Goal: Task Accomplishment & Management: Complete application form

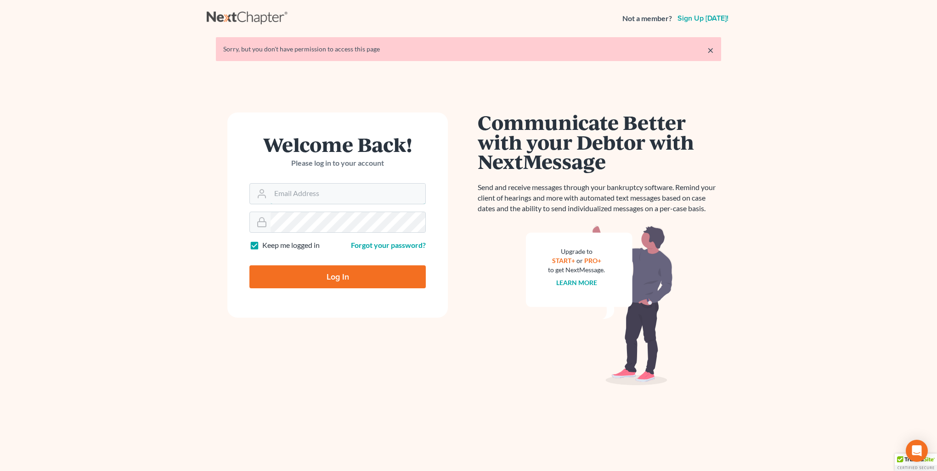
type input "[PERSON_NAME][EMAIL_ADDRESS][DOMAIN_NAME]"
click at [368, 281] on input "Log In" at bounding box center [338, 277] width 176 height 23
type input "Thinking..."
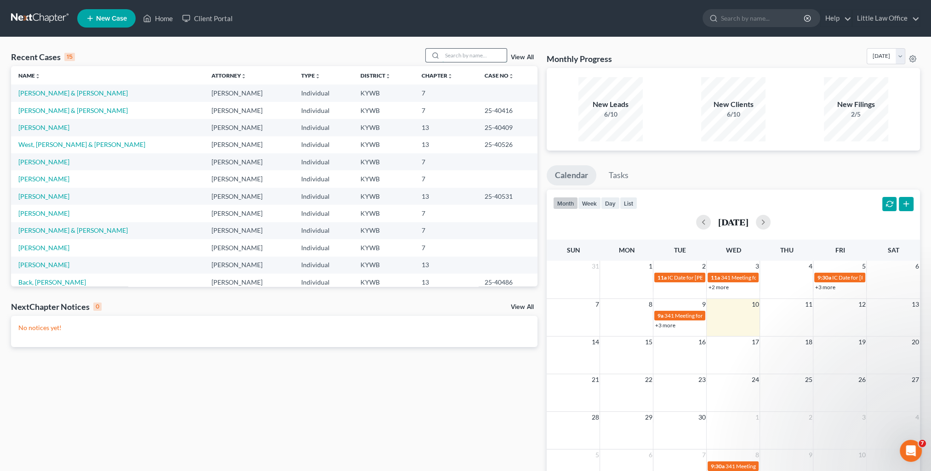
click at [469, 51] on input "search" at bounding box center [474, 55] width 64 height 13
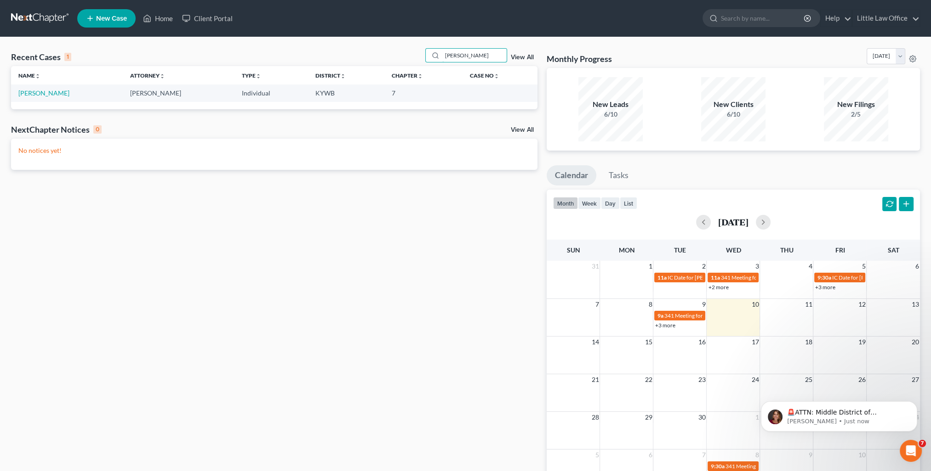
type input "[PERSON_NAME]"
click at [32, 98] on td "[PERSON_NAME]" at bounding box center [67, 93] width 112 height 17
click at [32, 96] on link "[PERSON_NAME]" at bounding box center [43, 93] width 51 height 8
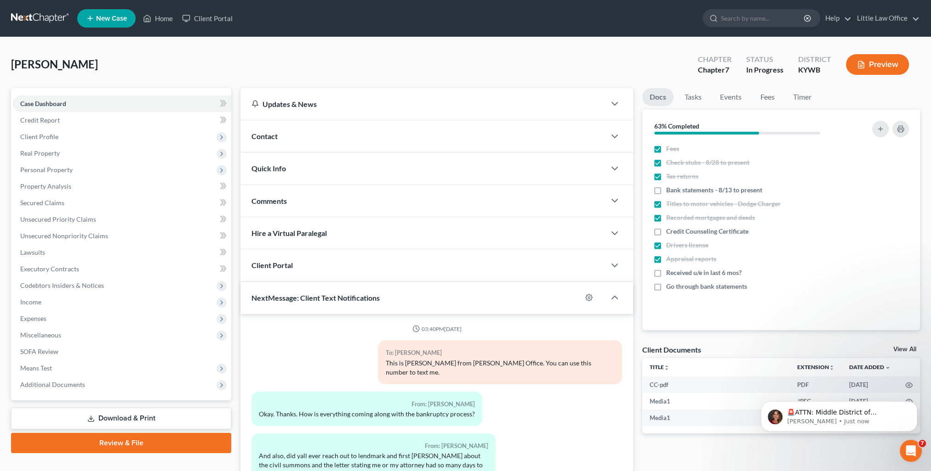
scroll to position [461, 0]
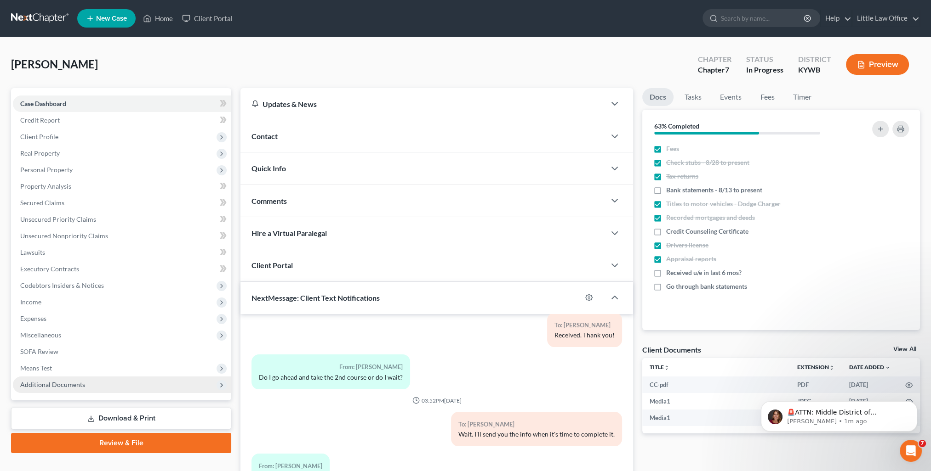
click at [99, 379] on span "Additional Documents" at bounding box center [122, 385] width 218 height 17
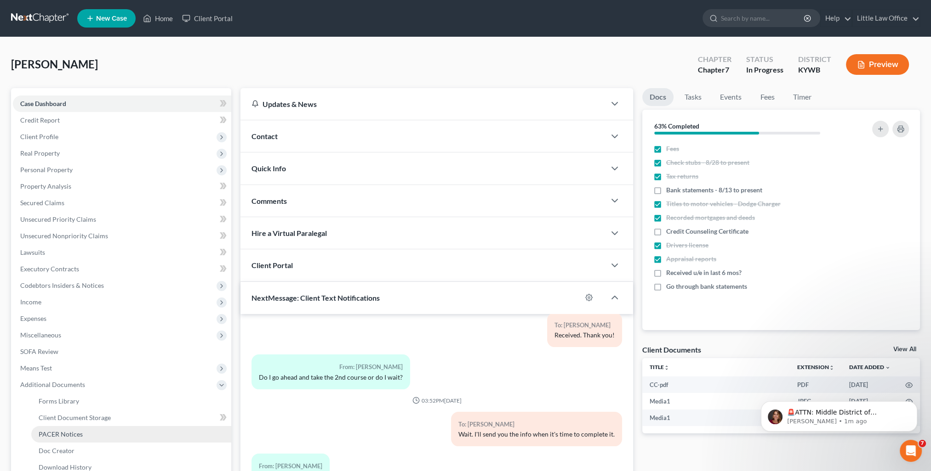
scroll to position [46, 0]
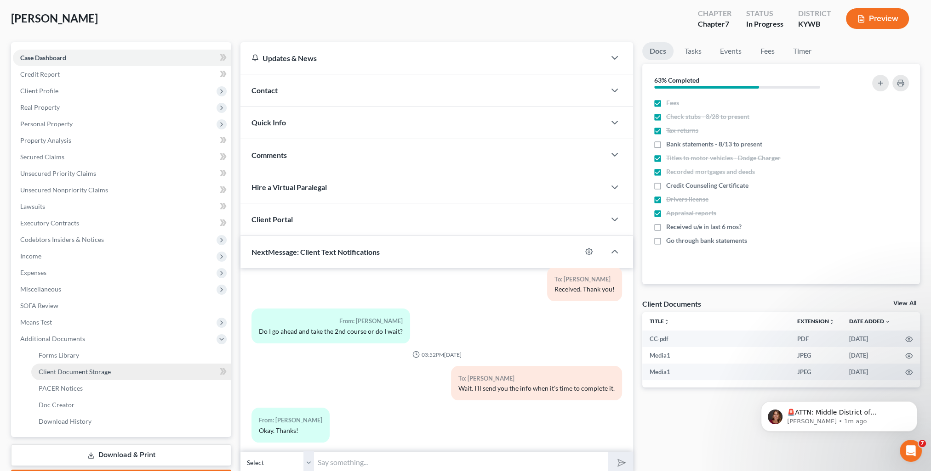
click at [79, 377] on link "Client Document Storage" at bounding box center [131, 372] width 200 height 17
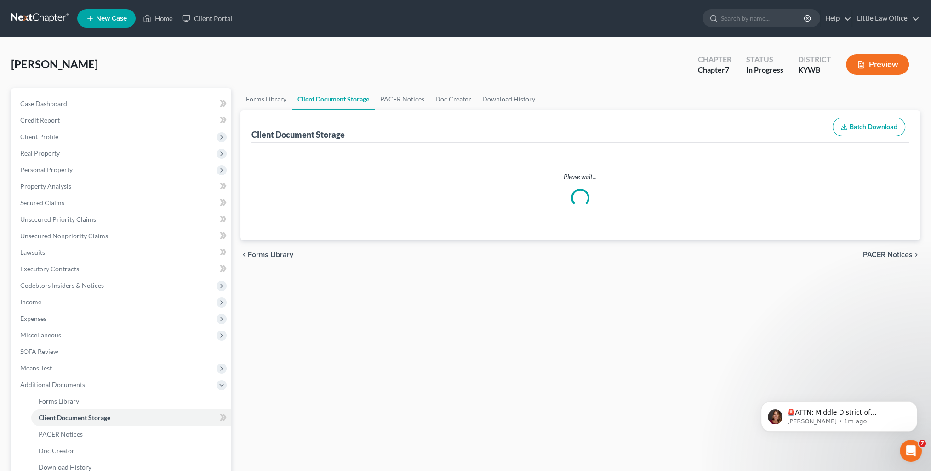
select select "7"
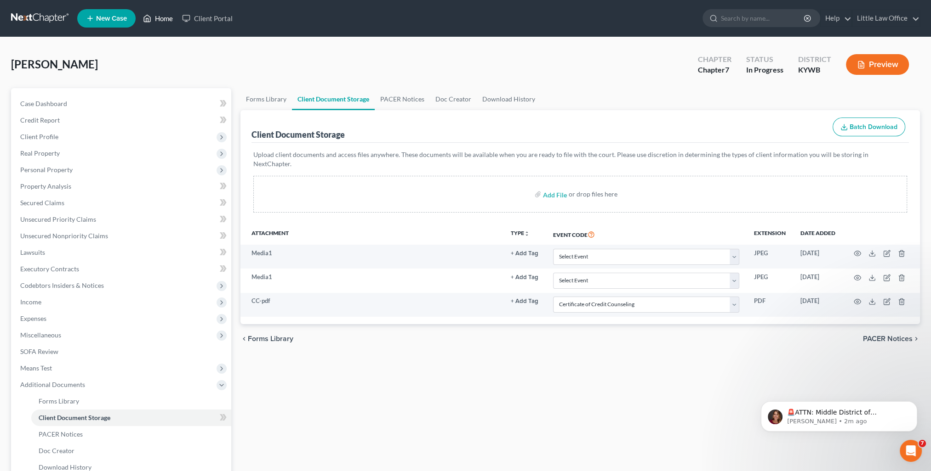
click at [167, 22] on link "Home" at bounding box center [157, 18] width 39 height 17
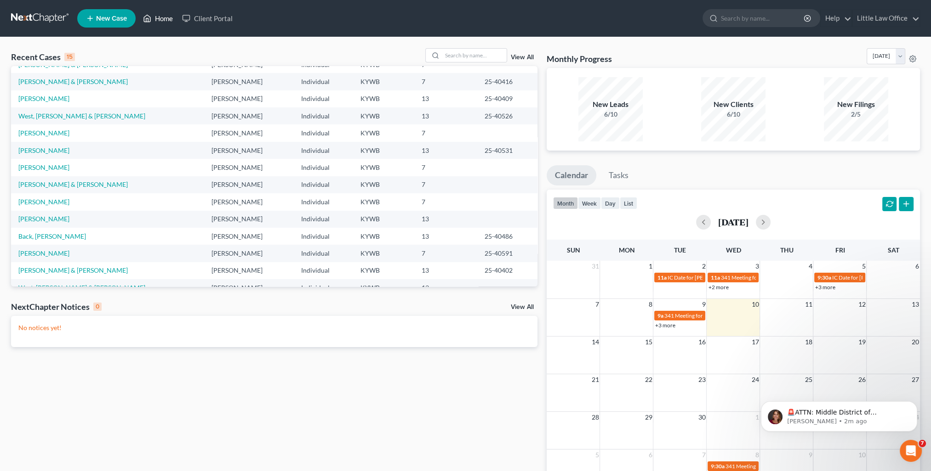
scroll to position [63, 0]
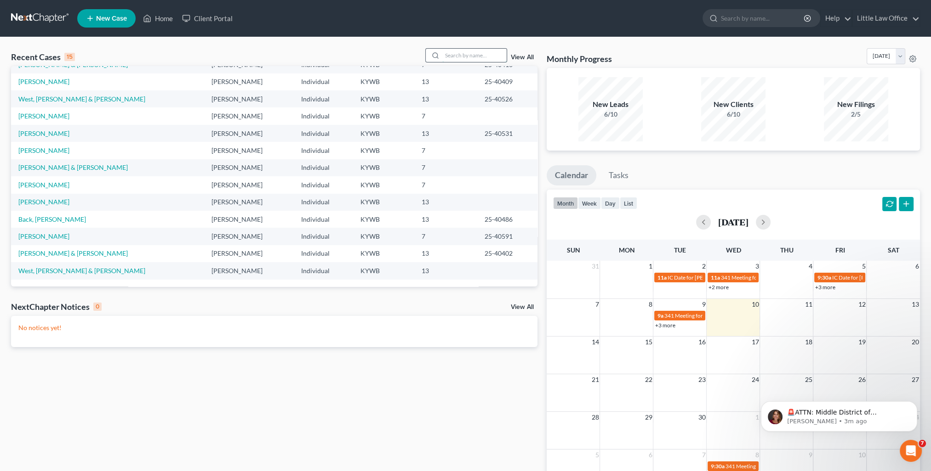
click at [452, 59] on input "search" at bounding box center [474, 55] width 64 height 13
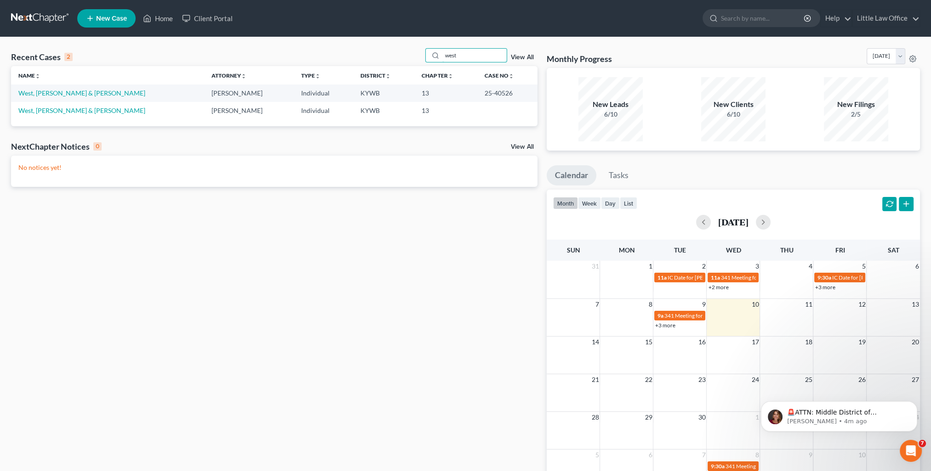
type input "west"
click at [876, 411] on p "🚨ATTN: Middle District of [US_STATE] The court has added a new Credit Counselin…" at bounding box center [846, 413] width 119 height 9
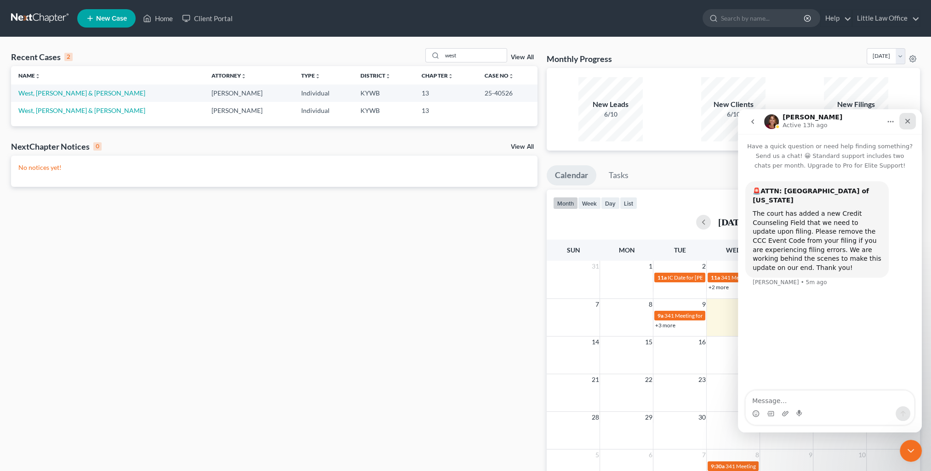
click at [905, 123] on icon "Close" at bounding box center [907, 121] width 5 height 5
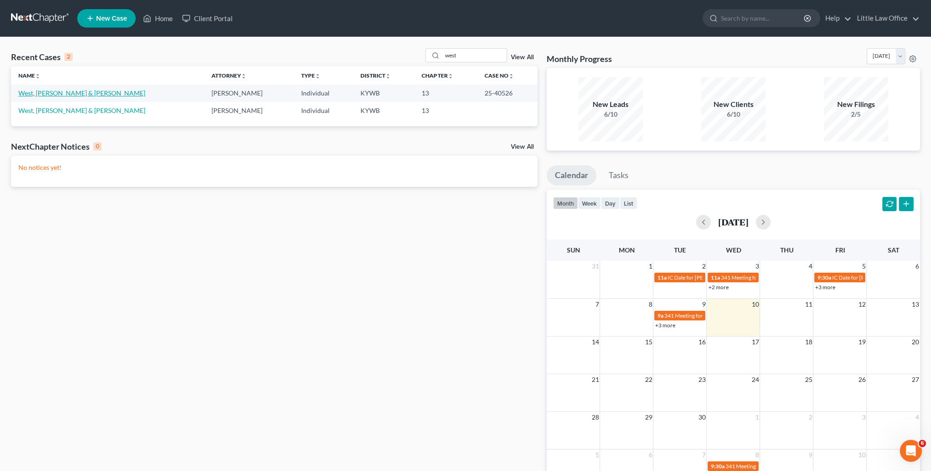
click at [42, 93] on link "West, [PERSON_NAME] & [PERSON_NAME]" at bounding box center [81, 93] width 127 height 8
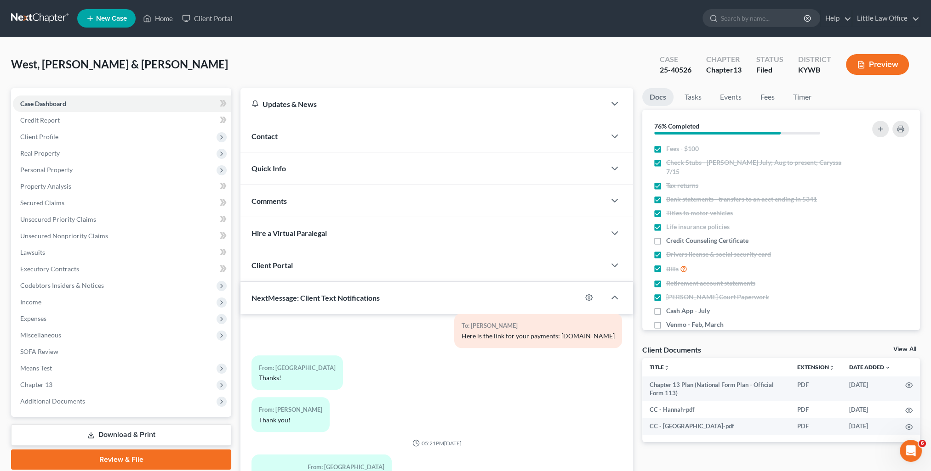
scroll to position [82, 0]
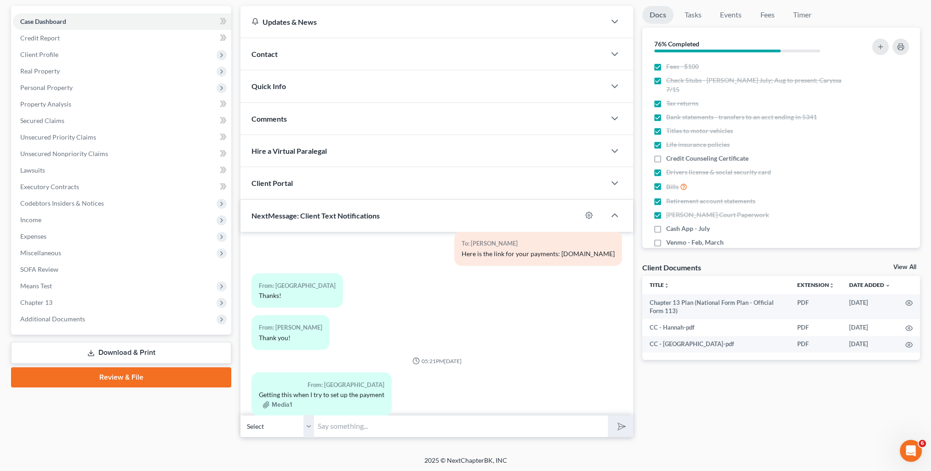
click at [379, 433] on input "text" at bounding box center [461, 426] width 294 height 23
type input "M"
type input "Do you care to try again either later [DATE] or [DATE]? There may be a lag with…"
click at [309, 435] on select "Select [PHONE_NUMBER] - [GEOGRAPHIC_DATA][PERSON_NAME] [PHONE_NUMBER] - [PERSON…" at bounding box center [277, 426] width 74 height 23
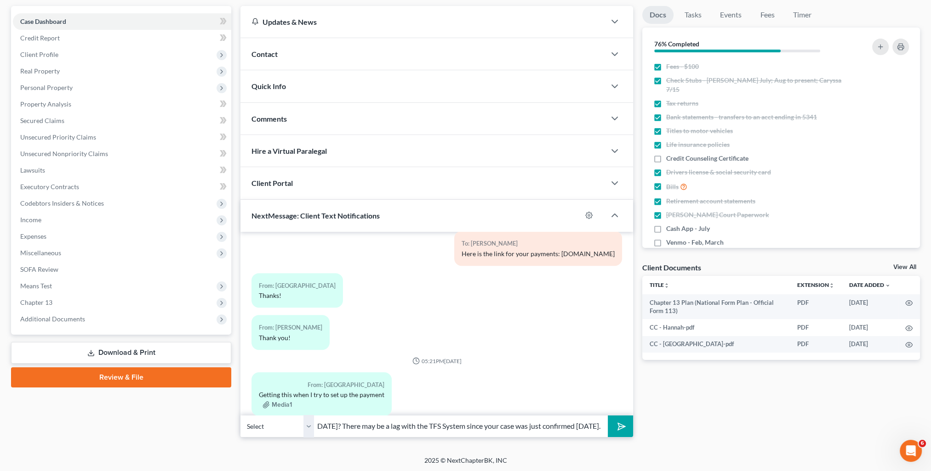
scroll to position [0, 0]
click at [240, 415] on select "Select [PHONE_NUMBER] - [GEOGRAPHIC_DATA][PERSON_NAME] [PHONE_NUMBER] - [PERSON…" at bounding box center [277, 426] width 74 height 23
click at [616, 430] on icon "submit" at bounding box center [619, 426] width 9 height 9
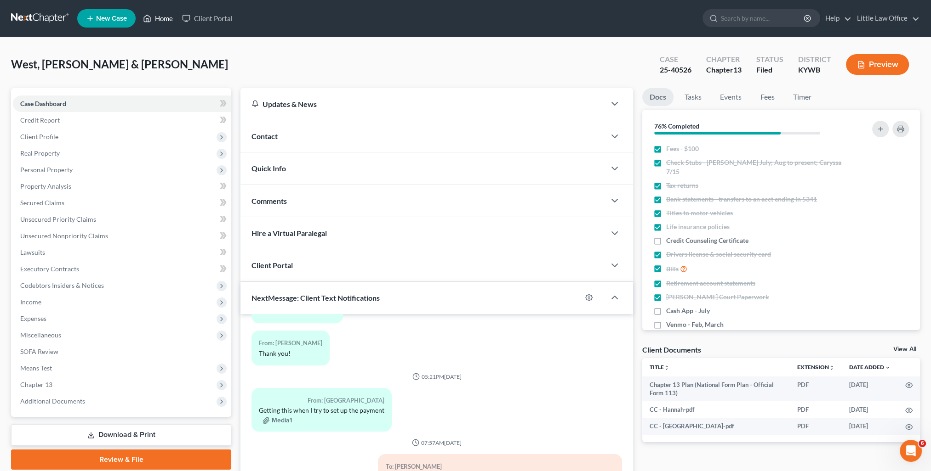
click at [161, 20] on link "Home" at bounding box center [157, 18] width 39 height 17
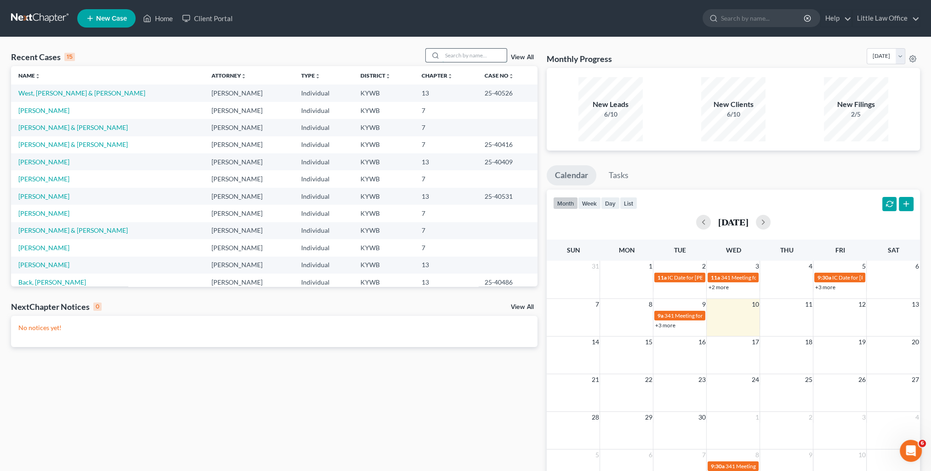
click at [445, 62] on input "search" at bounding box center [474, 55] width 64 height 13
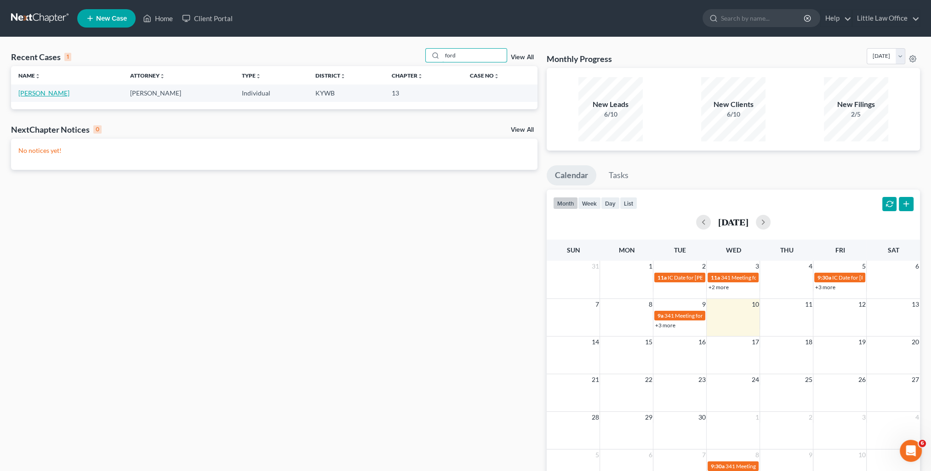
type input "ford"
click at [53, 95] on link "[PERSON_NAME]" at bounding box center [43, 93] width 51 height 8
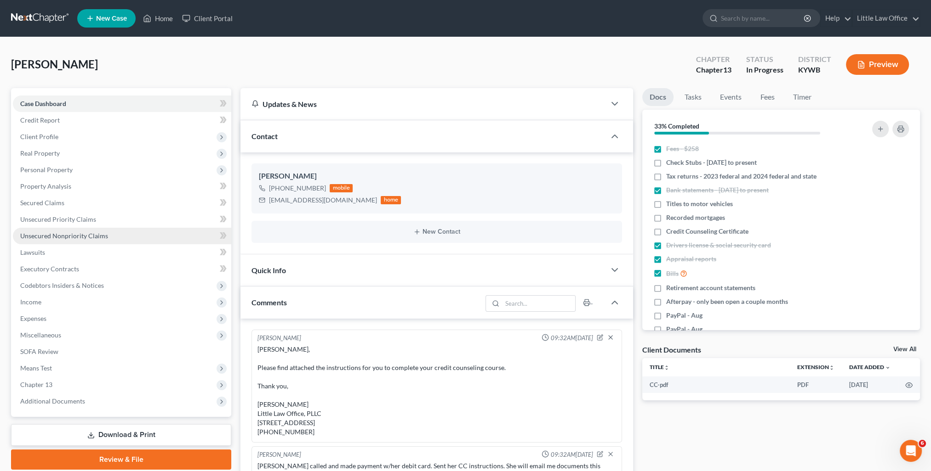
scroll to position [18, 0]
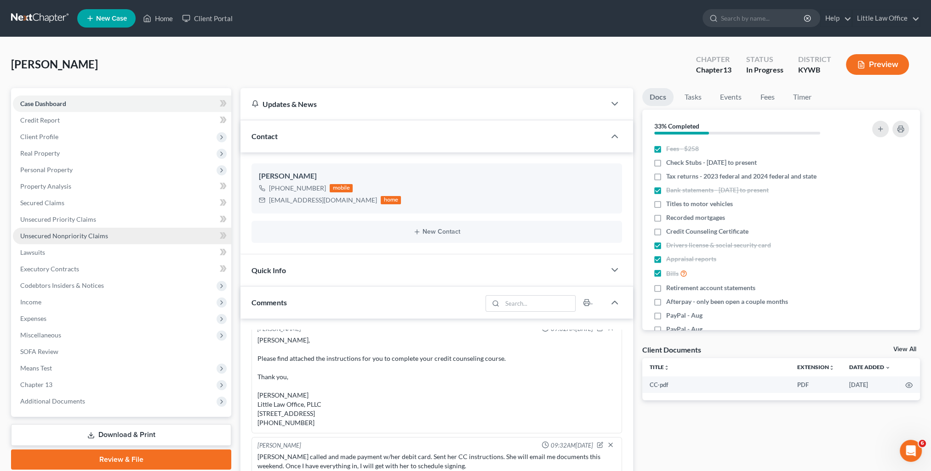
click at [81, 234] on span "Unsecured Nonpriority Claims" at bounding box center [64, 236] width 88 height 8
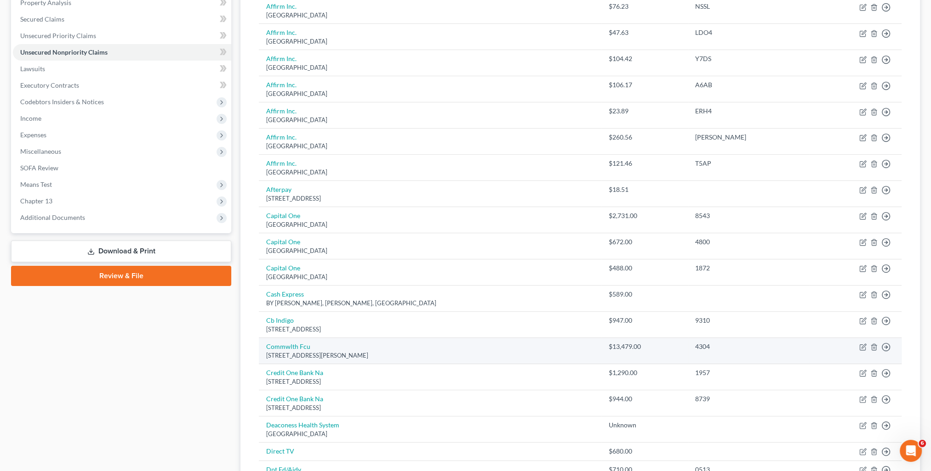
scroll to position [230, 0]
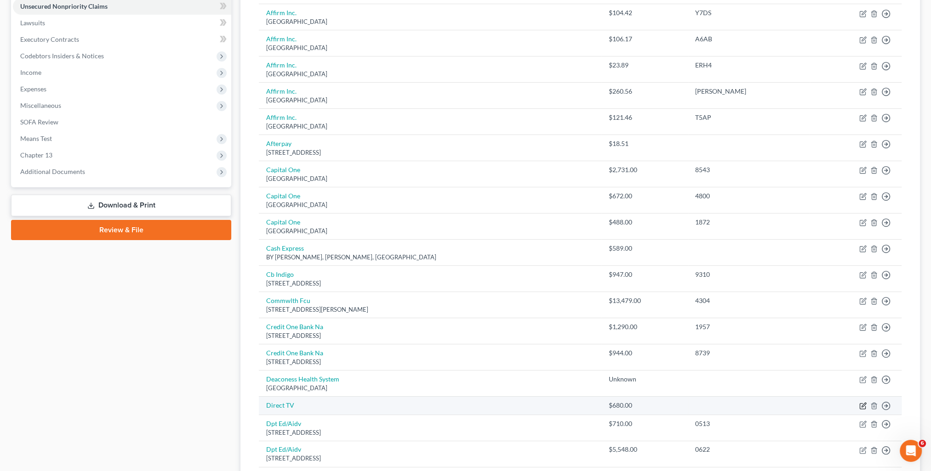
click at [863, 405] on icon "button" at bounding box center [862, 406] width 7 height 7
select select "0"
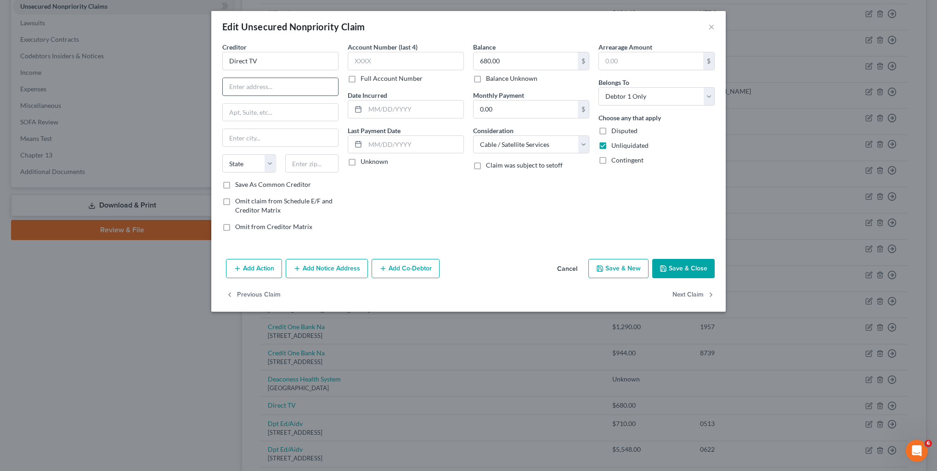
click at [267, 87] on input "text" at bounding box center [280, 86] width 115 height 17
type input "PO Box 5014"
type input "60197"
type input "[PERSON_NAME] Stream"
select select "14"
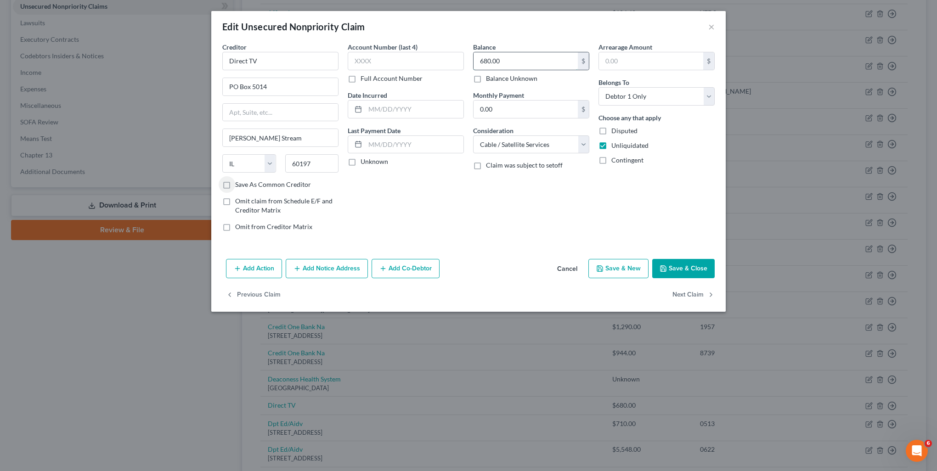
click at [528, 56] on input "680.00" at bounding box center [526, 60] width 104 height 17
type input "606.03"
click at [292, 184] on label "Save As Common Creditor" at bounding box center [273, 184] width 76 height 9
click at [245, 184] on input "Save As Common Creditor" at bounding box center [242, 183] width 6 height 6
click at [674, 264] on button "Save & Close" at bounding box center [684, 268] width 62 height 19
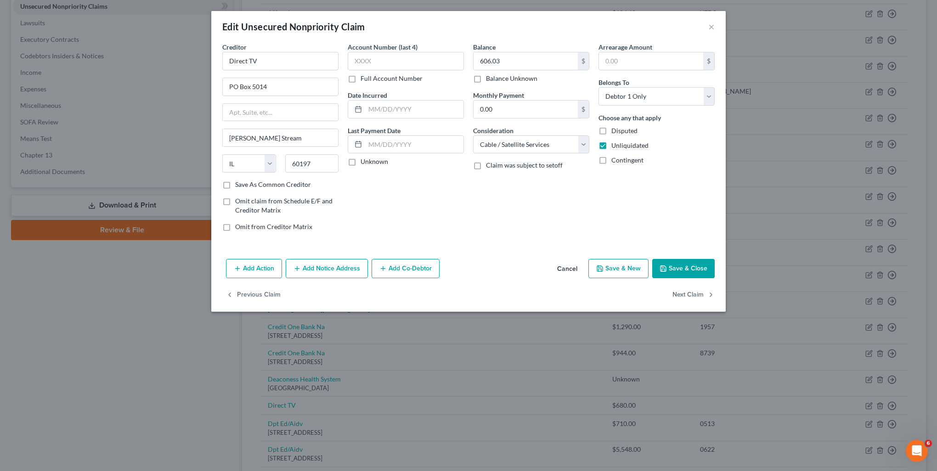
checkbox input "false"
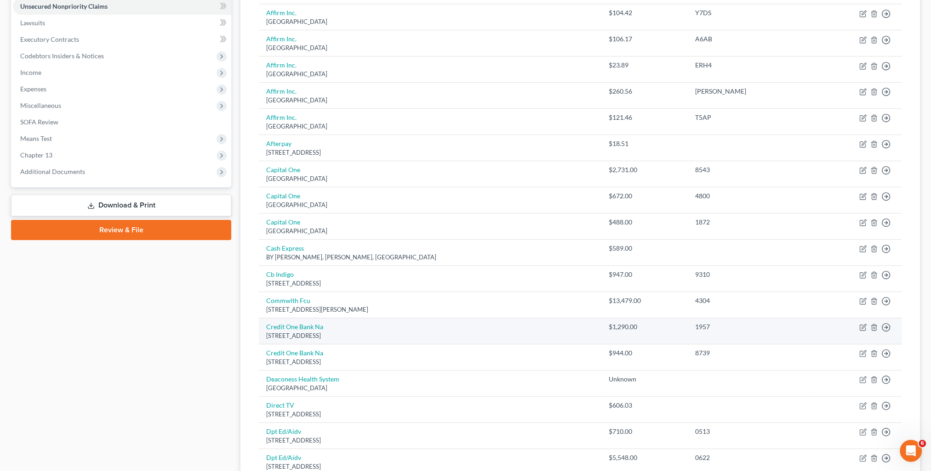
scroll to position [0, 0]
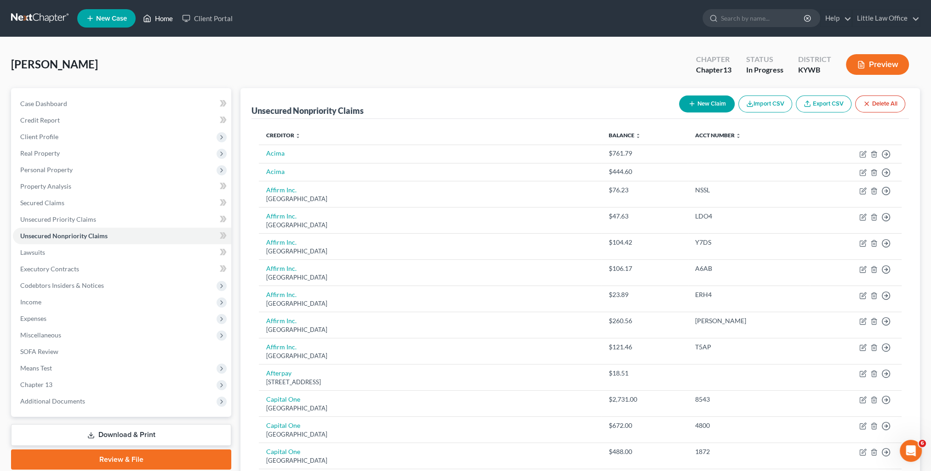
click at [159, 21] on link "Home" at bounding box center [157, 18] width 39 height 17
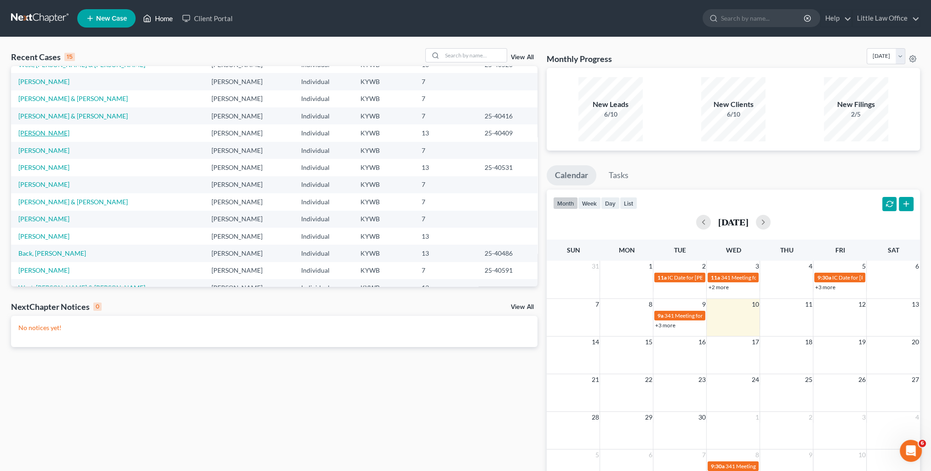
scroll to position [63, 0]
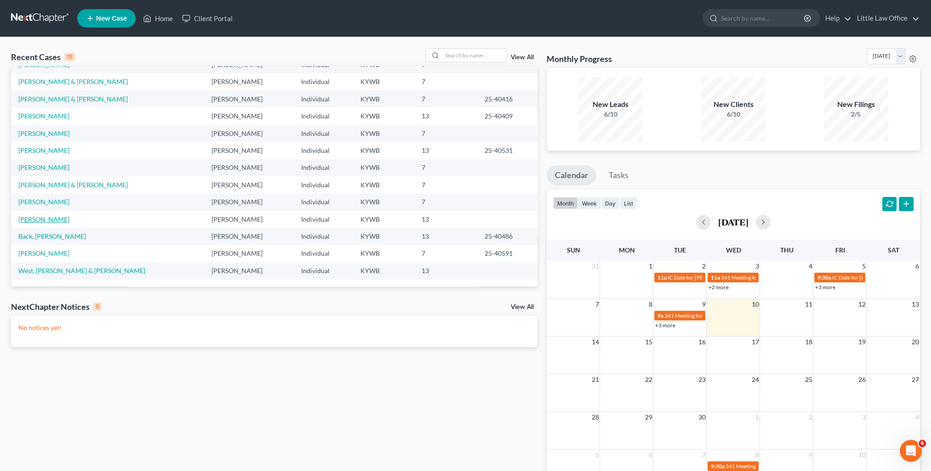
click at [61, 219] on link "[PERSON_NAME]" at bounding box center [43, 220] width 51 height 8
select select "1"
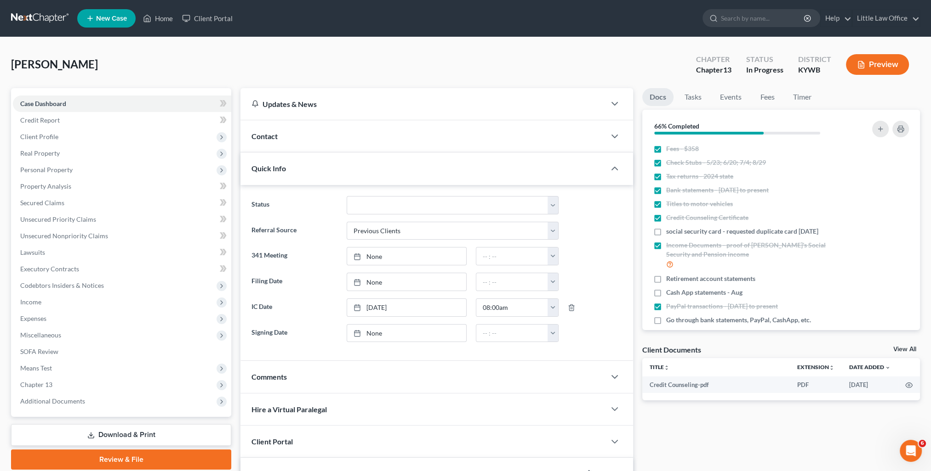
click at [336, 167] on div "Quick Info" at bounding box center [422, 169] width 365 height 32
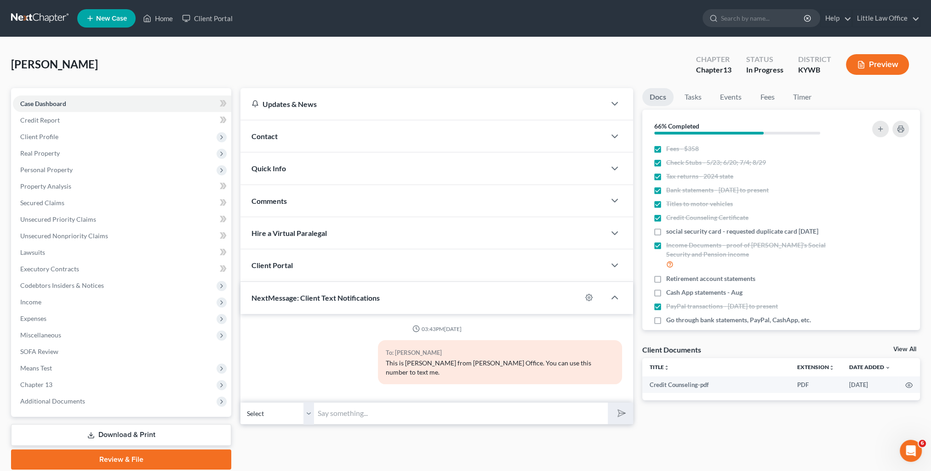
scroll to position [33, 0]
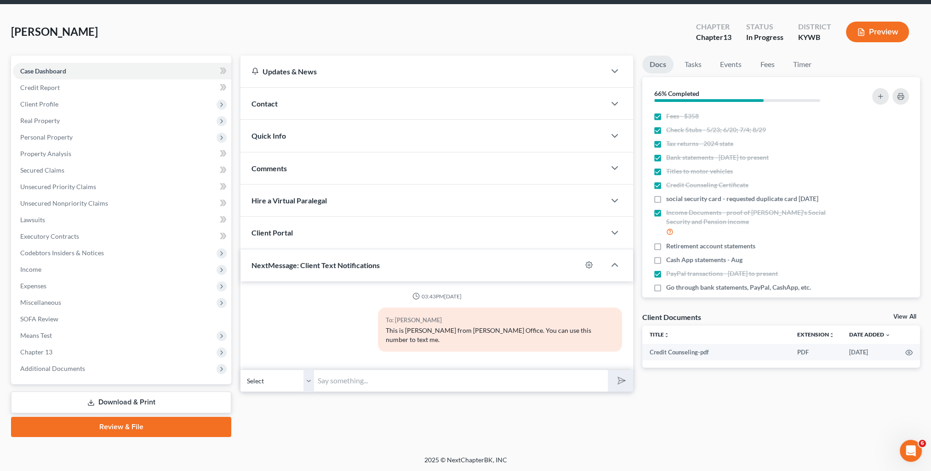
click at [381, 372] on input "text" at bounding box center [461, 381] width 294 height 23
type input "I"
type input "I replied to your email. I am getting an error message when I try to open your …"
click at [608, 370] on button "submit" at bounding box center [620, 381] width 25 height 22
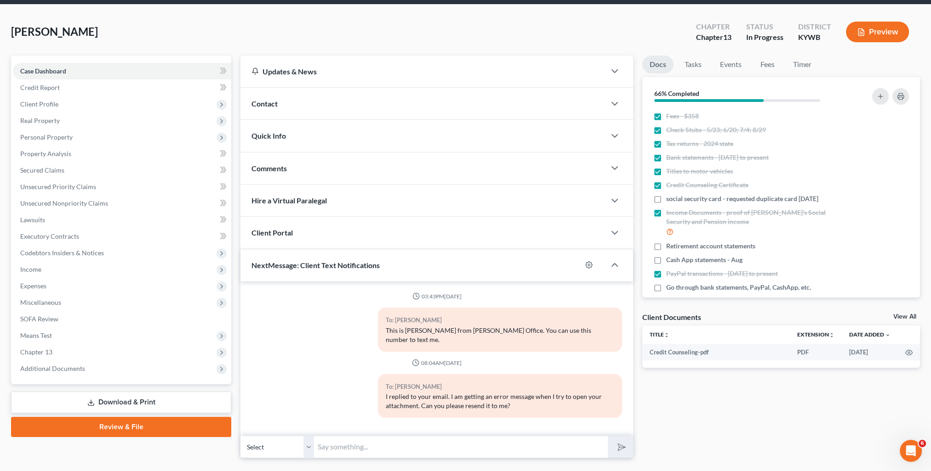
scroll to position [0, 0]
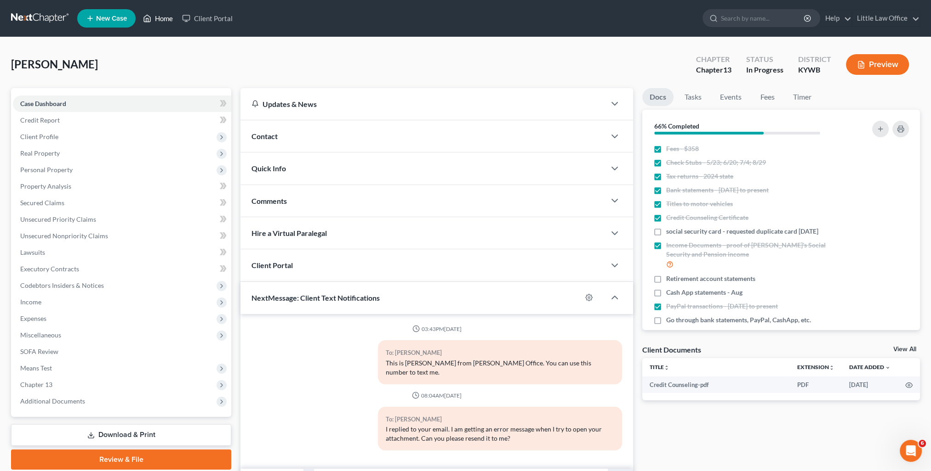
click at [163, 24] on link "Home" at bounding box center [157, 18] width 39 height 17
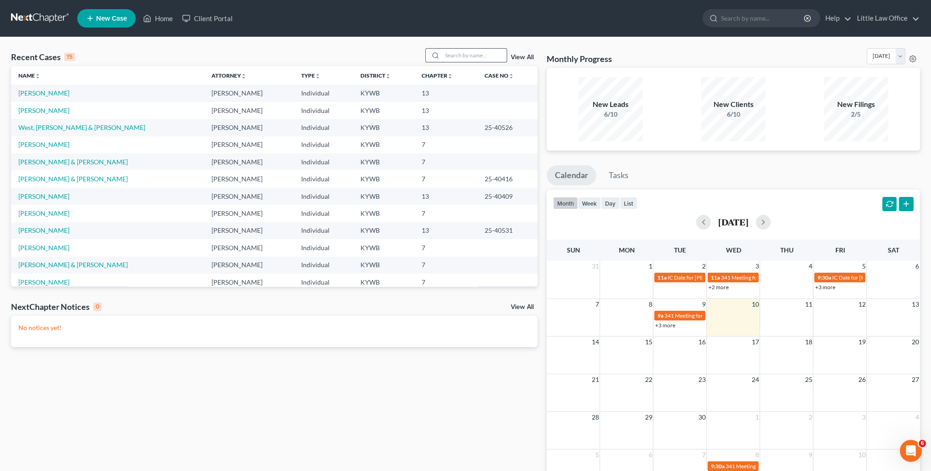
click at [475, 58] on input "search" at bounding box center [474, 55] width 64 height 13
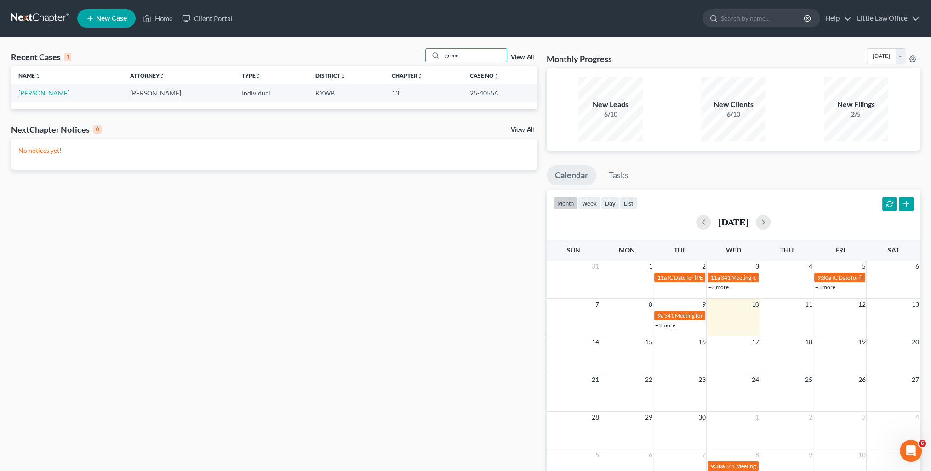
type input "green"
click at [53, 90] on link "[PERSON_NAME]" at bounding box center [43, 93] width 51 height 8
click at [46, 93] on link "[PERSON_NAME]" at bounding box center [43, 93] width 51 height 8
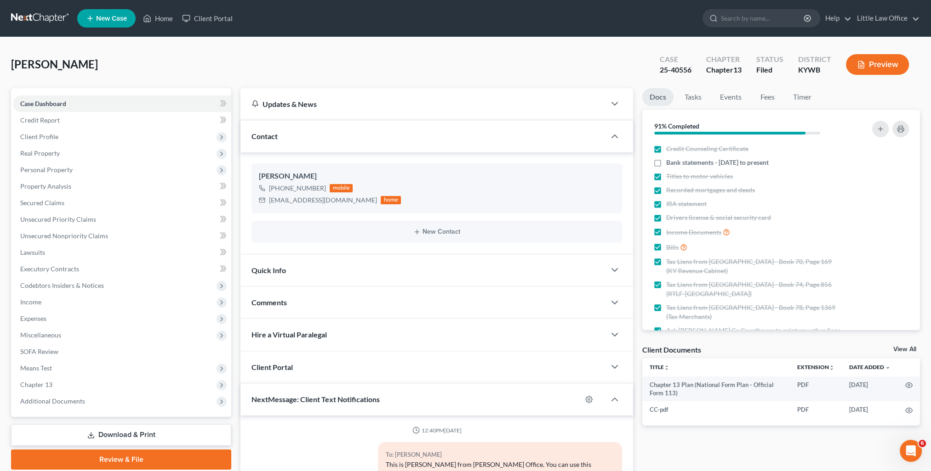
click at [319, 266] on div "Quick Info" at bounding box center [422, 271] width 365 height 32
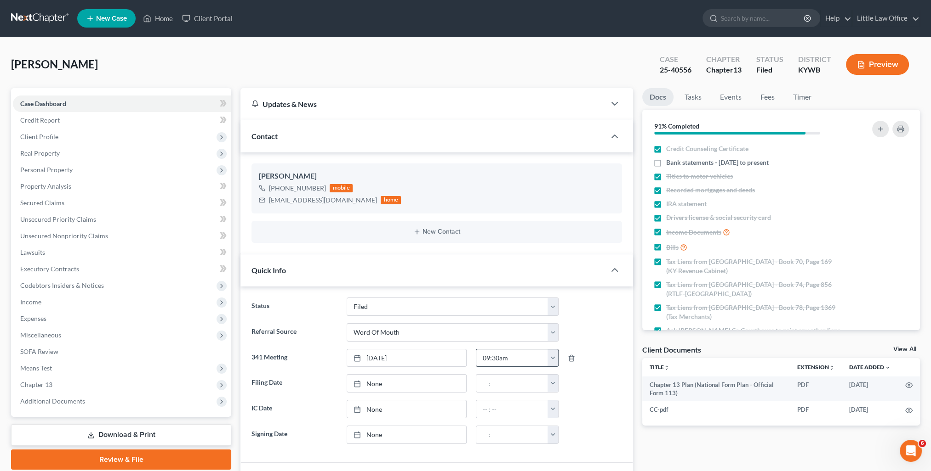
scroll to position [46, 0]
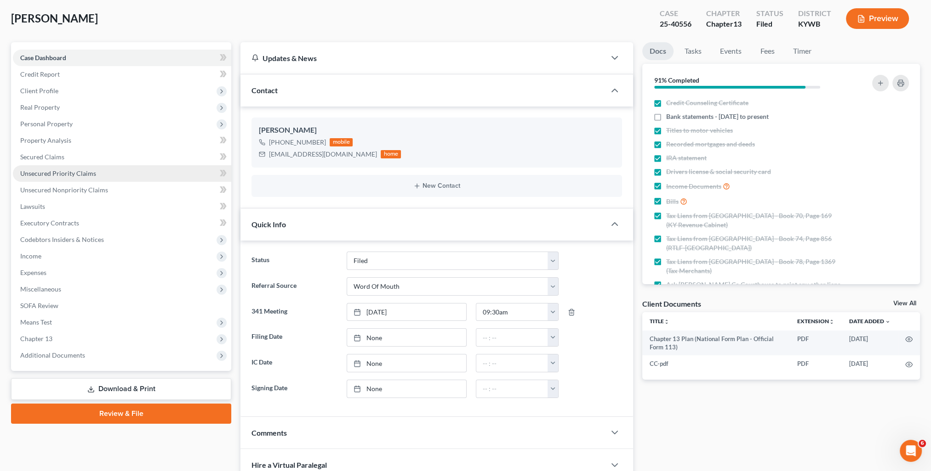
click at [51, 177] on span "Unsecured Priority Claims" at bounding box center [58, 174] width 76 height 8
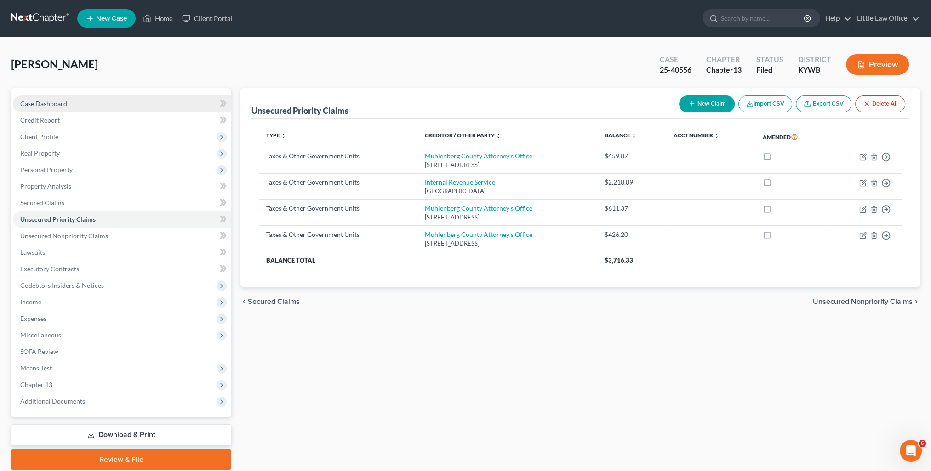
click at [45, 102] on span "Case Dashboard" at bounding box center [43, 104] width 47 height 8
select select "0"
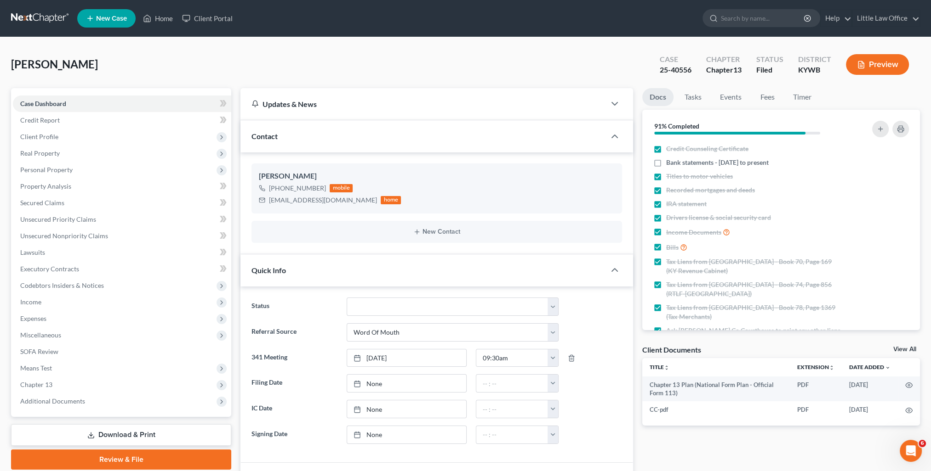
click at [308, 144] on div "Contact" at bounding box center [422, 136] width 365 height 32
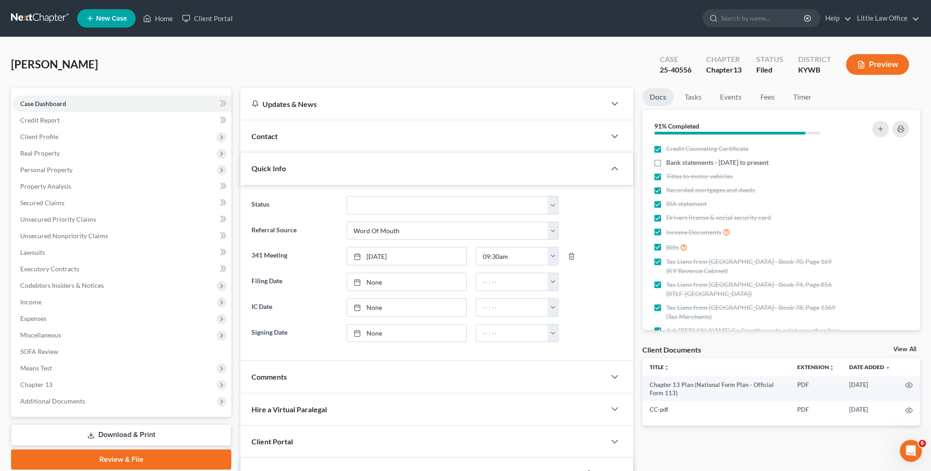
click at [307, 172] on div "Quick Info" at bounding box center [422, 169] width 365 height 32
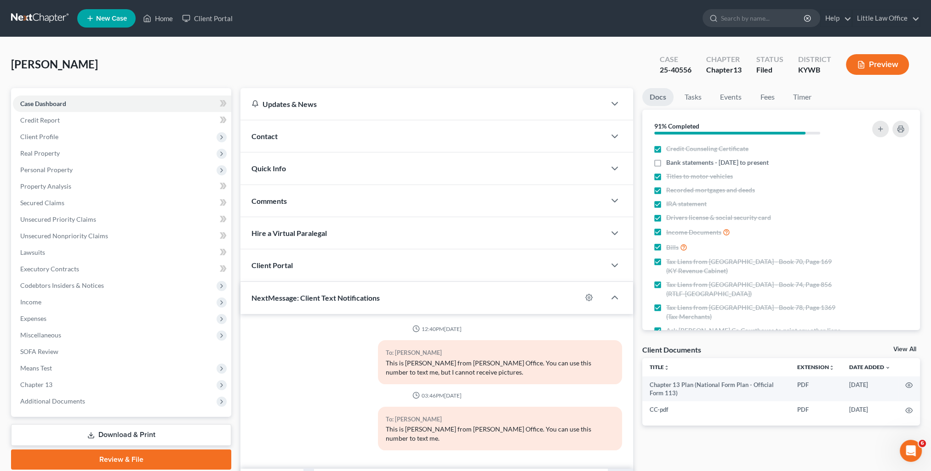
click at [289, 200] on div "Comments" at bounding box center [422, 201] width 365 height 32
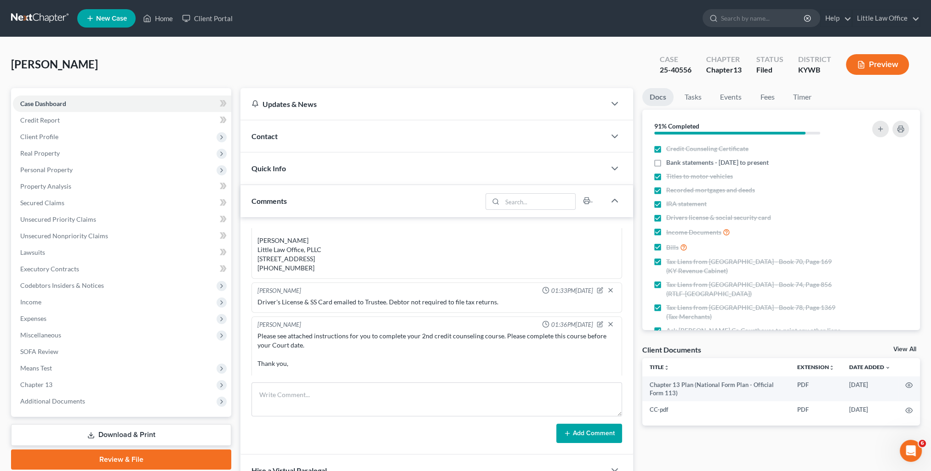
scroll to position [1011, 0]
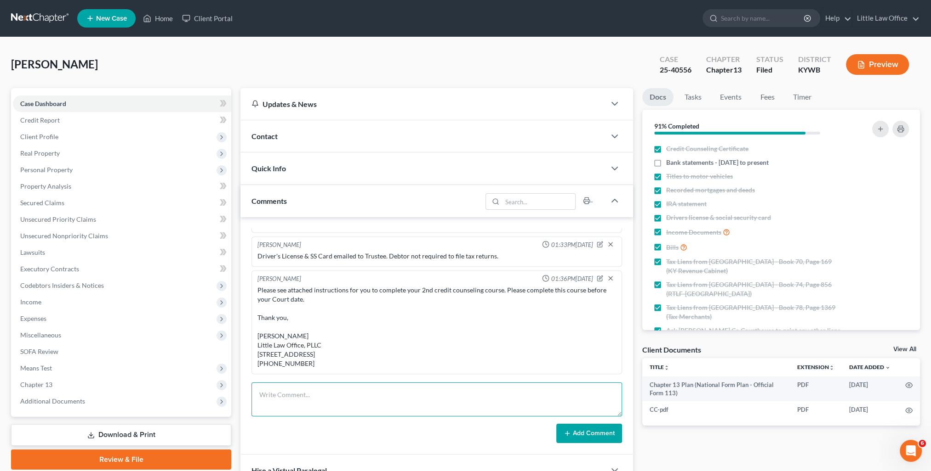
click at [408, 403] on textarea at bounding box center [436, 400] width 370 height 34
type textarea "f"
click at [260, 398] on textarea "Federal Tax Form emailed to Trustee." at bounding box center [436, 400] width 370 height 34
type textarea "2024 Federal Tax Form emailed to Trustee."
click at [591, 439] on button "Add Comment" at bounding box center [589, 433] width 66 height 19
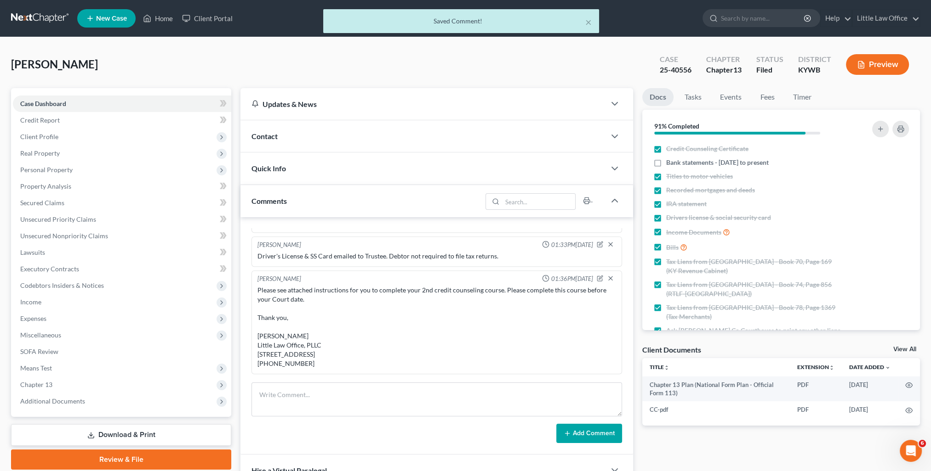
scroll to position [1876, 0]
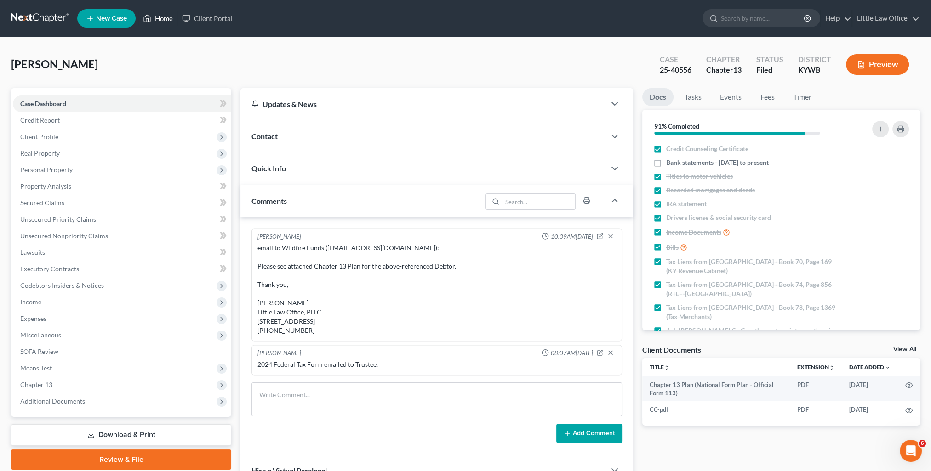
click at [167, 24] on link "Home" at bounding box center [157, 18] width 39 height 17
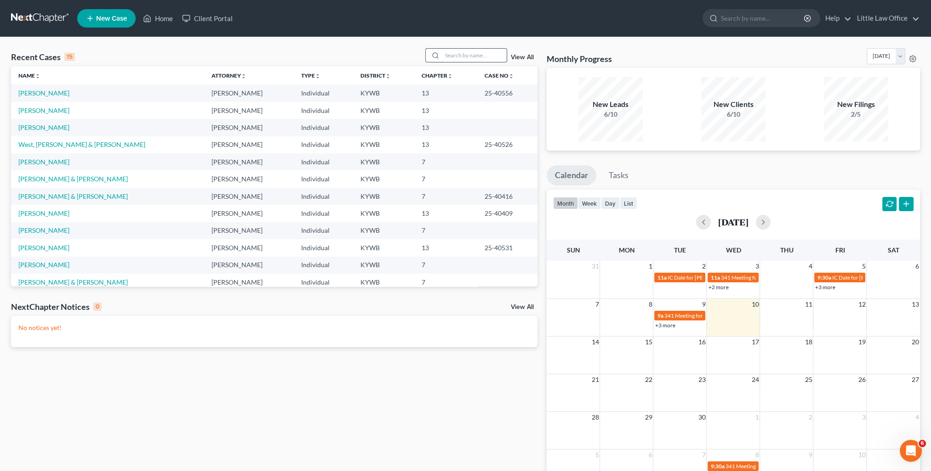
click at [475, 56] on input "search" at bounding box center [474, 55] width 64 height 13
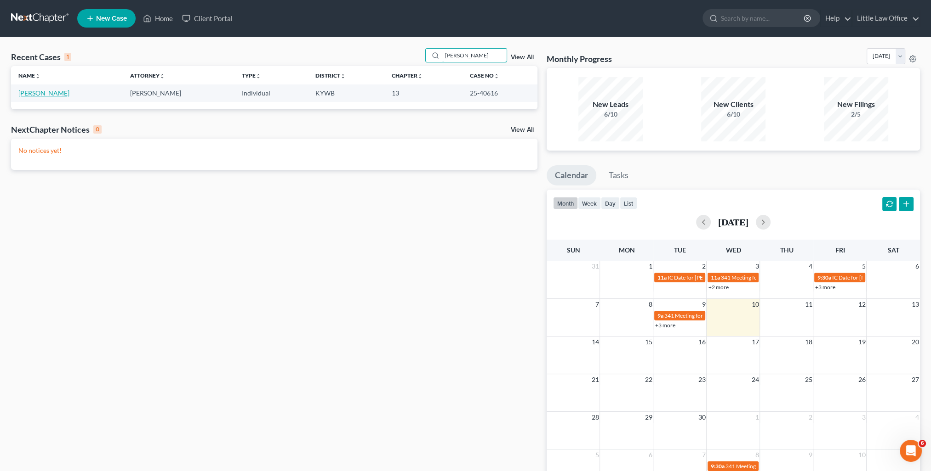
type input "[PERSON_NAME]"
click at [28, 95] on link "[PERSON_NAME]" at bounding box center [43, 93] width 51 height 8
select select "0"
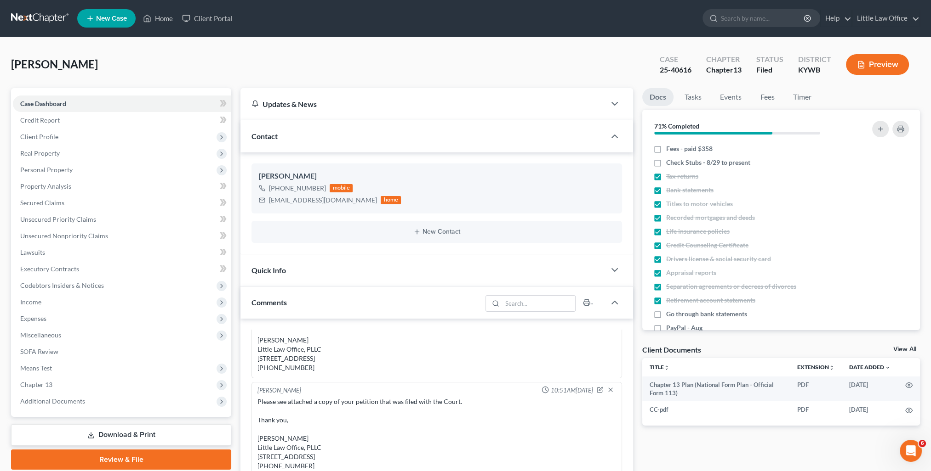
scroll to position [19, 0]
click at [314, 282] on div "Quick Info" at bounding box center [422, 271] width 365 height 32
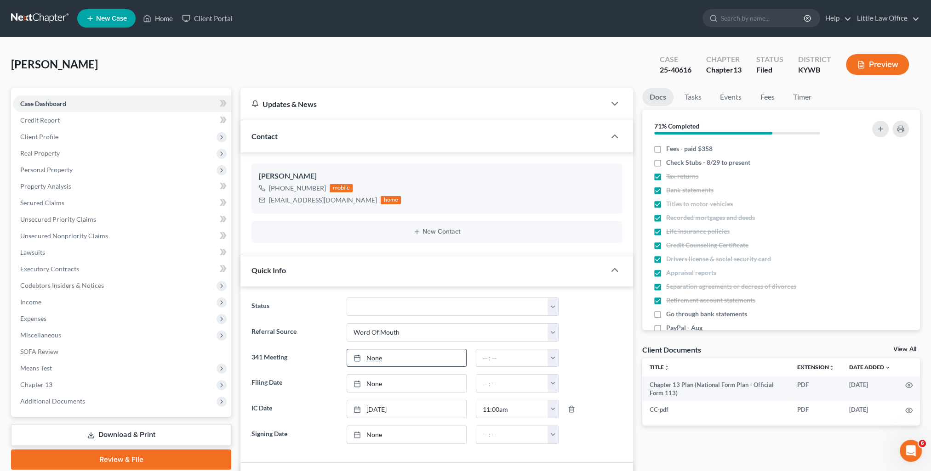
type input "[DATE]"
click at [370, 360] on link "None" at bounding box center [406, 358] width 119 height 17
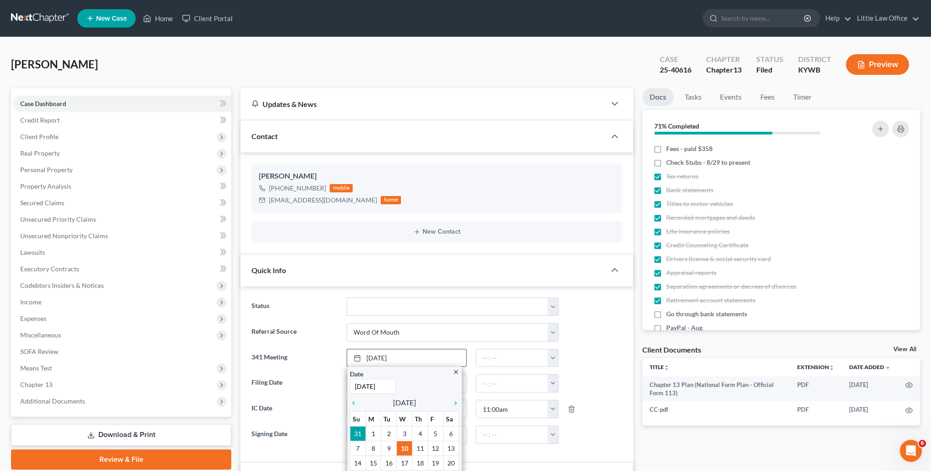
scroll to position [46, 0]
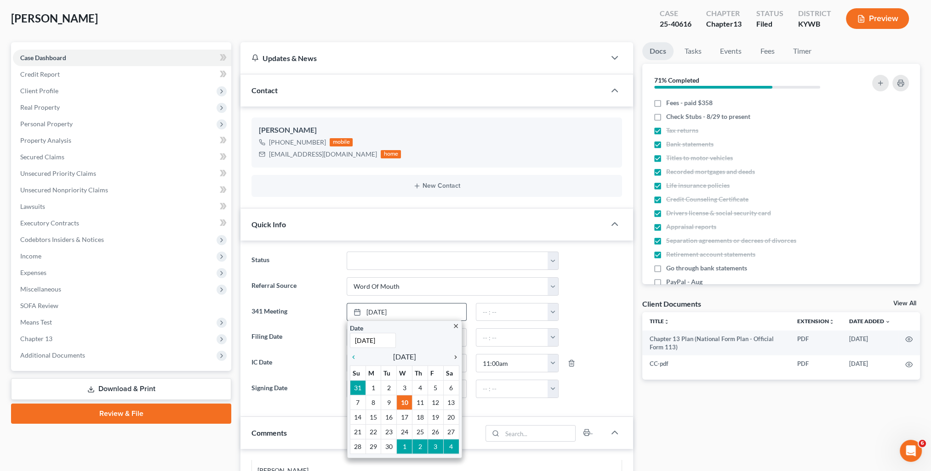
click at [455, 355] on icon "chevron_right" at bounding box center [453, 357] width 12 height 7
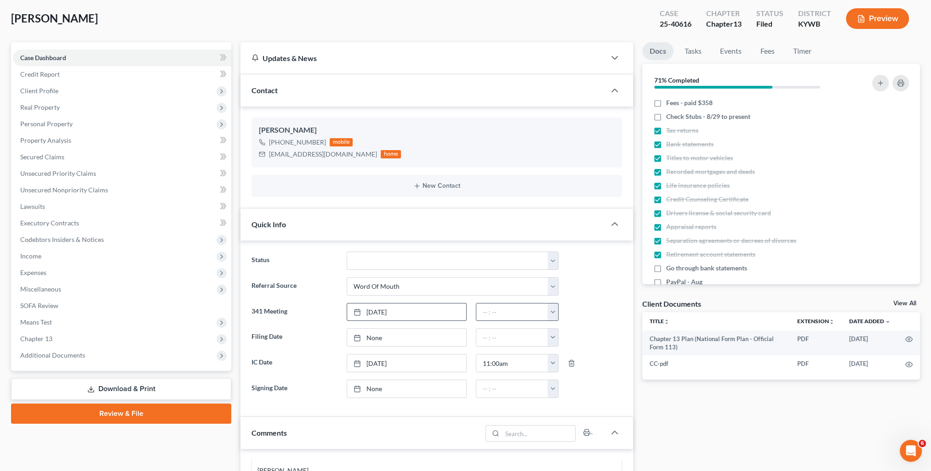
click at [551, 312] on button "button" at bounding box center [552, 312] width 11 height 17
click at [574, 395] on link "12:30pm" at bounding box center [573, 397] width 51 height 16
type input "12:30pm"
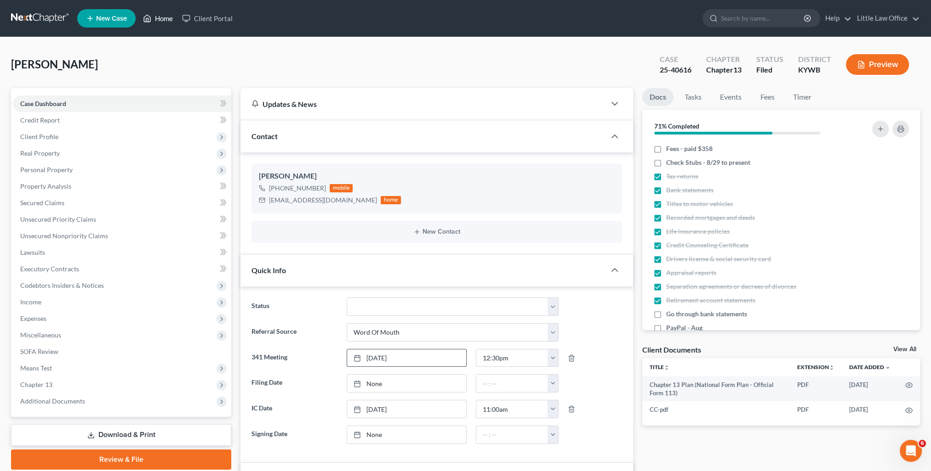
click at [162, 17] on link "Home" at bounding box center [157, 18] width 39 height 17
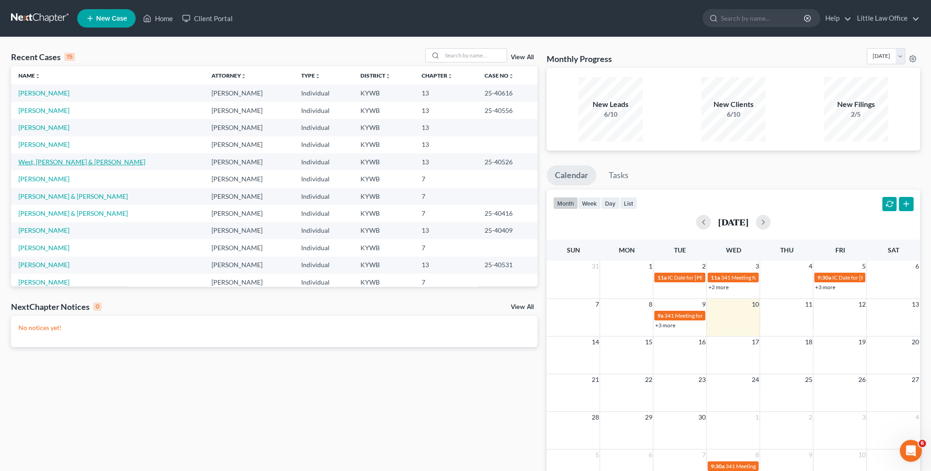
click at [37, 159] on link "West, [PERSON_NAME] & [PERSON_NAME]" at bounding box center [81, 162] width 127 height 8
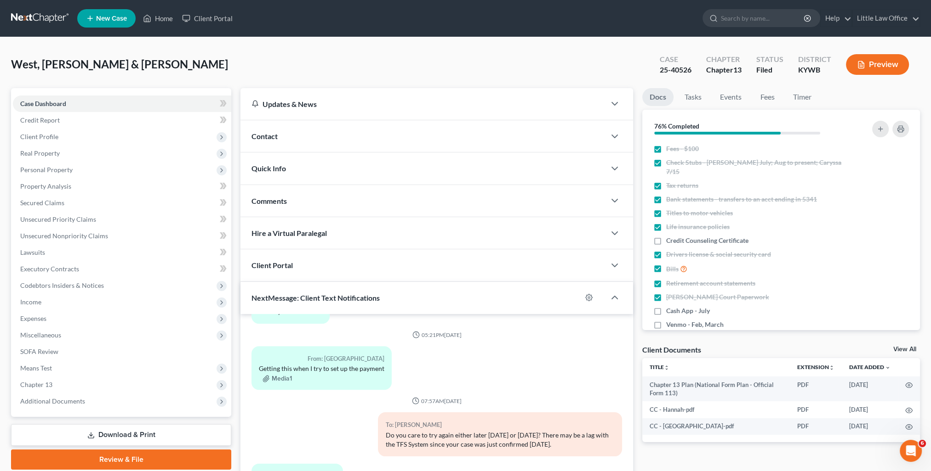
scroll to position [46, 0]
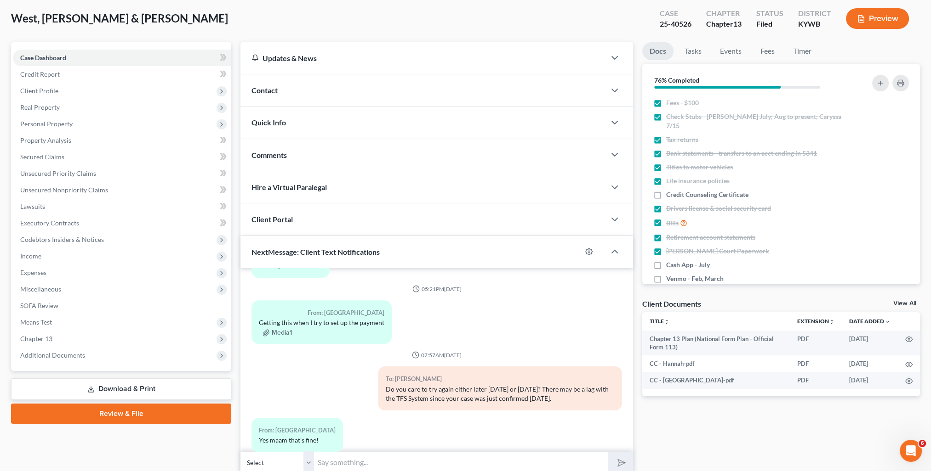
click at [413, 452] on input "text" at bounding box center [461, 463] width 294 height 23
type input "Please let me know if you continue to have issues with it!"
click at [608, 452] on button "submit" at bounding box center [620, 463] width 25 height 22
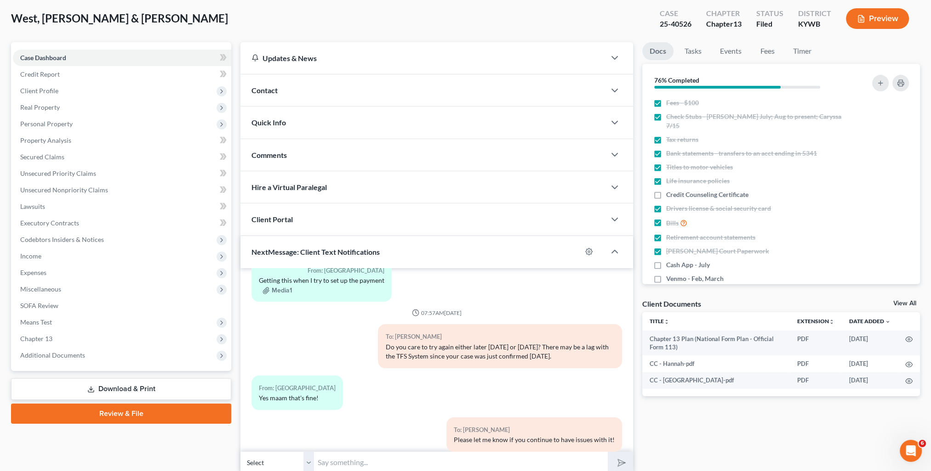
scroll to position [0, 0]
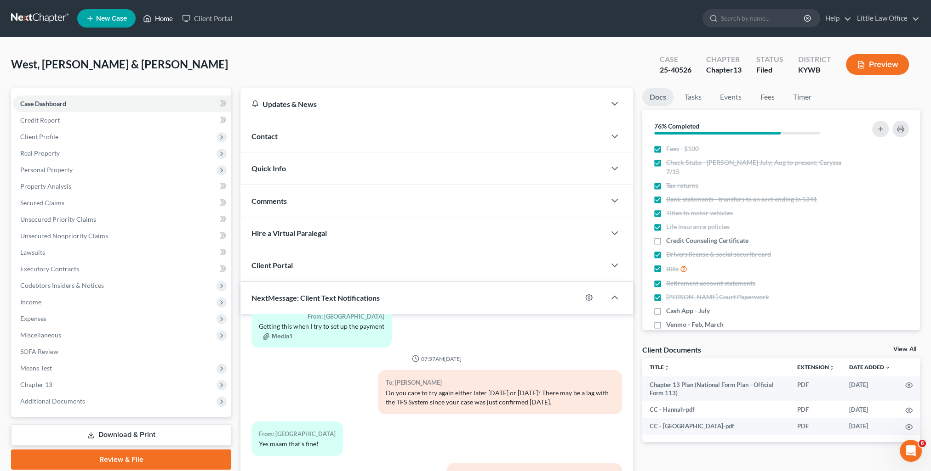
click at [165, 23] on link "Home" at bounding box center [157, 18] width 39 height 17
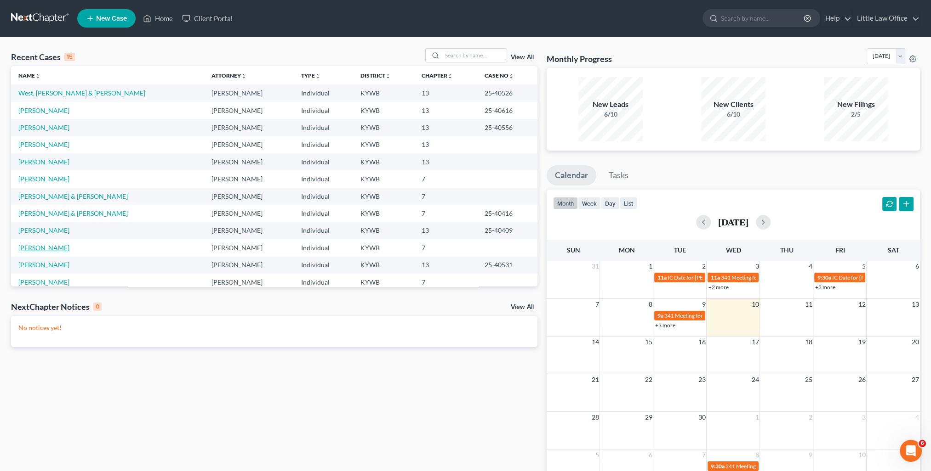
click at [52, 245] on link "[PERSON_NAME]" at bounding box center [43, 248] width 51 height 8
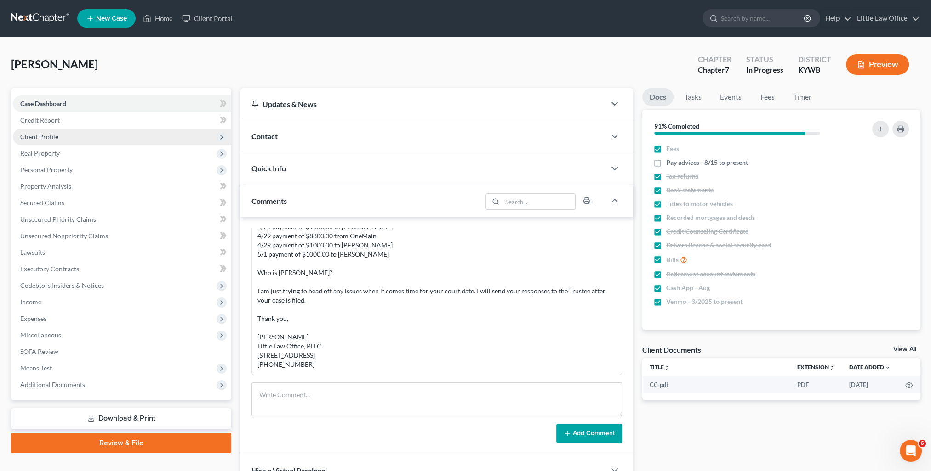
scroll to position [395, 0]
click at [38, 136] on span "Client Profile" at bounding box center [39, 137] width 38 height 8
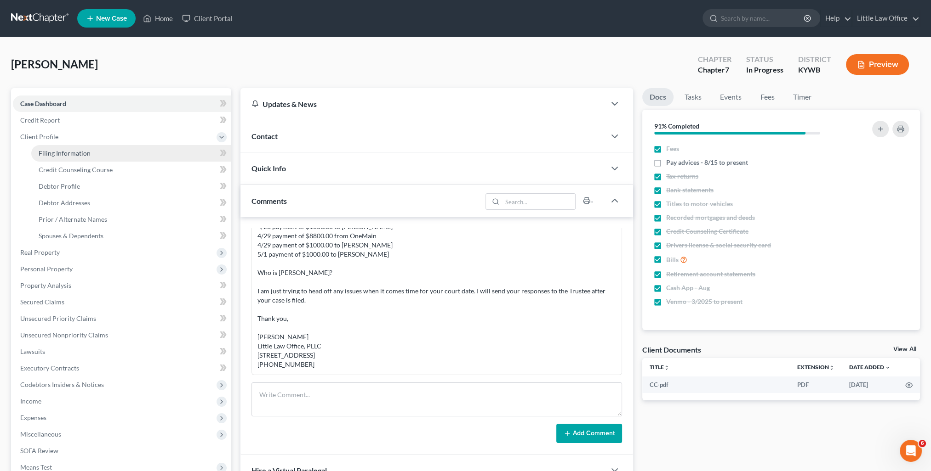
click at [77, 155] on span "Filing Information" at bounding box center [65, 153] width 52 height 8
select select "1"
select select "0"
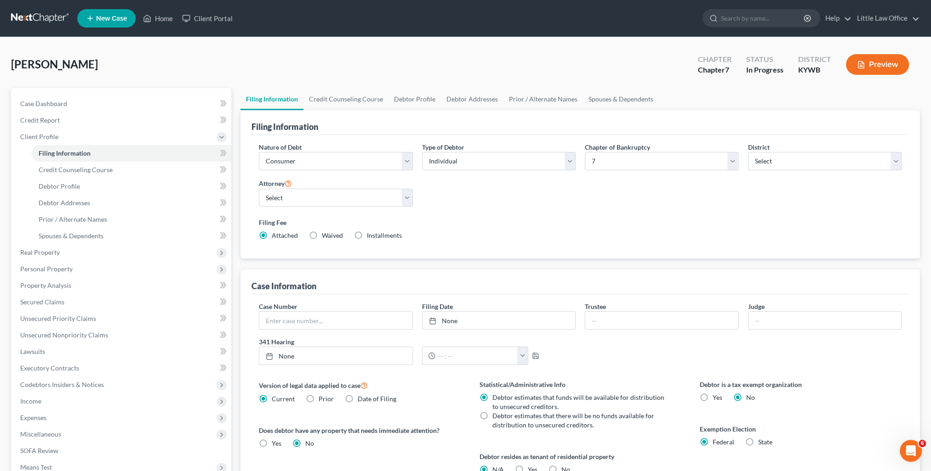
scroll to position [132, 0]
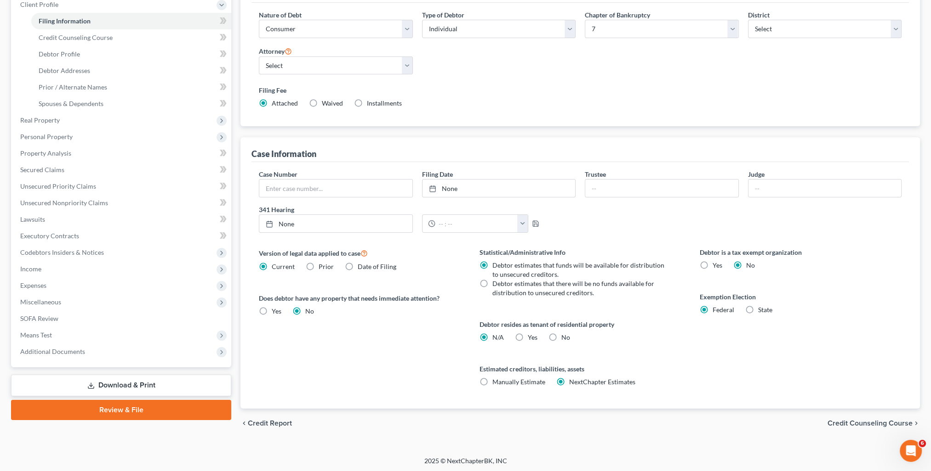
click at [845, 424] on span "Credit Counseling Course" at bounding box center [869, 423] width 85 height 7
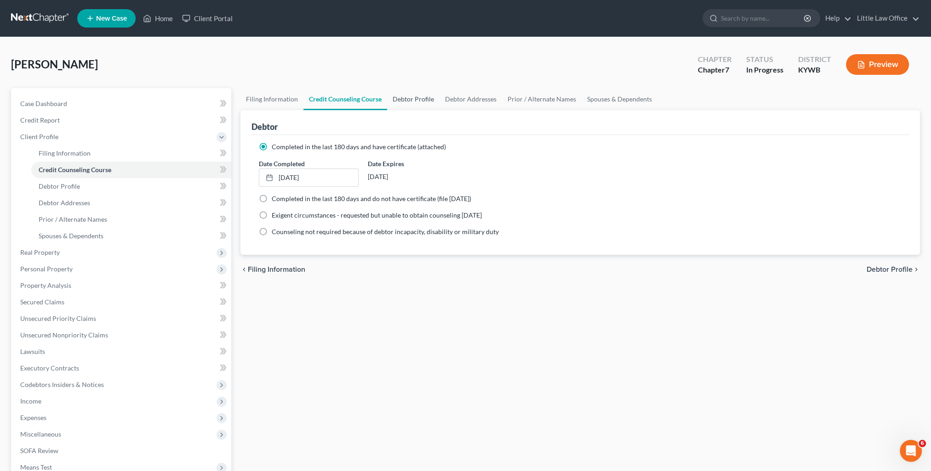
click at [412, 99] on link "Debtor Profile" at bounding box center [413, 99] width 52 height 22
select select "0"
select select "3"
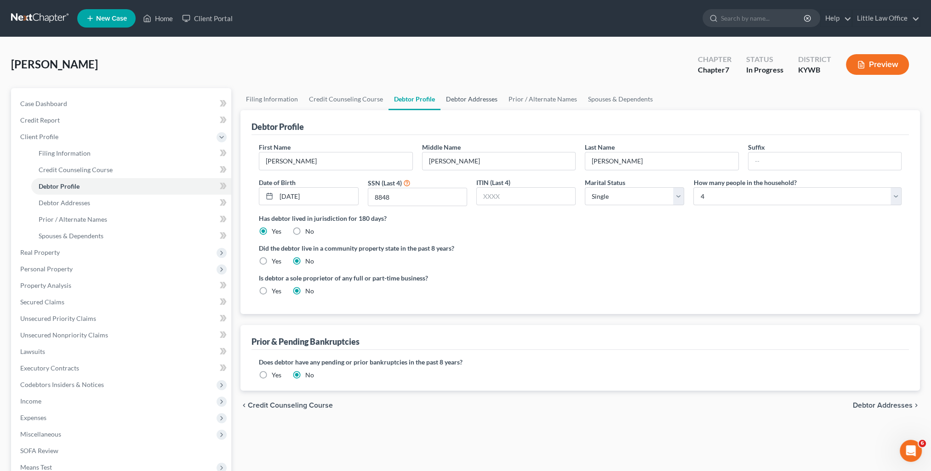
click at [460, 97] on link "Debtor Addresses" at bounding box center [471, 99] width 62 height 22
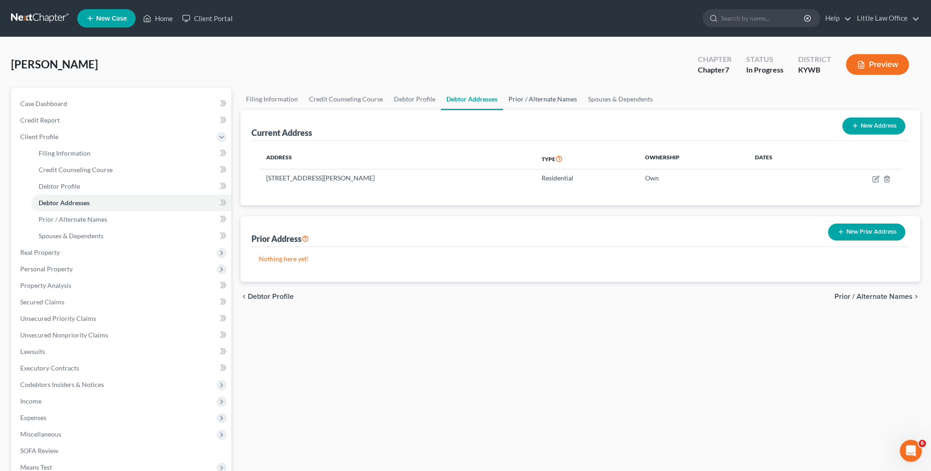
click at [518, 97] on link "Prior / Alternate Names" at bounding box center [542, 99] width 79 height 22
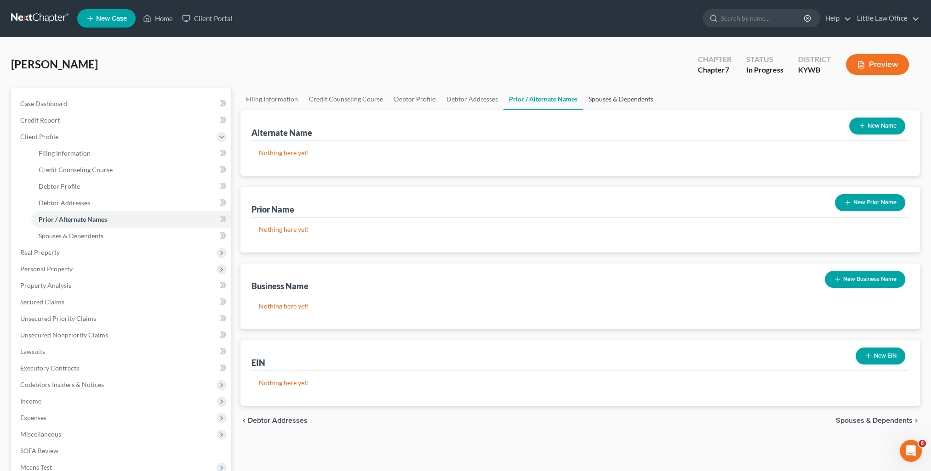
click at [595, 101] on link "Spouses & Dependents" at bounding box center [621, 99] width 76 height 22
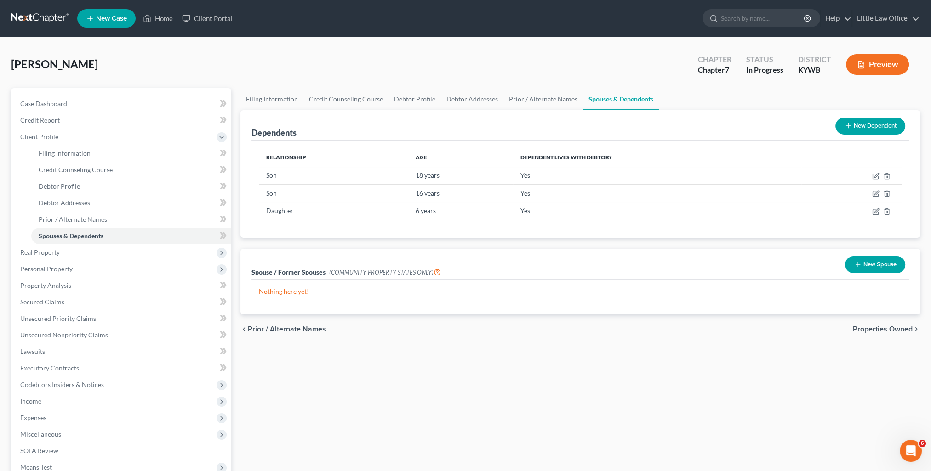
click at [874, 332] on span "Properties Owned" at bounding box center [882, 329] width 60 height 7
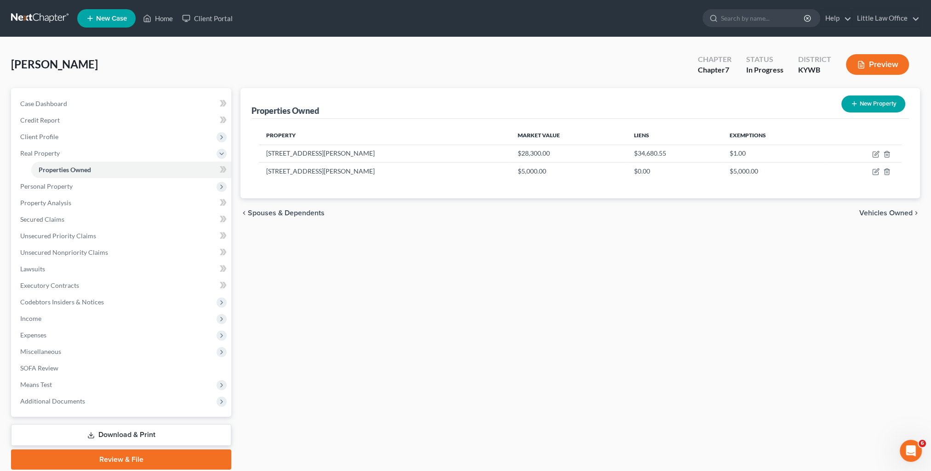
click at [900, 213] on span "Vehicles Owned" at bounding box center [885, 213] width 53 height 7
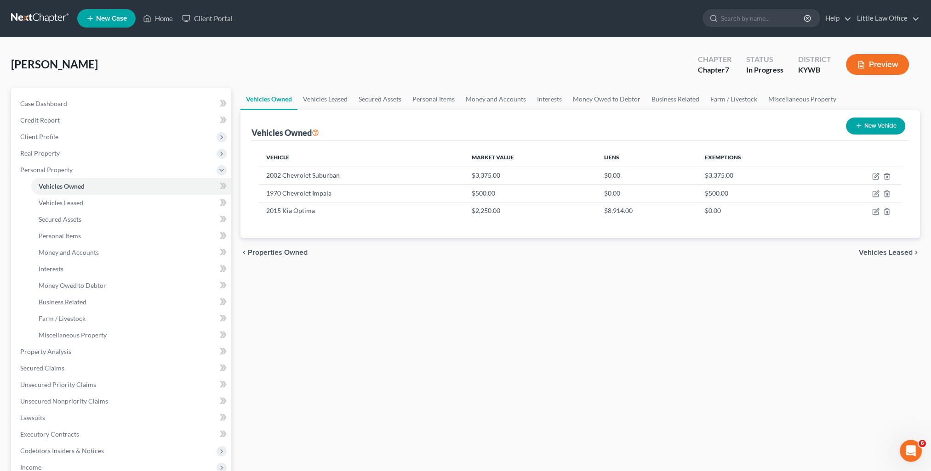
click at [898, 251] on span "Vehicles Leased" at bounding box center [885, 252] width 54 height 7
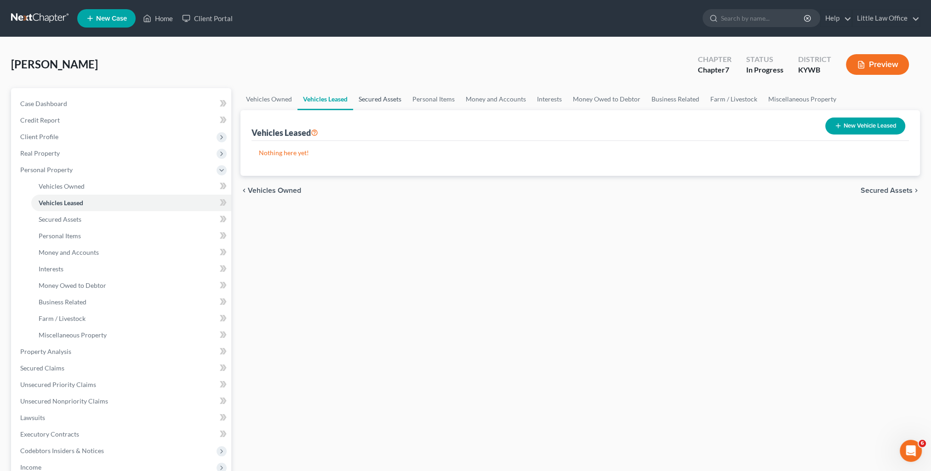
click at [389, 101] on link "Secured Assets" at bounding box center [380, 99] width 54 height 22
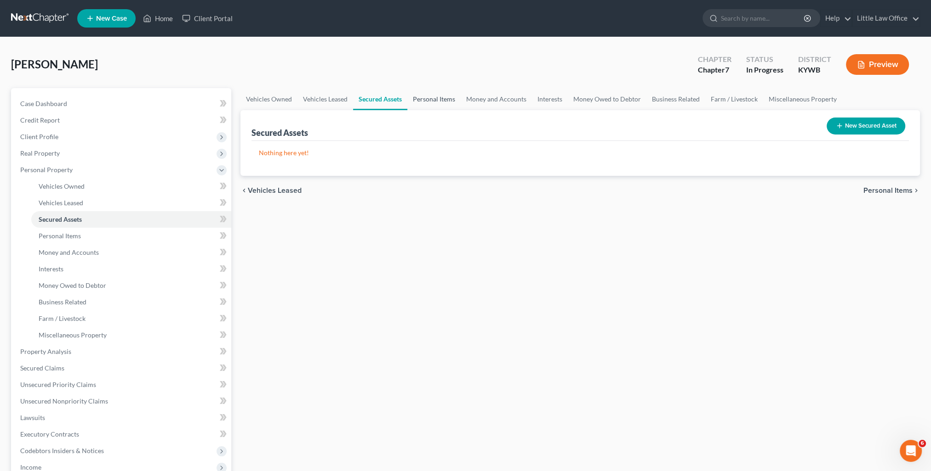
click at [430, 98] on link "Personal Items" at bounding box center [433, 99] width 53 height 22
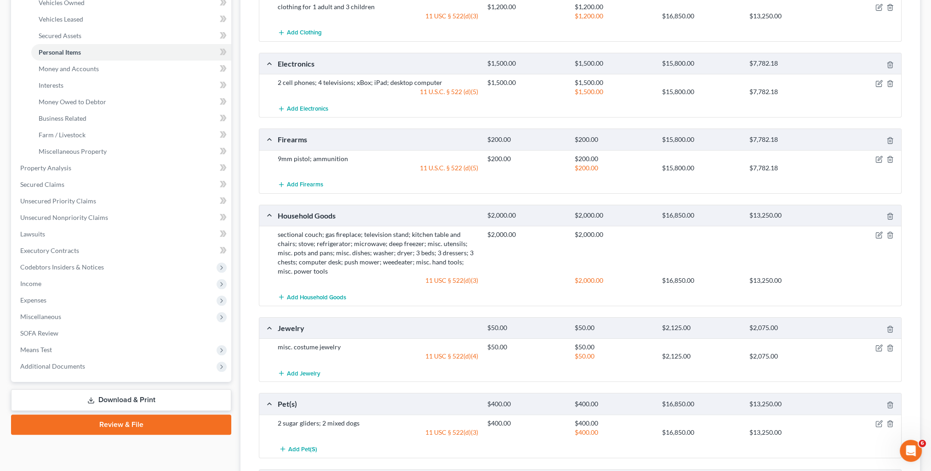
scroll to position [330, 0]
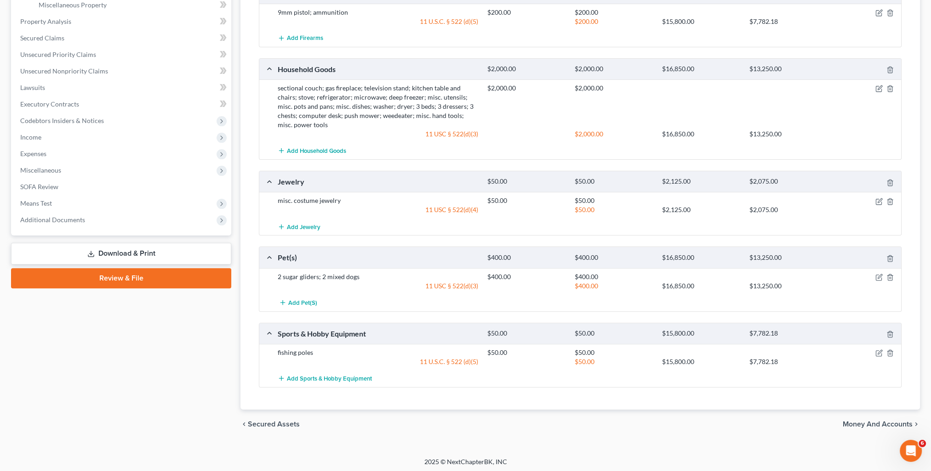
click at [873, 426] on span "Money and Accounts" at bounding box center [877, 424] width 70 height 7
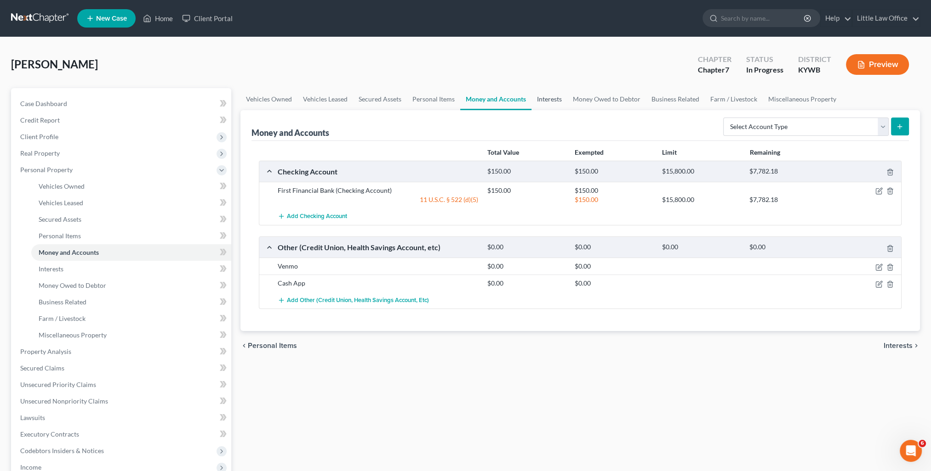
click at [546, 103] on link "Interests" at bounding box center [549, 99] width 36 height 22
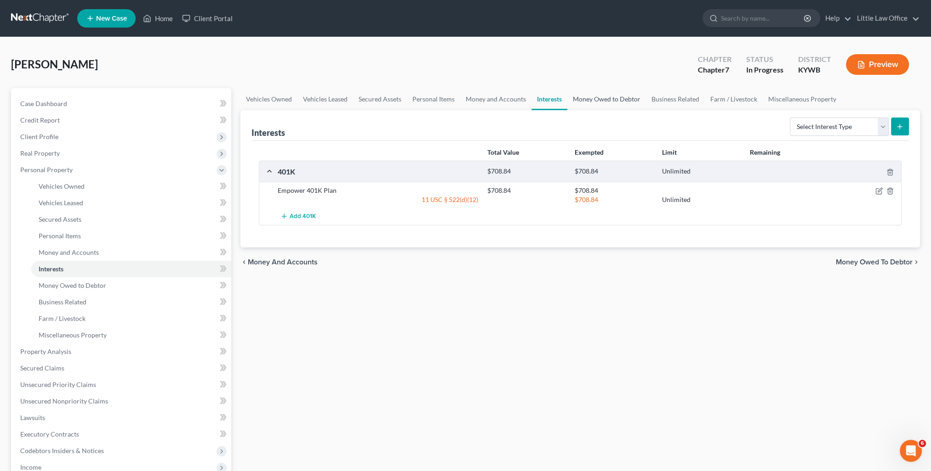
click at [587, 101] on link "Money Owed to Debtor" at bounding box center [606, 99] width 79 height 22
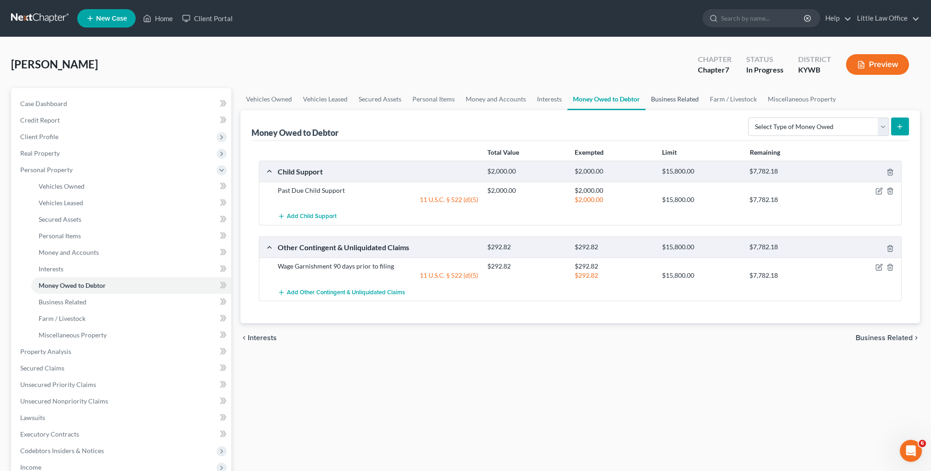
click at [673, 99] on link "Business Related" at bounding box center [674, 99] width 59 height 22
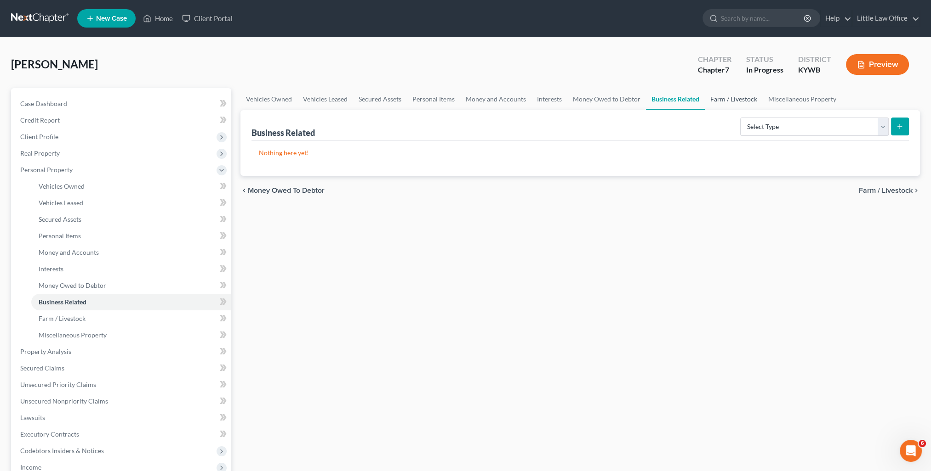
click at [724, 96] on link "Farm / Livestock" at bounding box center [733, 99] width 58 height 22
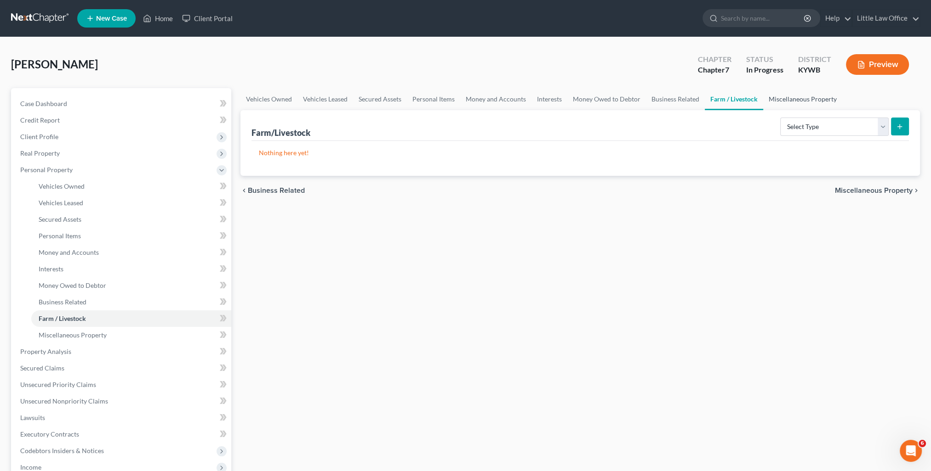
click at [805, 97] on link "Miscellaneous Property" at bounding box center [802, 99] width 79 height 22
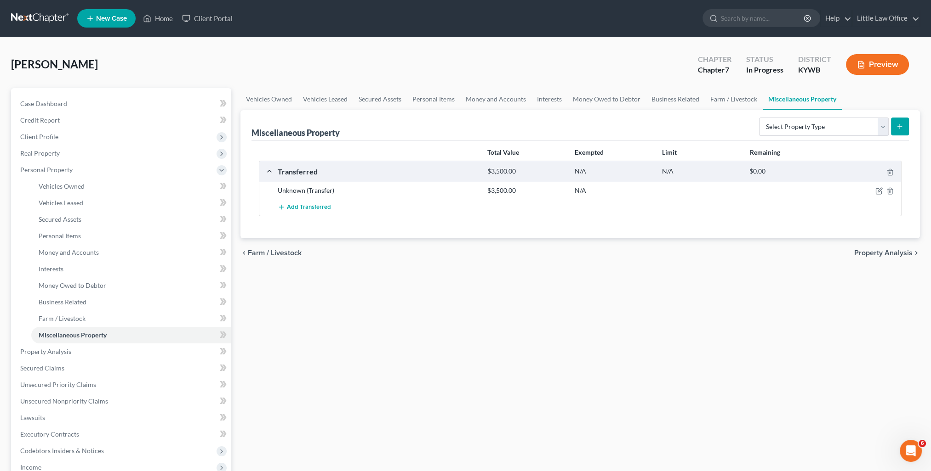
click at [903, 255] on span "Property Analysis" at bounding box center [883, 253] width 58 height 7
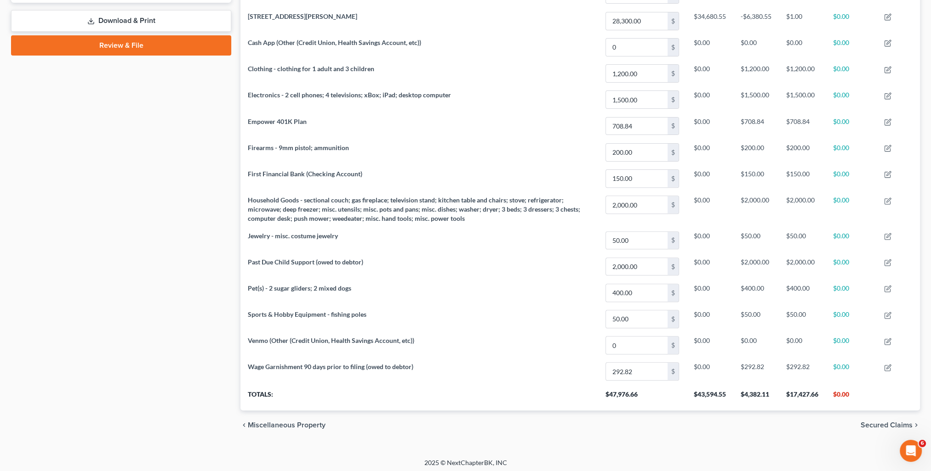
click at [890, 424] on span "Secured Claims" at bounding box center [886, 425] width 52 height 7
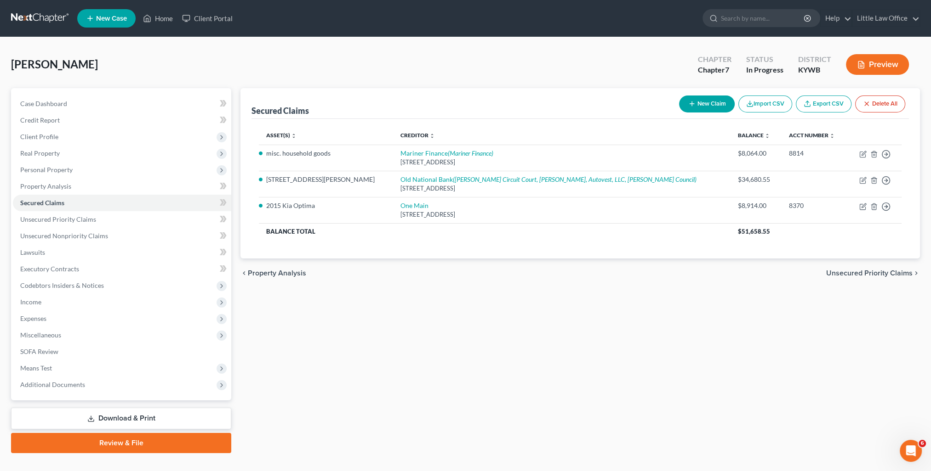
click at [873, 270] on span "Unsecured Priority Claims" at bounding box center [869, 273] width 86 height 7
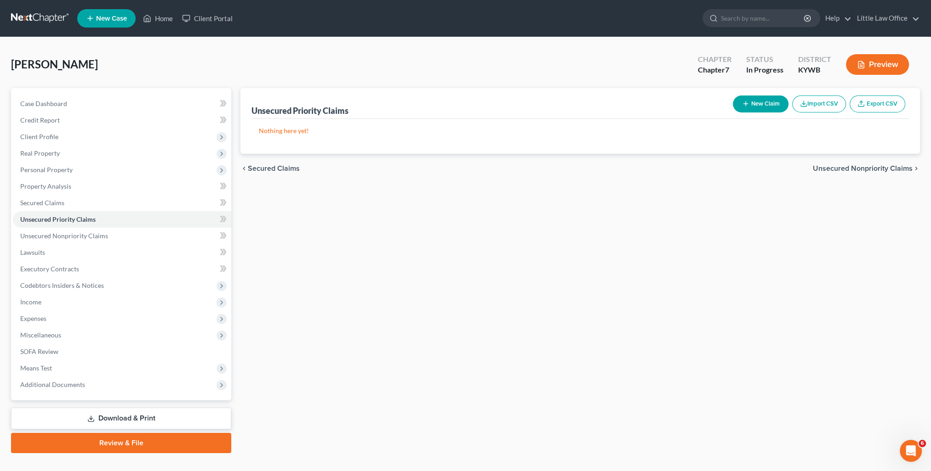
click at [867, 167] on span "Unsecured Nonpriority Claims" at bounding box center [862, 168] width 100 height 7
click at [867, 167] on div "chevron_left Unsecured Priority Claims Lawsuits chevron_right" at bounding box center [579, 168] width 679 height 29
click at [893, 172] on span "Lawsuits" at bounding box center [897, 168] width 29 height 7
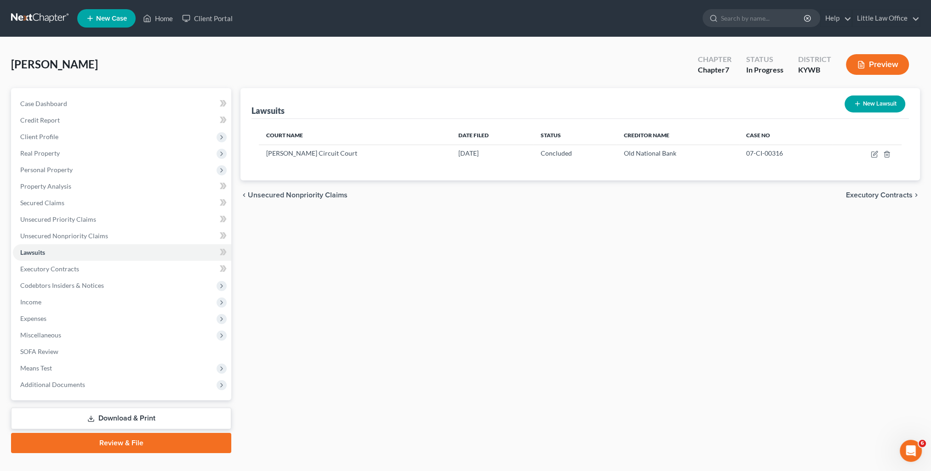
click at [861, 196] on span "Executory Contracts" at bounding box center [879, 195] width 67 height 7
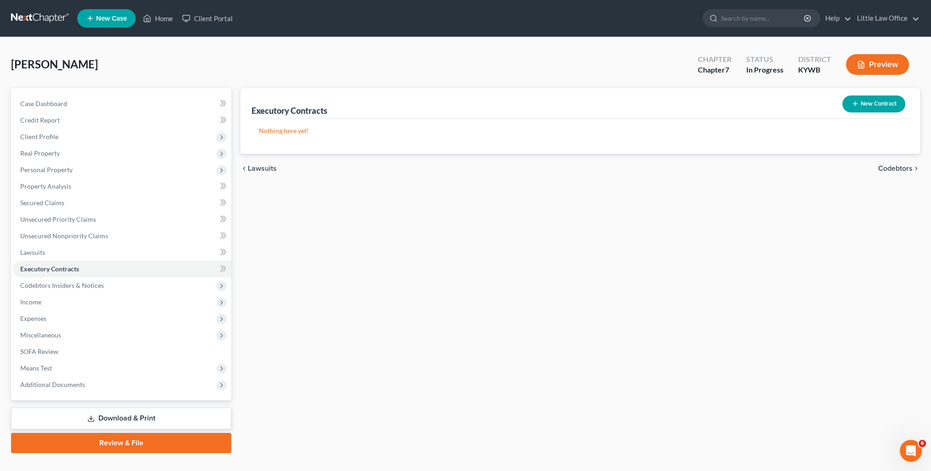
click at [886, 171] on span "Codebtors" at bounding box center [895, 168] width 34 height 7
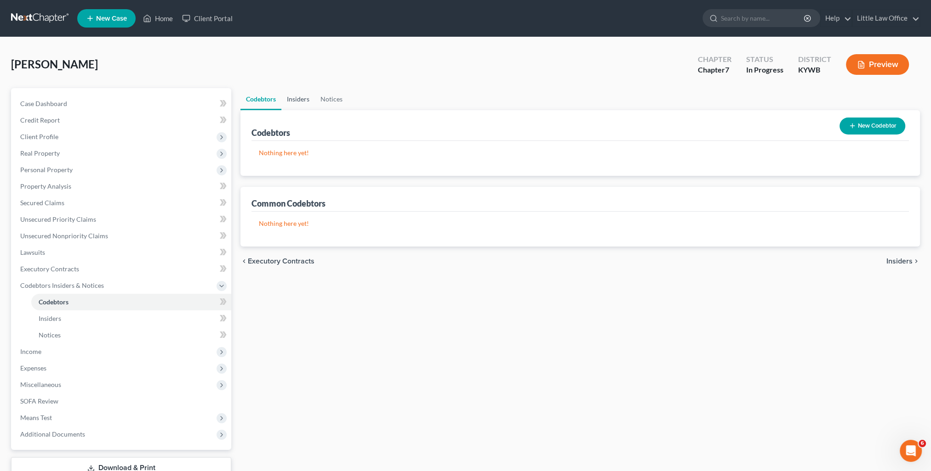
click at [300, 103] on link "Insiders" at bounding box center [298, 99] width 34 height 22
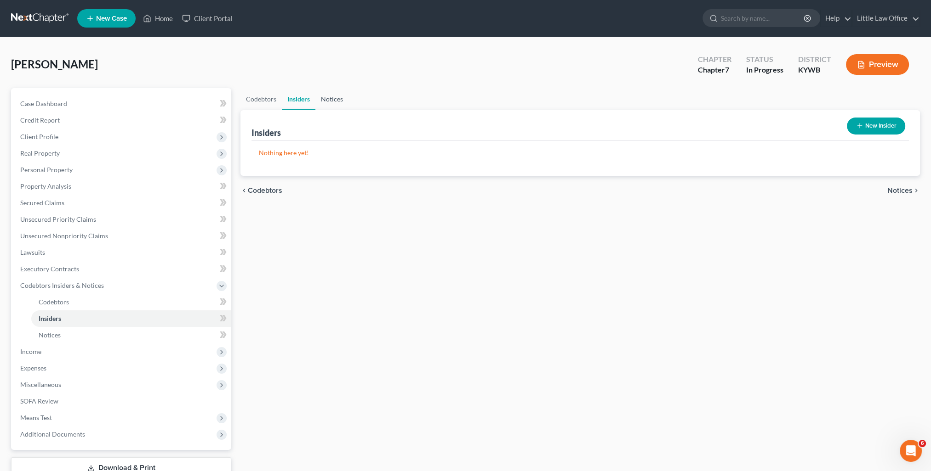
click at [331, 100] on link "Notices" at bounding box center [331, 99] width 33 height 22
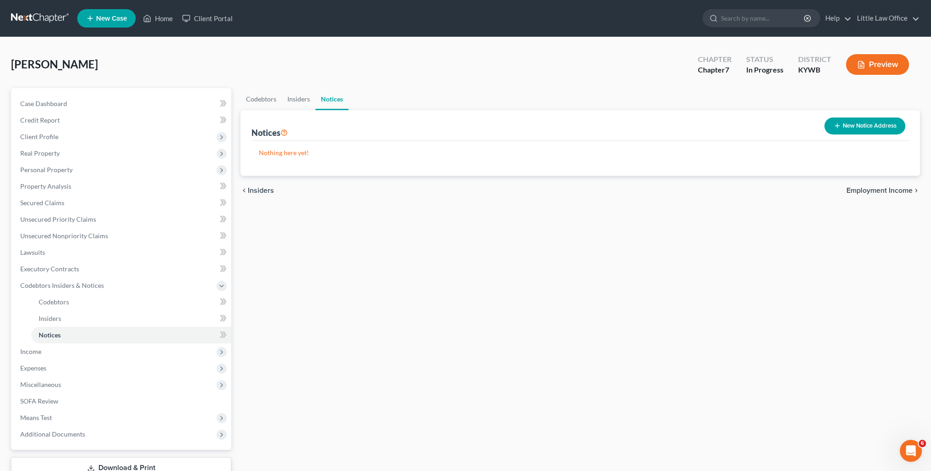
click at [884, 188] on span "Employment Income" at bounding box center [879, 190] width 66 height 7
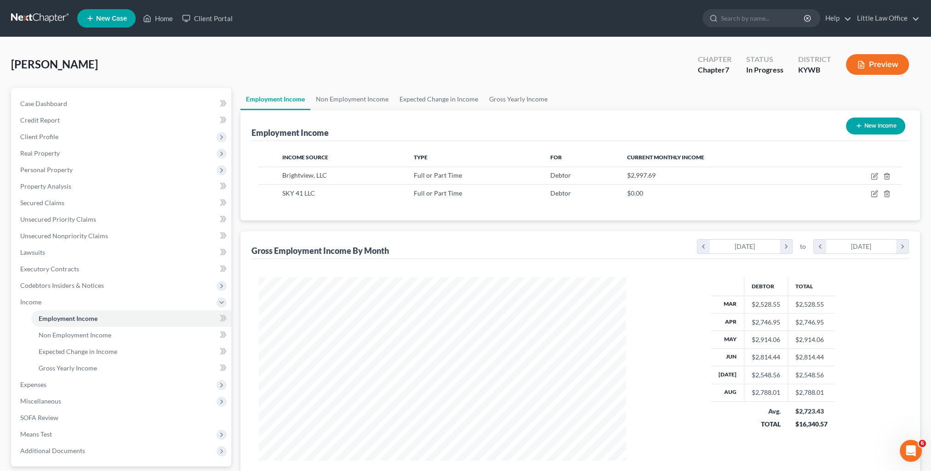
scroll to position [183, 386]
click at [377, 95] on link "Non Employment Income" at bounding box center [352, 99] width 84 height 22
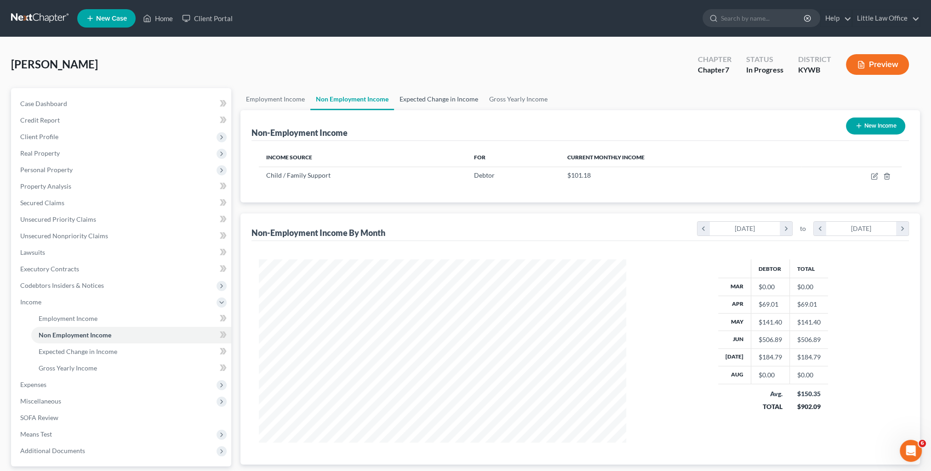
scroll to position [183, 386]
click at [439, 101] on link "Expected Change in Income" at bounding box center [439, 99] width 90 height 22
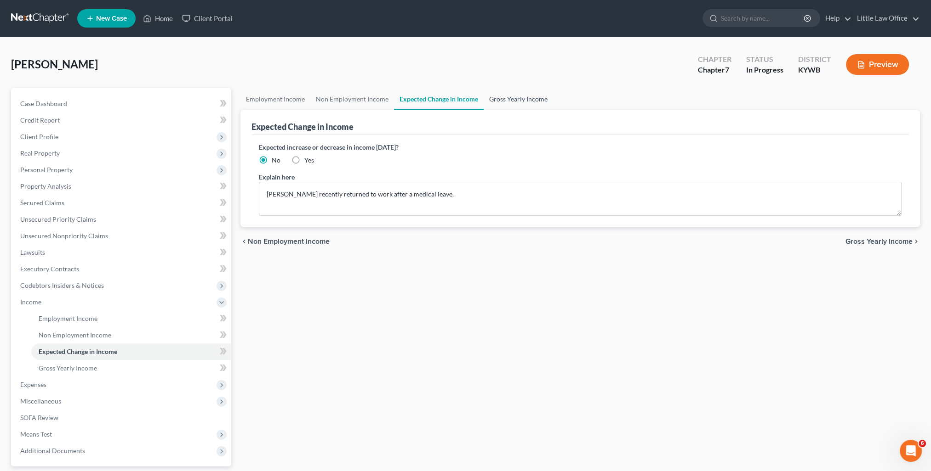
click at [504, 103] on link "Gross Yearly Income" at bounding box center [517, 99] width 69 height 22
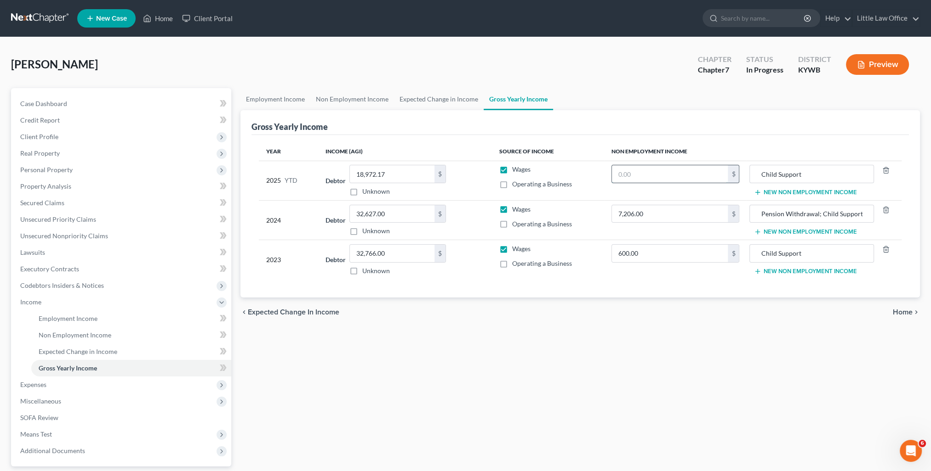
click at [673, 177] on input "text" at bounding box center [670, 173] width 116 height 17
click at [336, 102] on link "Non Employment Income" at bounding box center [352, 99] width 84 height 22
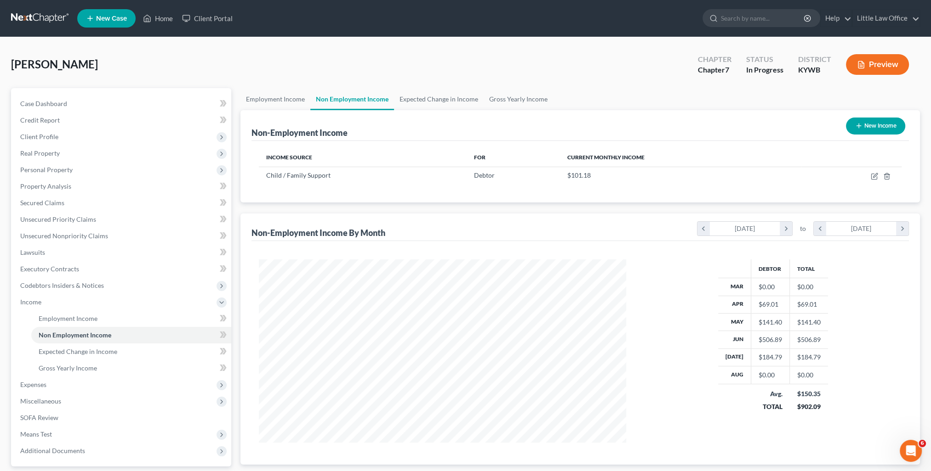
scroll to position [183, 386]
click at [502, 103] on link "Gross Yearly Income" at bounding box center [517, 99] width 69 height 22
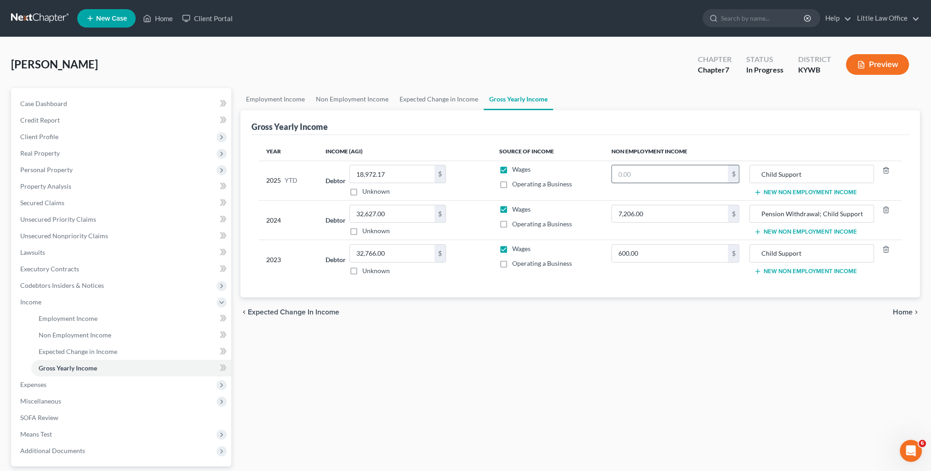
click at [649, 175] on input "text" at bounding box center [670, 173] width 116 height 17
click at [676, 425] on div "Employment Income Non Employment Income Expected Change in Income Gross Yearly …" at bounding box center [580, 304] width 688 height 432
click at [904, 315] on span "Home" at bounding box center [902, 312] width 20 height 7
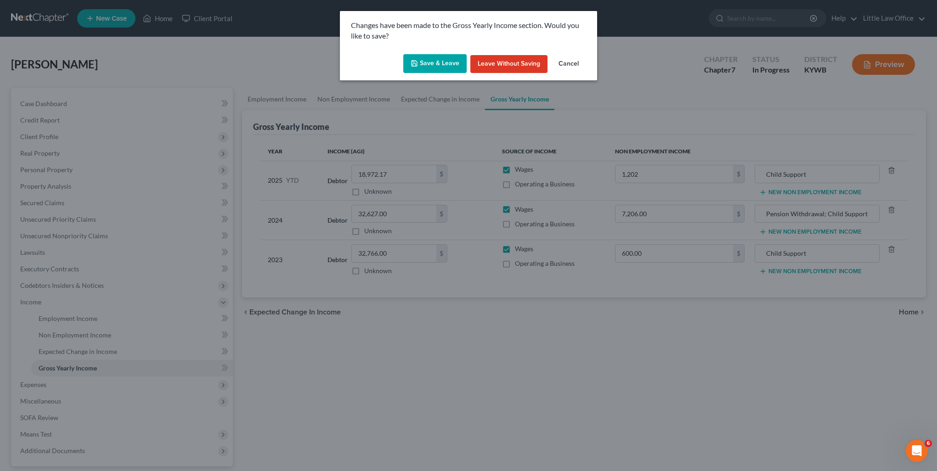
click at [437, 65] on button "Save & Leave" at bounding box center [434, 63] width 63 height 19
type input "1,202.00"
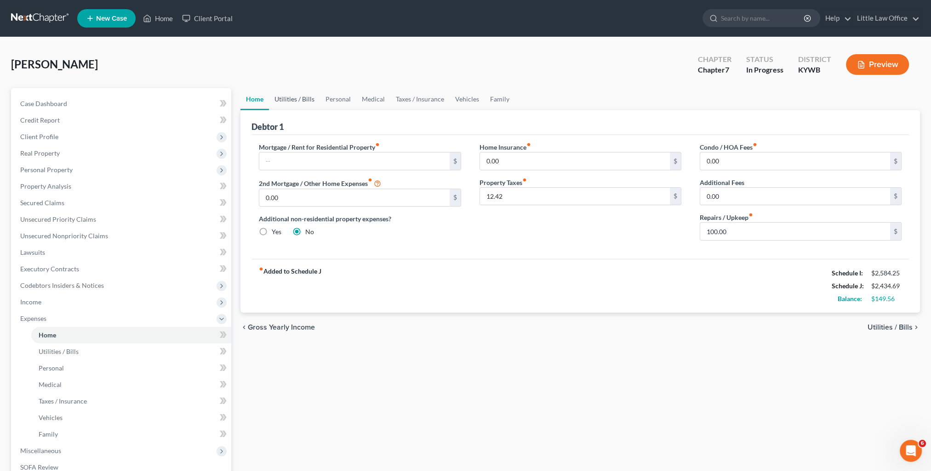
click at [294, 91] on link "Utilities / Bills" at bounding box center [294, 99] width 51 height 22
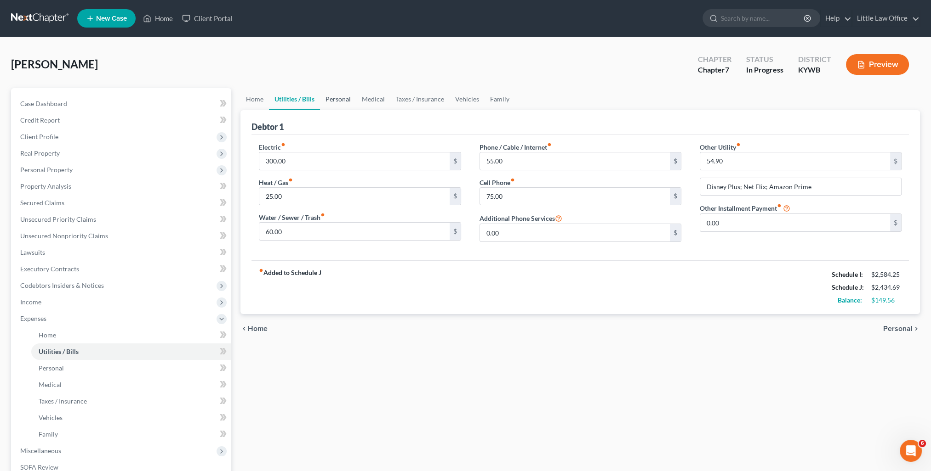
click at [340, 104] on link "Personal" at bounding box center [338, 99] width 36 height 22
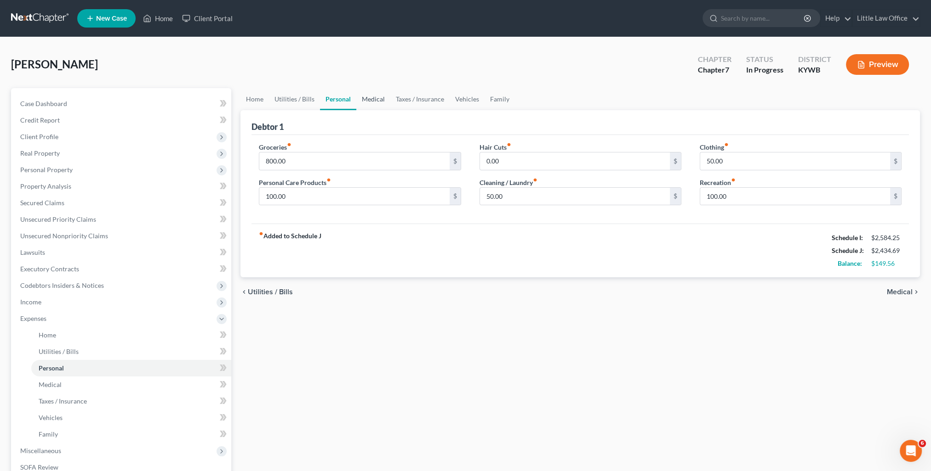
click at [384, 97] on link "Medical" at bounding box center [373, 99] width 34 height 22
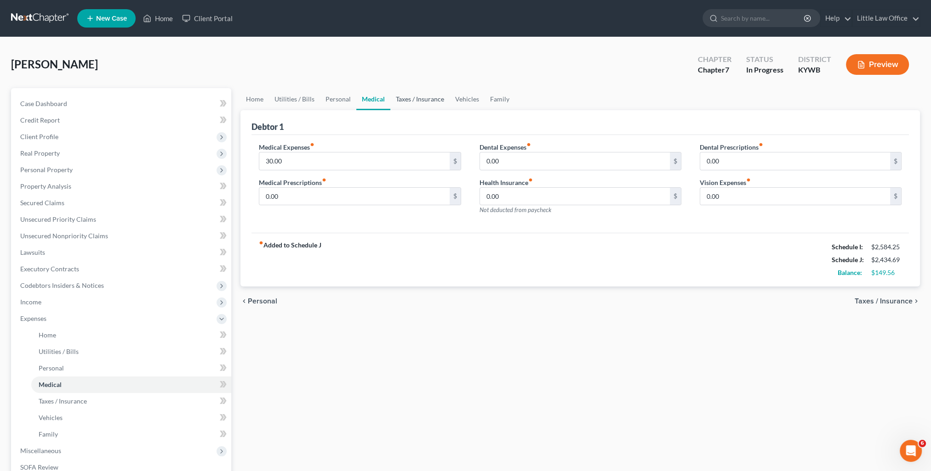
click at [410, 102] on link "Taxes / Insurance" at bounding box center [419, 99] width 59 height 22
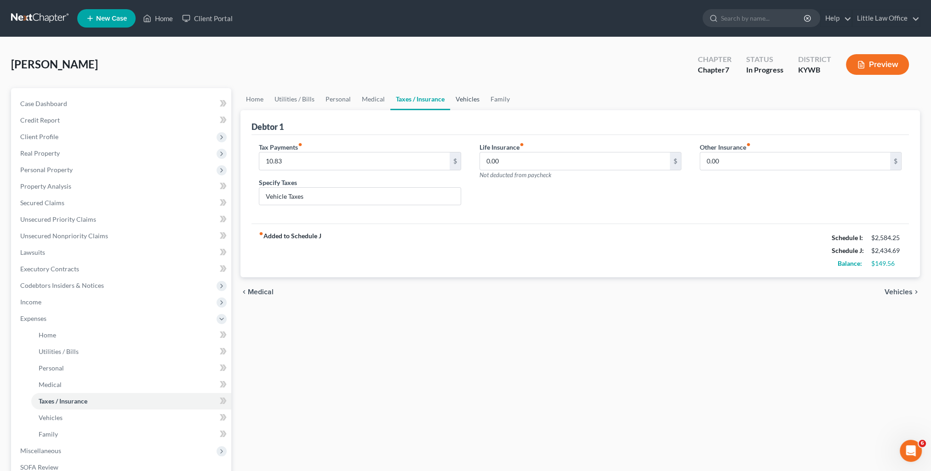
click at [460, 98] on link "Vehicles" at bounding box center [467, 99] width 35 height 22
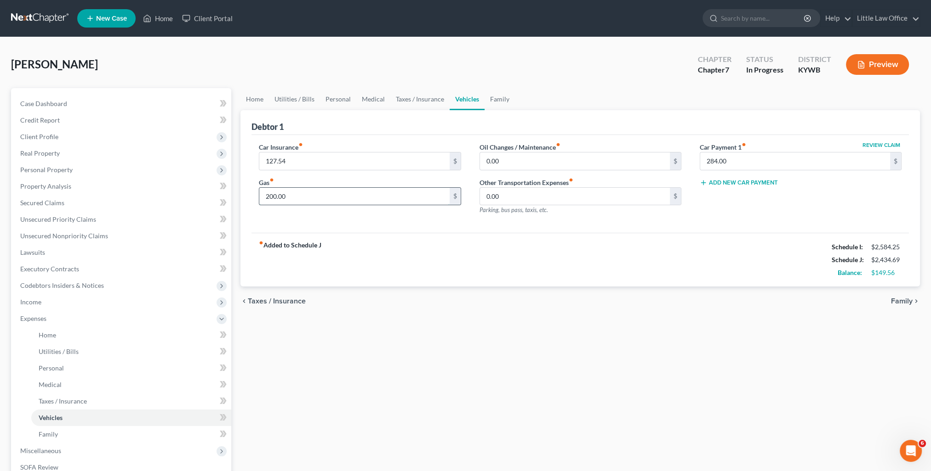
click at [301, 195] on input "200.00" at bounding box center [354, 196] width 190 height 17
type input "250"
click at [587, 264] on div "fiber_manual_record Added to Schedule J Schedule I: $2,584.25 Schedule J: $2,48…" at bounding box center [579, 260] width 657 height 54
click at [500, 102] on link "Family" at bounding box center [499, 99] width 30 height 22
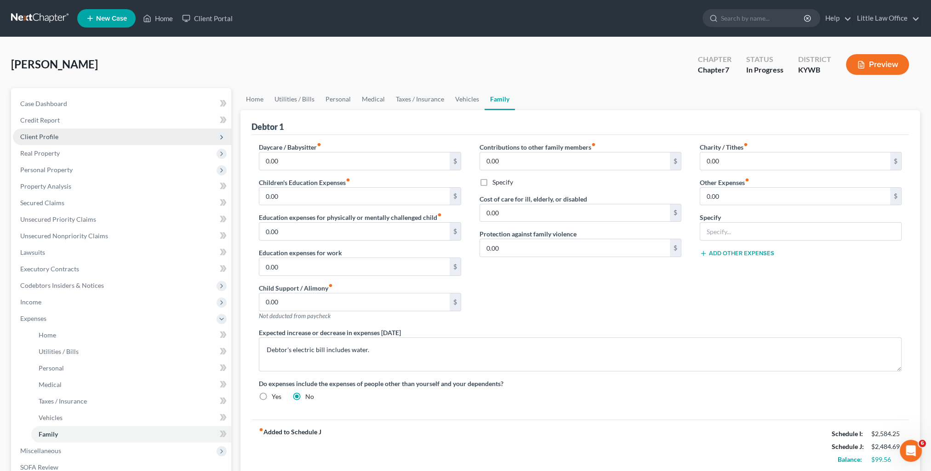
click at [39, 140] on span "Client Profile" at bounding box center [39, 137] width 38 height 8
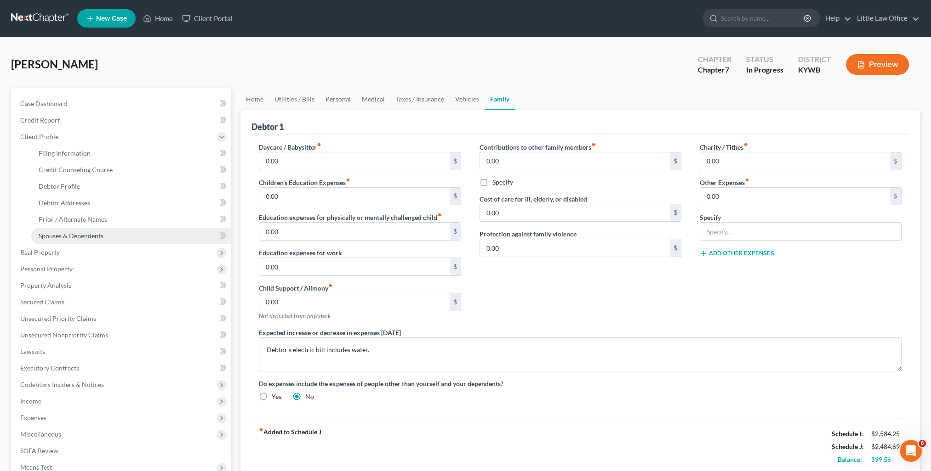
click at [86, 233] on span "Spouses & Dependents" at bounding box center [71, 236] width 65 height 8
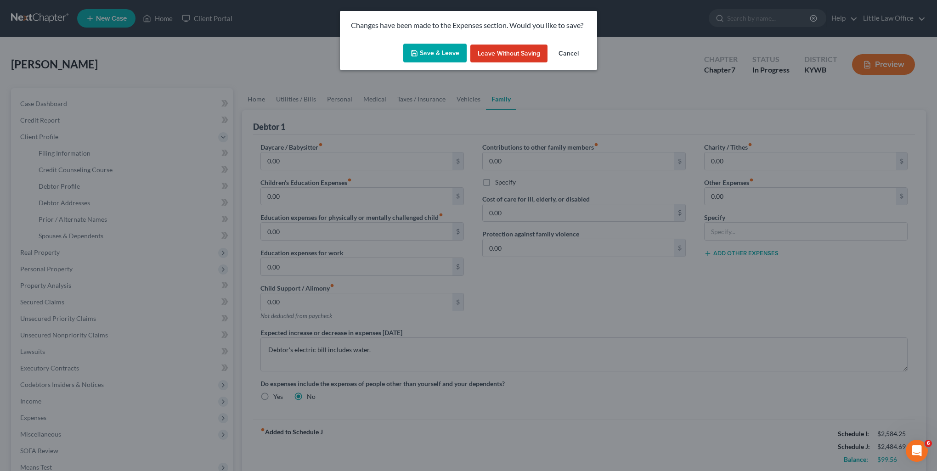
click at [440, 51] on button "Save & Leave" at bounding box center [434, 53] width 63 height 19
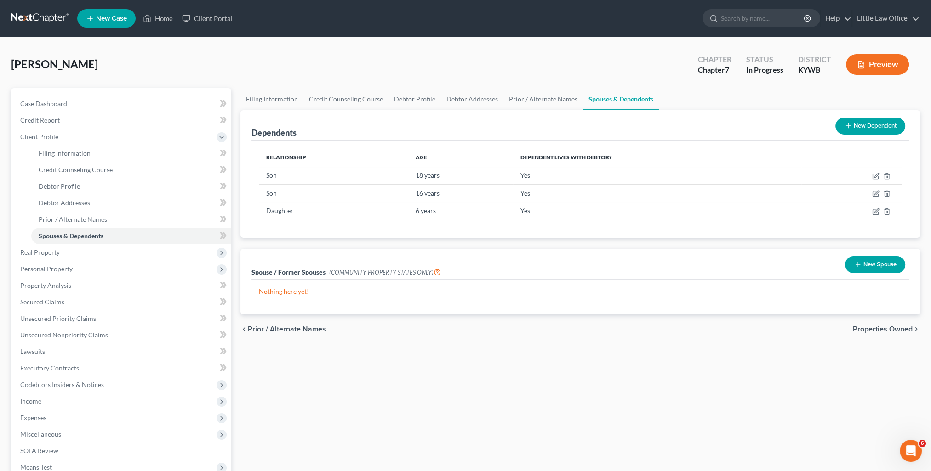
scroll to position [92, 0]
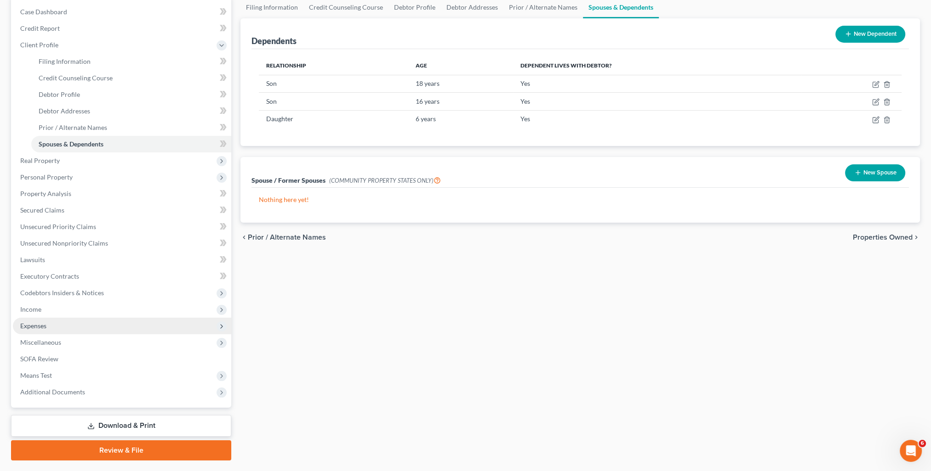
click at [25, 326] on span "Expenses" at bounding box center [33, 326] width 26 height 8
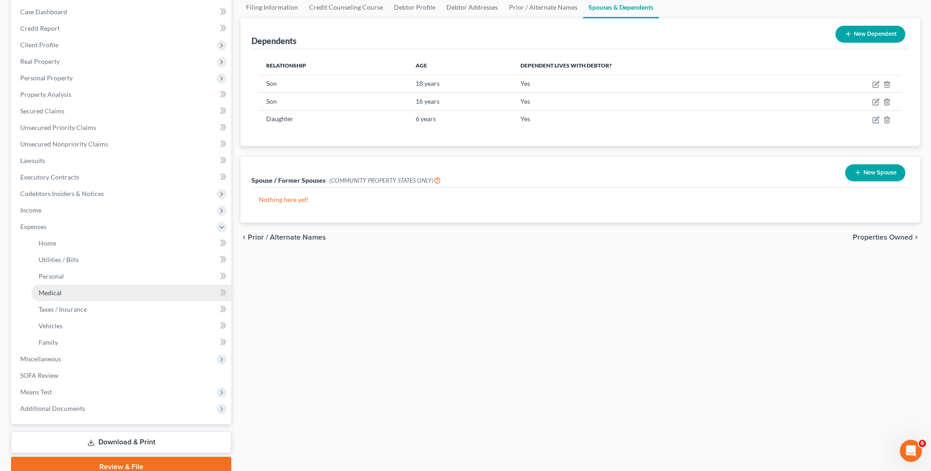
click at [66, 294] on link "Medical" at bounding box center [131, 293] width 200 height 17
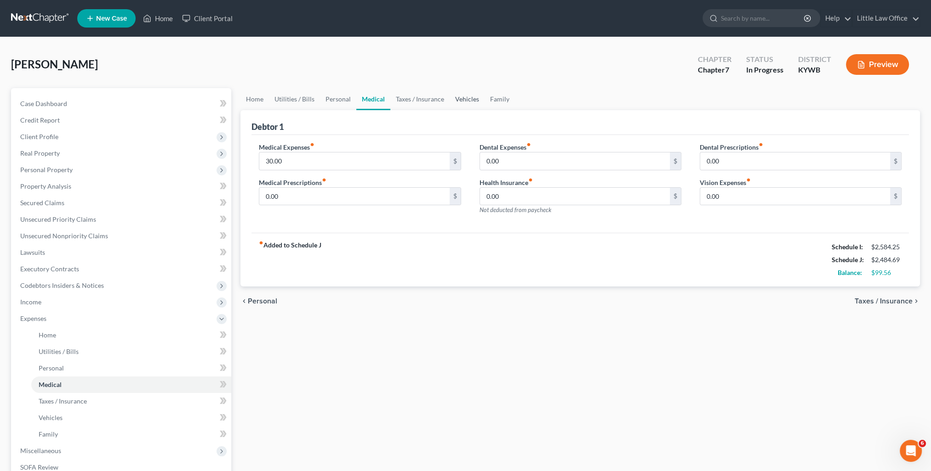
click at [459, 99] on link "Vehicles" at bounding box center [466, 99] width 35 height 22
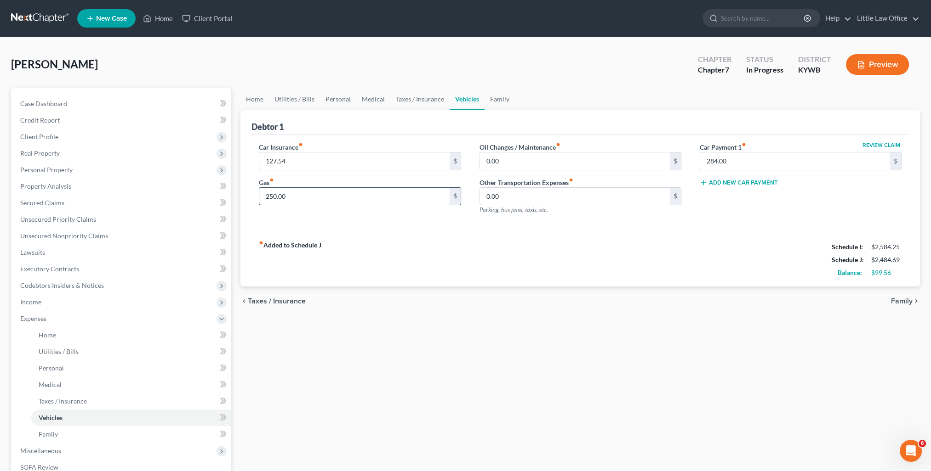
click at [307, 201] on input "250.00" at bounding box center [354, 196] width 190 height 17
type input "200"
click at [344, 98] on link "Personal" at bounding box center [338, 99] width 36 height 22
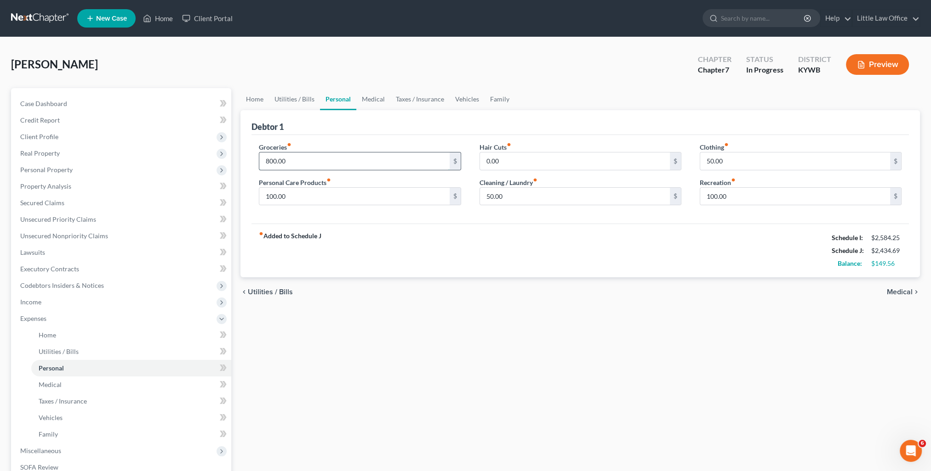
click at [299, 161] on input "800.00" at bounding box center [354, 161] width 190 height 17
click at [351, 235] on div "fiber_manual_record Added to Schedule J Schedule I: $2,584.25 Schedule J: $2,53…" at bounding box center [579, 251] width 657 height 54
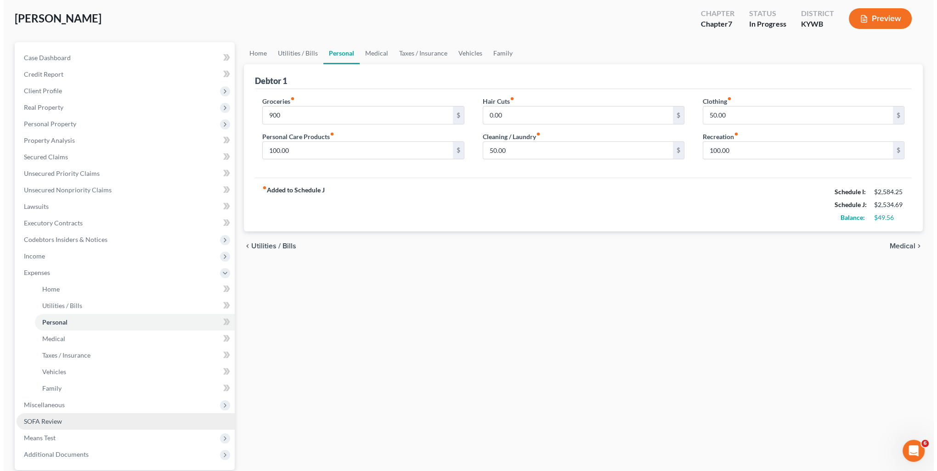
scroll to position [92, 0]
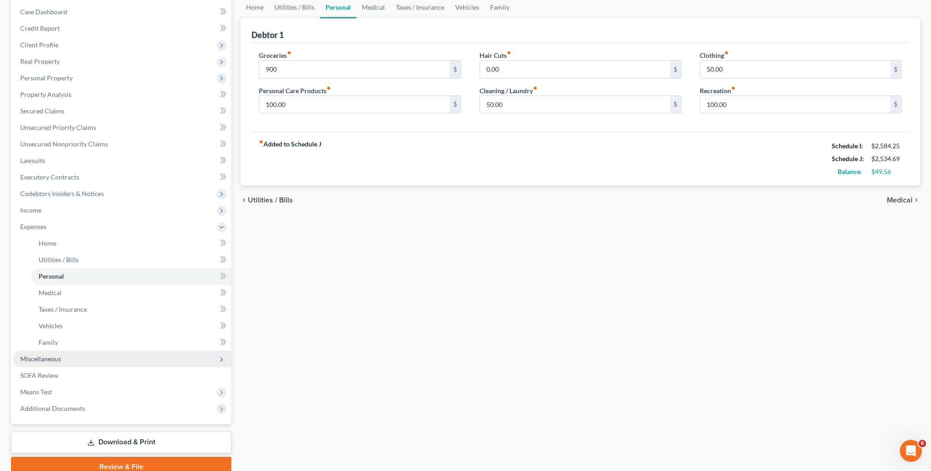
click at [49, 360] on span "Miscellaneous" at bounding box center [40, 359] width 41 height 8
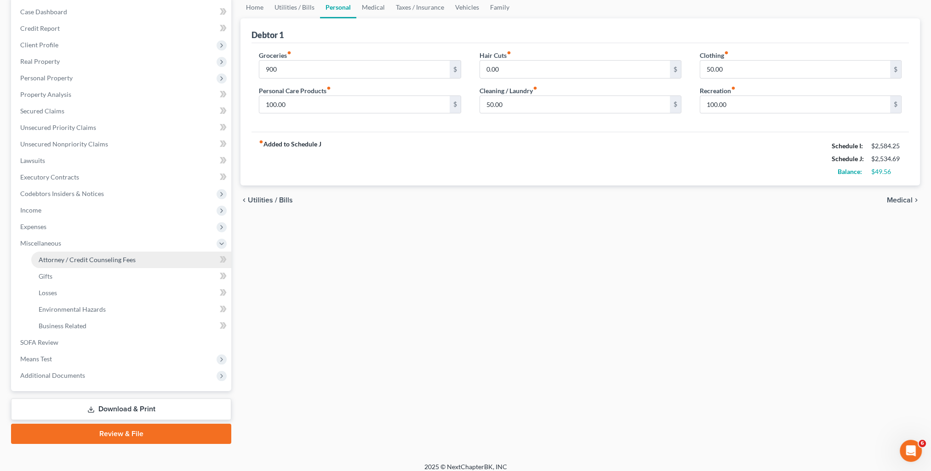
click at [91, 261] on span "Attorney / Credit Counseling Fees" at bounding box center [87, 260] width 97 height 8
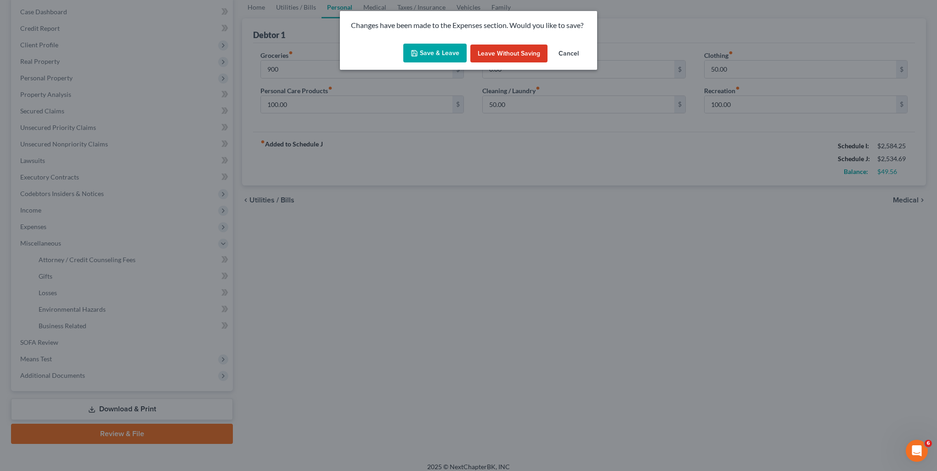
click at [442, 53] on button "Save & Leave" at bounding box center [434, 53] width 63 height 19
type input "900.00"
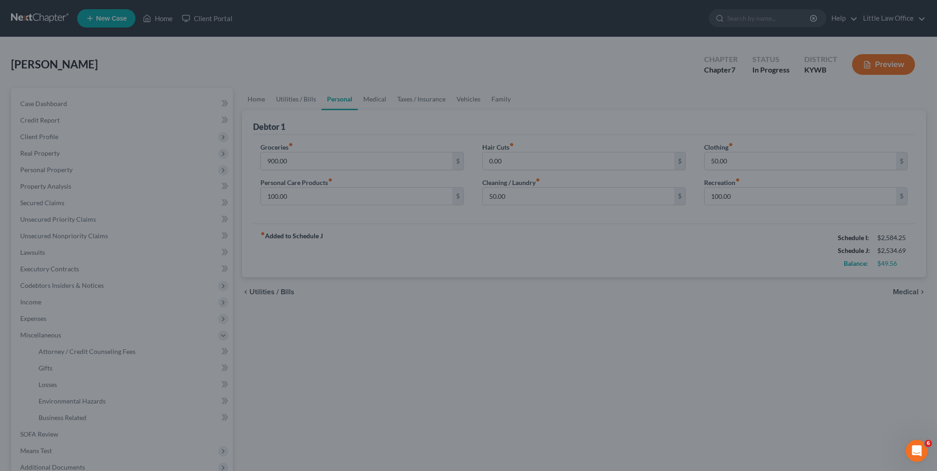
select select "0"
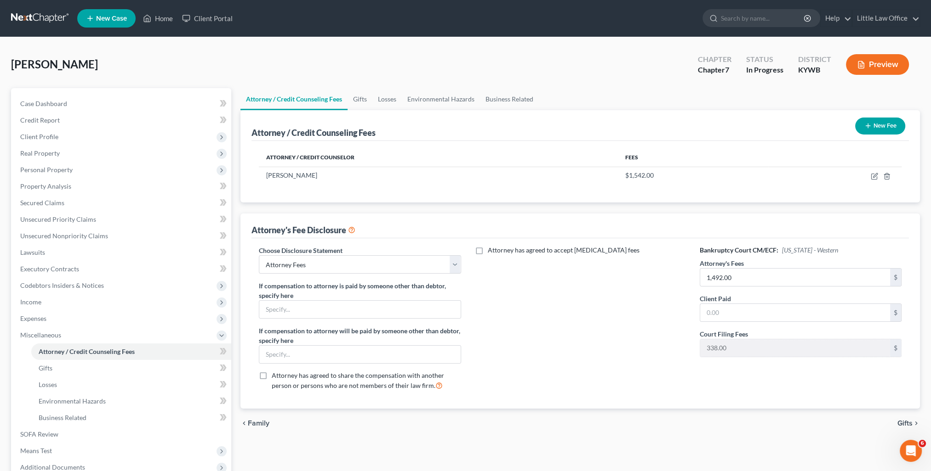
click at [905, 422] on span "Gifts" at bounding box center [904, 423] width 15 height 7
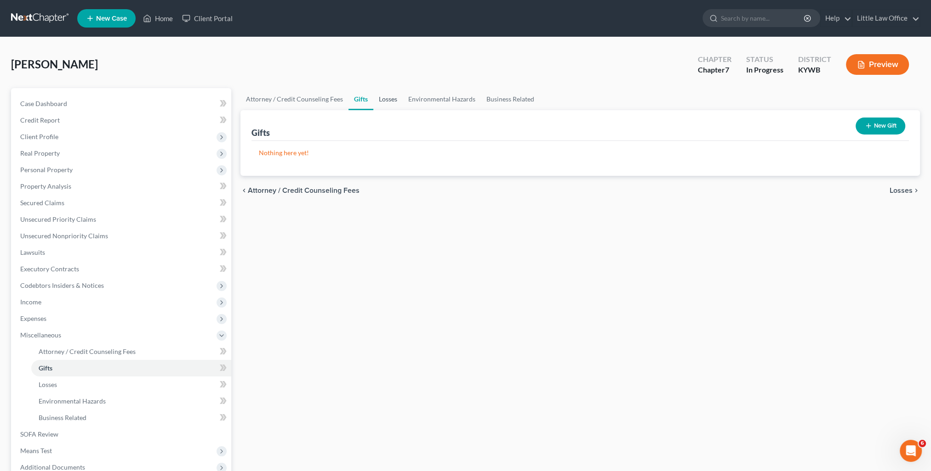
click at [388, 104] on link "Losses" at bounding box center [387, 99] width 29 height 22
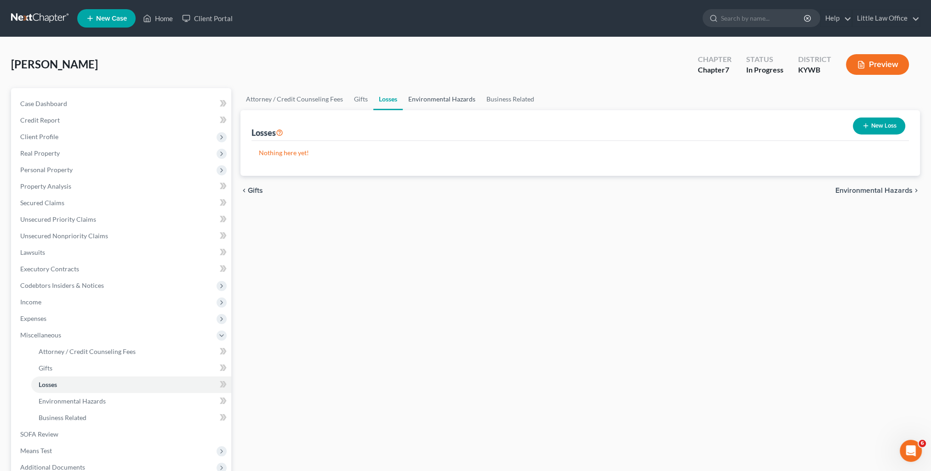
click at [428, 101] on link "Environmental Hazards" at bounding box center [442, 99] width 78 height 22
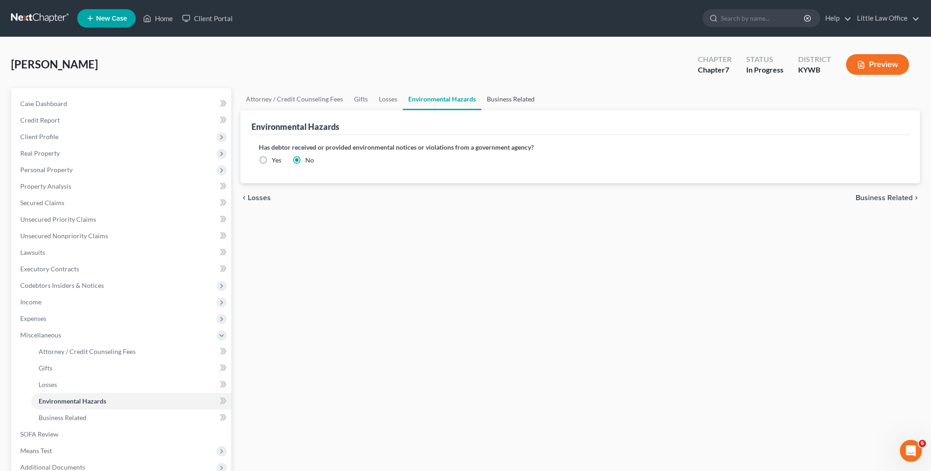
click at [507, 93] on link "Business Related" at bounding box center [510, 99] width 59 height 22
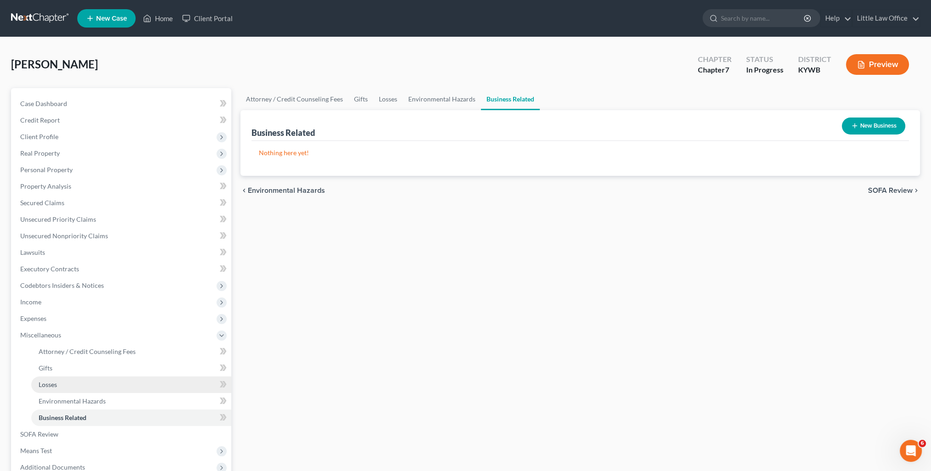
scroll to position [46, 0]
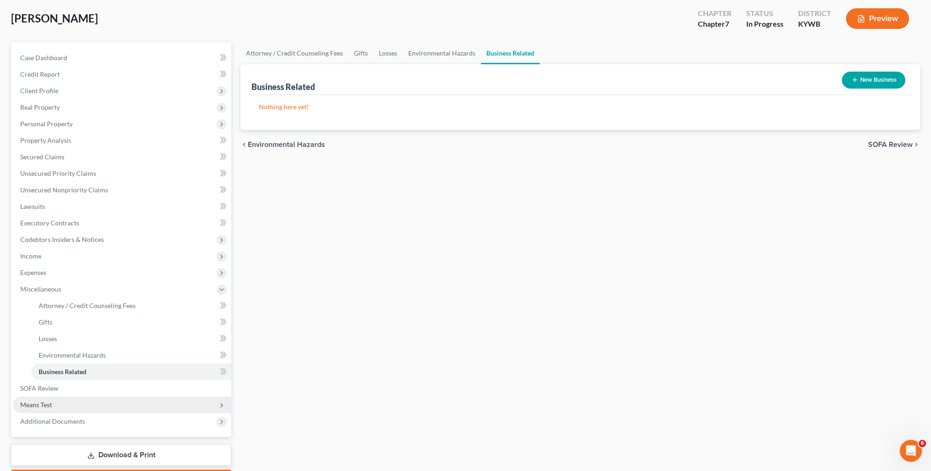
click at [51, 408] on span "Means Test" at bounding box center [36, 405] width 32 height 8
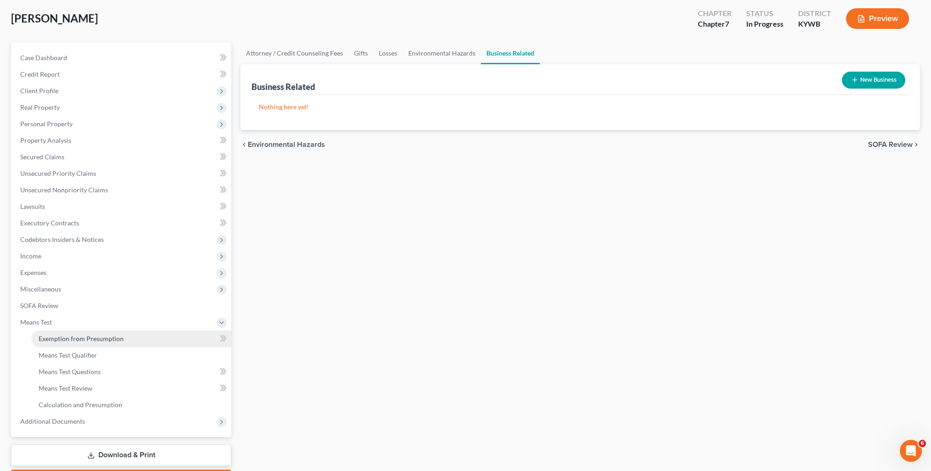
click at [81, 337] on span "Exemption from Presumption" at bounding box center [81, 339] width 85 height 8
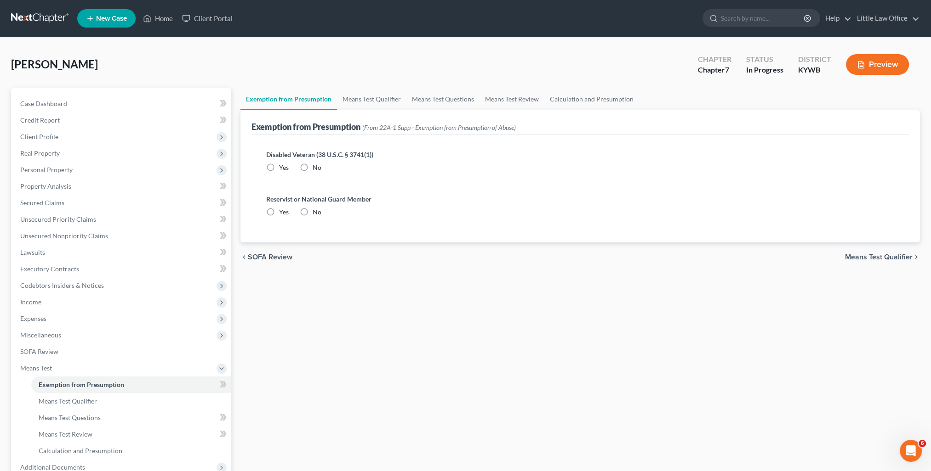
radio input "true"
click at [312, 168] on div "No" at bounding box center [311, 167] width 22 height 9
click at [369, 100] on link "Means Test Qualifier" at bounding box center [371, 99] width 69 height 22
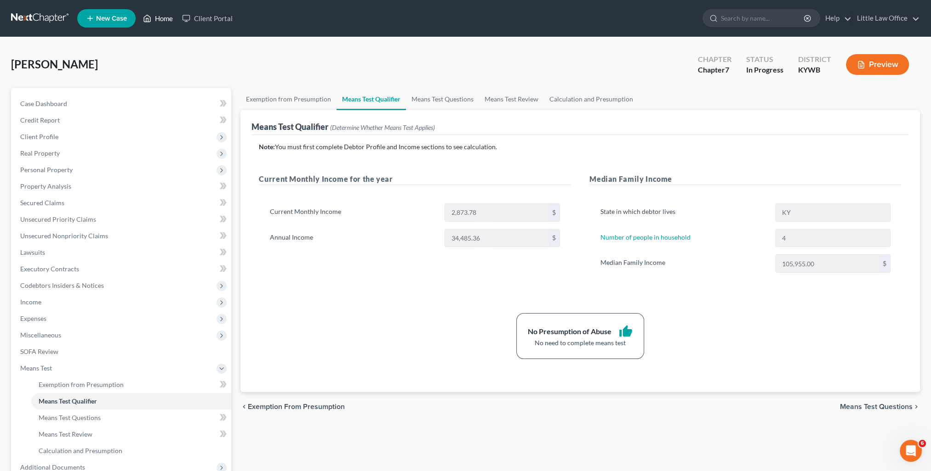
click at [165, 19] on link "Home" at bounding box center [157, 18] width 39 height 17
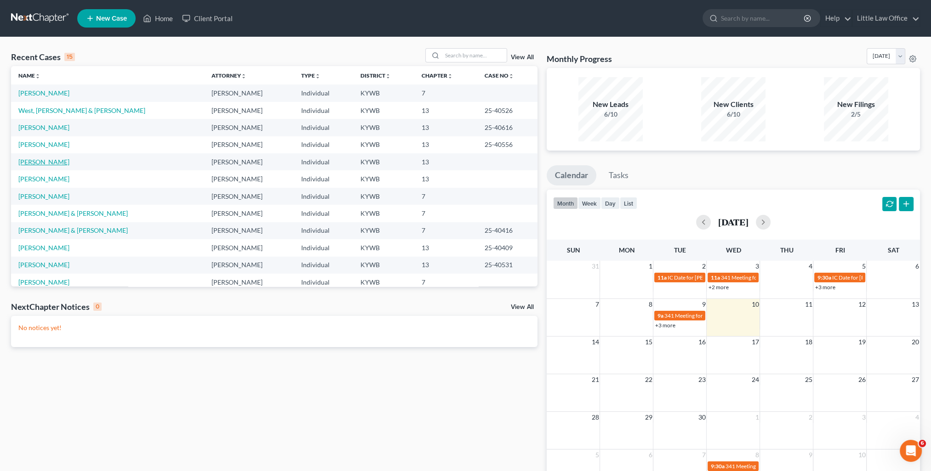
click at [39, 165] on link "[PERSON_NAME]" at bounding box center [43, 162] width 51 height 8
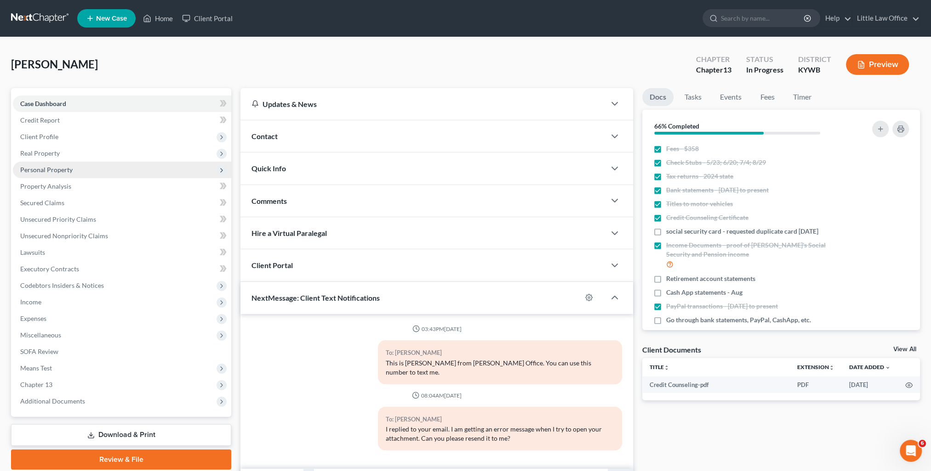
click at [39, 166] on span "Personal Property" at bounding box center [46, 170] width 52 height 8
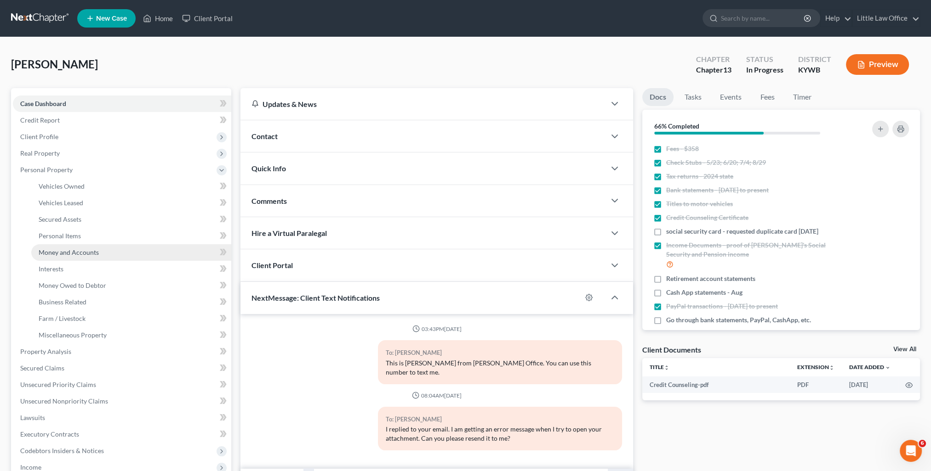
click at [75, 250] on span "Money and Accounts" at bounding box center [69, 253] width 60 height 8
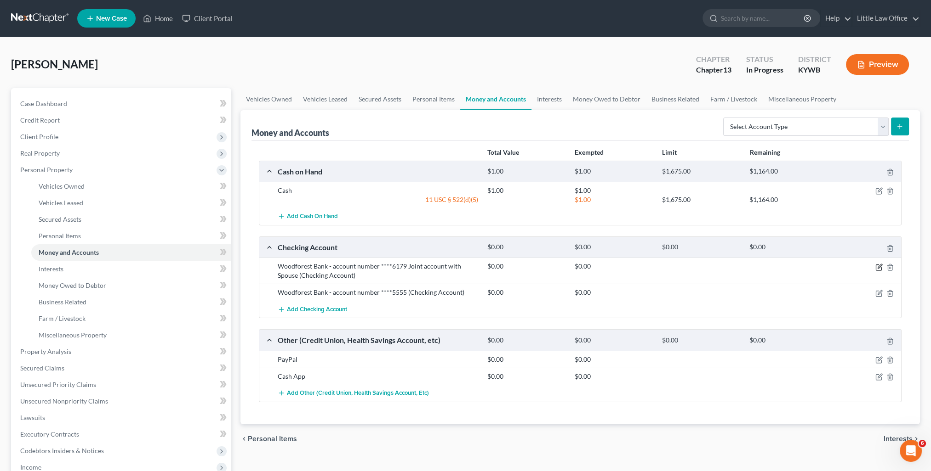
click at [879, 266] on icon "button" at bounding box center [878, 267] width 7 height 7
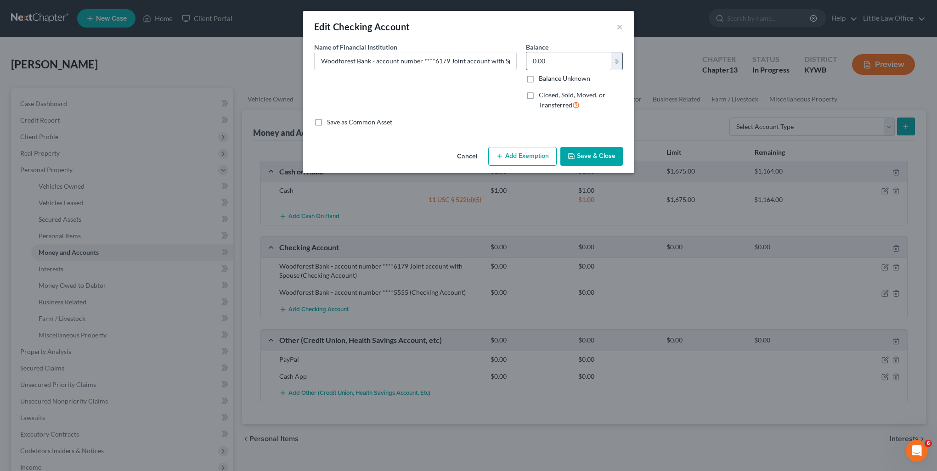
click at [561, 61] on input "0.00" at bounding box center [569, 60] width 85 height 17
type input "25"
click at [516, 155] on button "Add Exemption" at bounding box center [522, 156] width 68 height 19
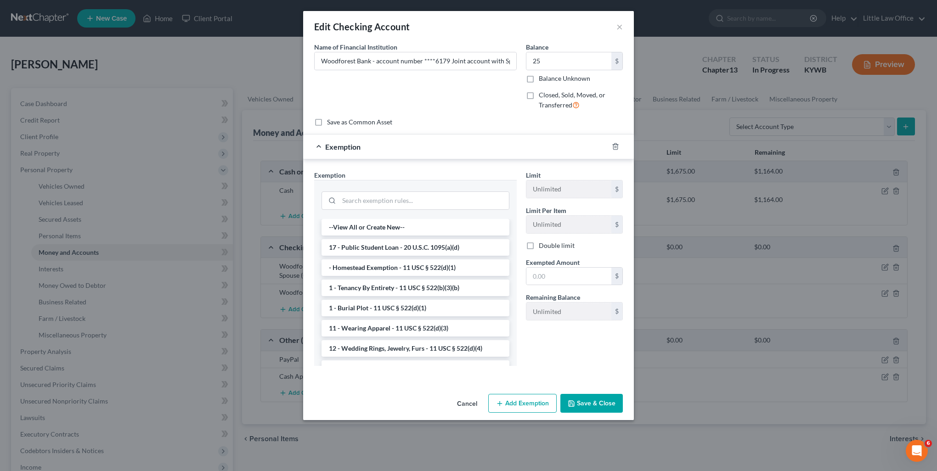
click at [431, 185] on div at bounding box center [415, 199] width 203 height 39
click at [432, 199] on input "search" at bounding box center [424, 200] width 170 height 17
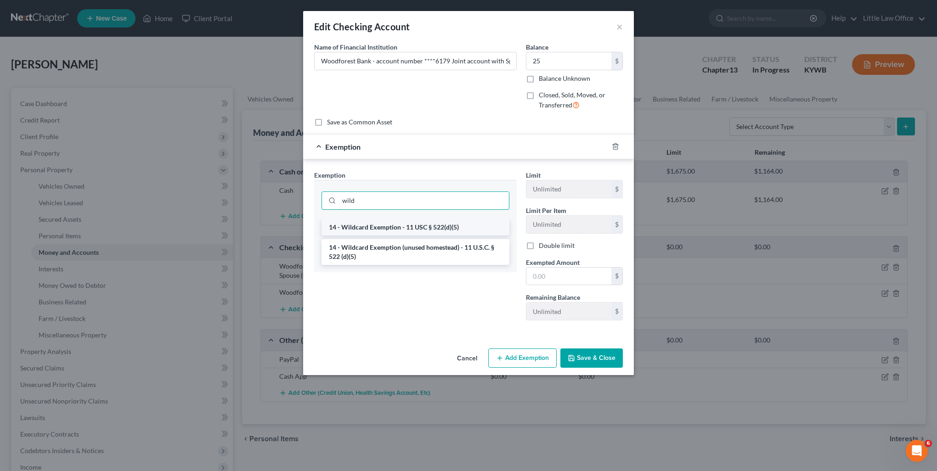
type input "wild"
click at [434, 225] on li "14 - Wildcard Exemption - 11 USC § 522(d)(5)" at bounding box center [416, 227] width 188 height 17
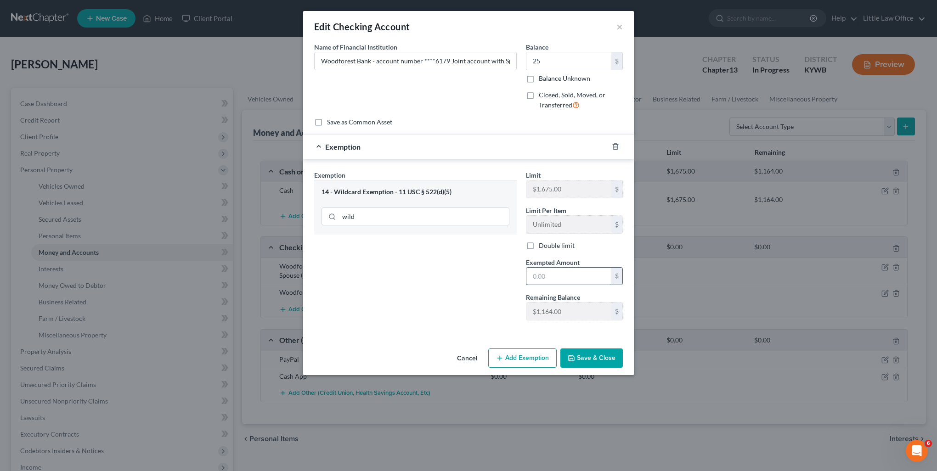
click at [558, 272] on input "text" at bounding box center [569, 276] width 85 height 17
type input "25"
drag, startPoint x: 457, startPoint y: 319, endPoint x: 625, endPoint y: 345, distance: 169.2
click at [457, 319] on div "Exemption Set must be selected for CA. Exemption * 14 - Wildcard Exemption - 11…" at bounding box center [416, 249] width 212 height 158
click at [601, 361] on button "Save & Close" at bounding box center [592, 358] width 62 height 19
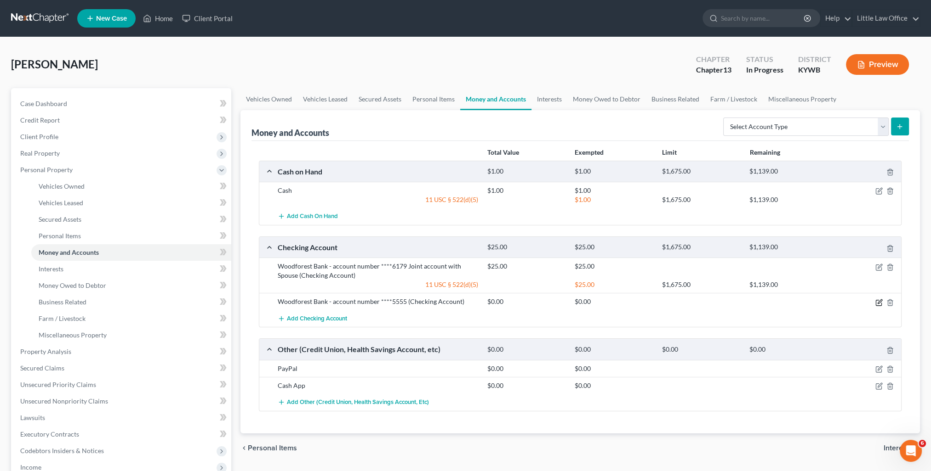
click at [878, 302] on icon "button" at bounding box center [879, 302] width 4 height 4
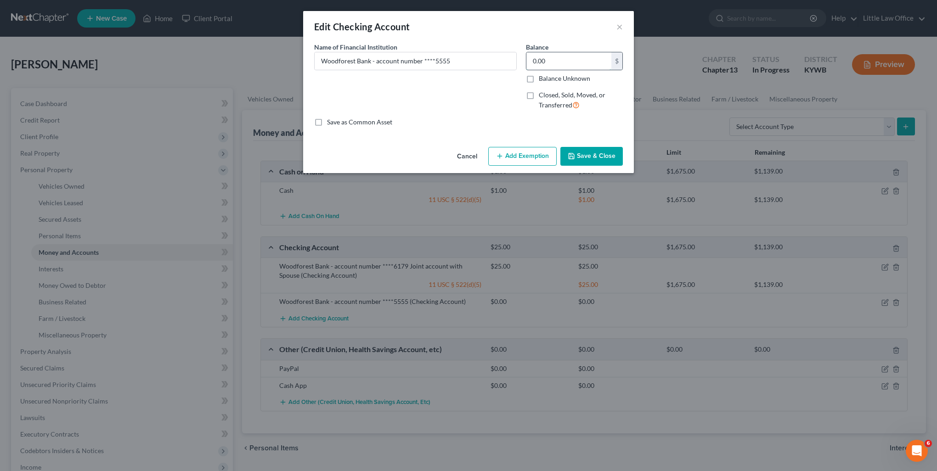
click at [567, 59] on input "0.00" at bounding box center [569, 60] width 85 height 17
type input "28"
click at [545, 160] on button "Add Exemption" at bounding box center [522, 156] width 68 height 19
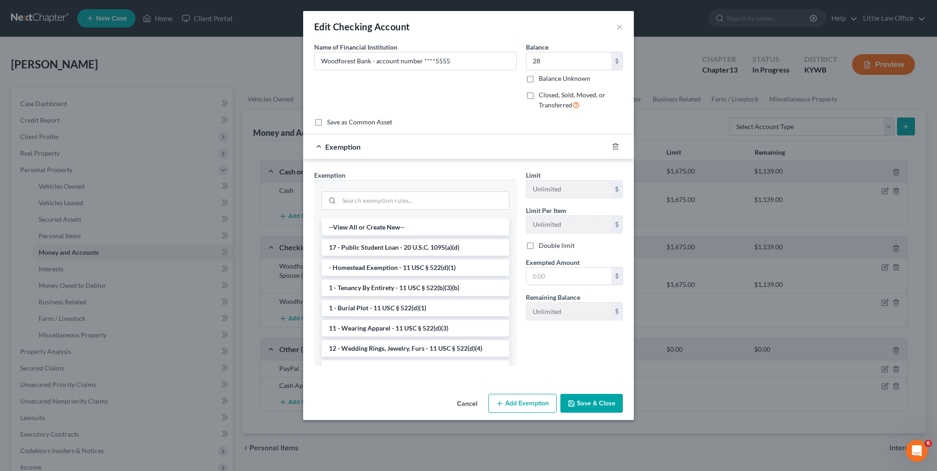
click at [382, 189] on div at bounding box center [416, 200] width 188 height 24
click at [381, 197] on input "search" at bounding box center [424, 200] width 170 height 17
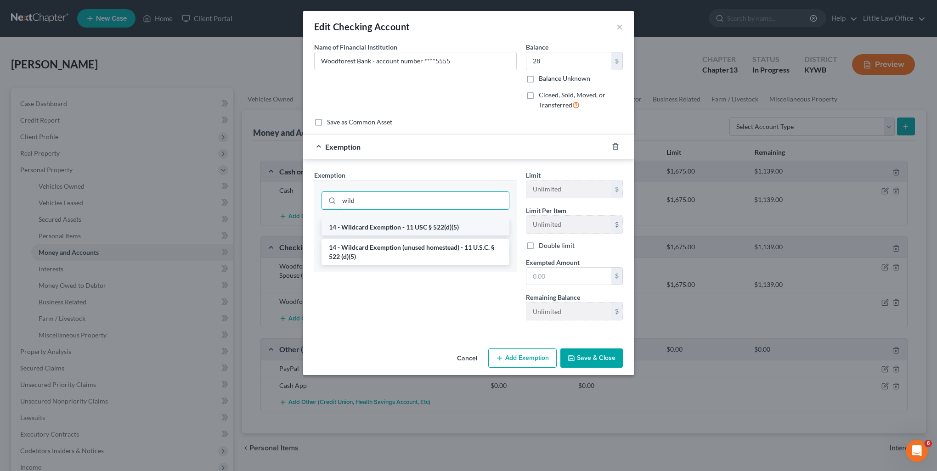
type input "wild"
click at [398, 232] on li "14 - Wildcard Exemption - 11 USC § 522(d)(5)" at bounding box center [416, 227] width 188 height 17
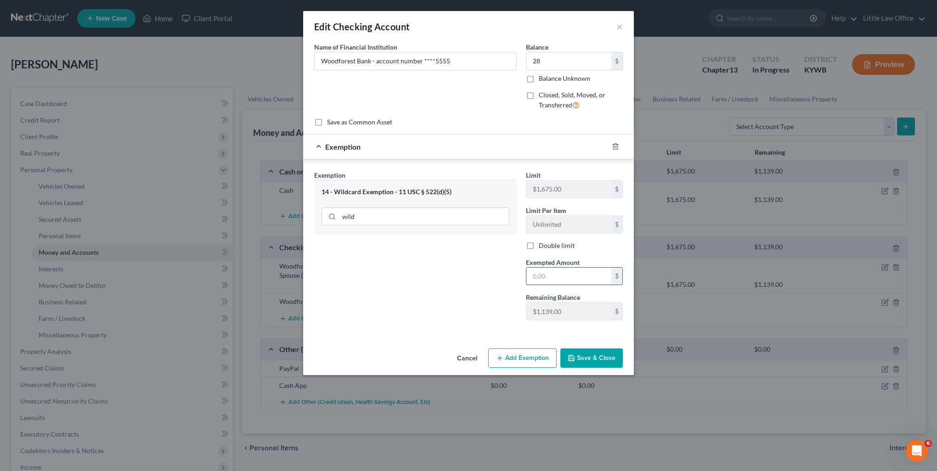
click at [561, 270] on input "text" at bounding box center [569, 276] width 85 height 17
type input "28"
click at [443, 304] on div "Exemption Set must be selected for CA. Exemption * 14 - Wildcard Exemption - 11…" at bounding box center [416, 249] width 212 height 158
click at [610, 352] on button "Save & Close" at bounding box center [592, 358] width 62 height 19
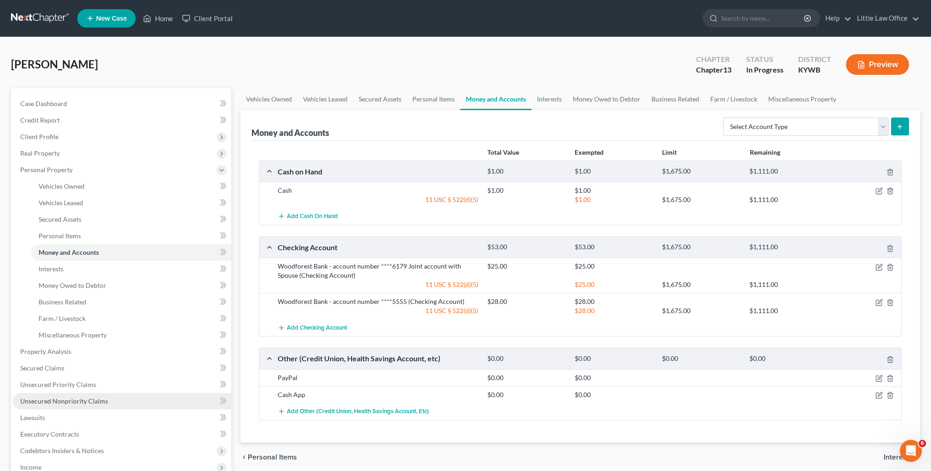
scroll to position [46, 0]
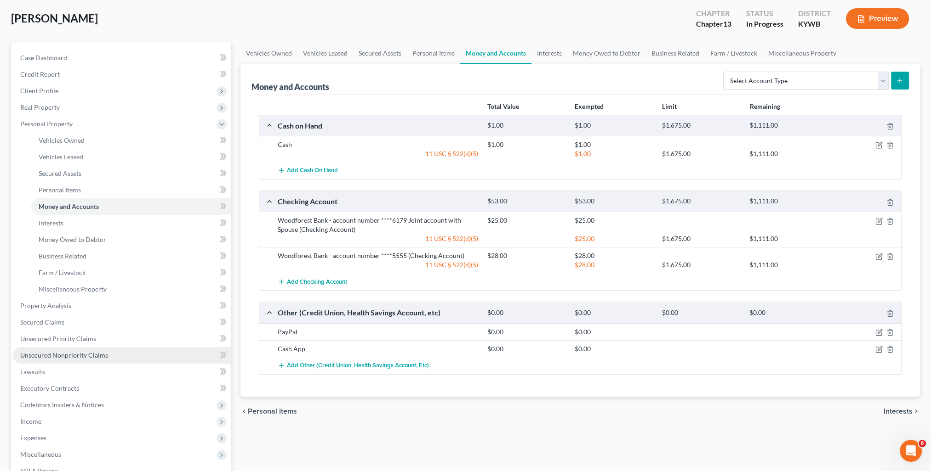
click at [75, 359] on span "Unsecured Nonpriority Claims" at bounding box center [64, 356] width 88 height 8
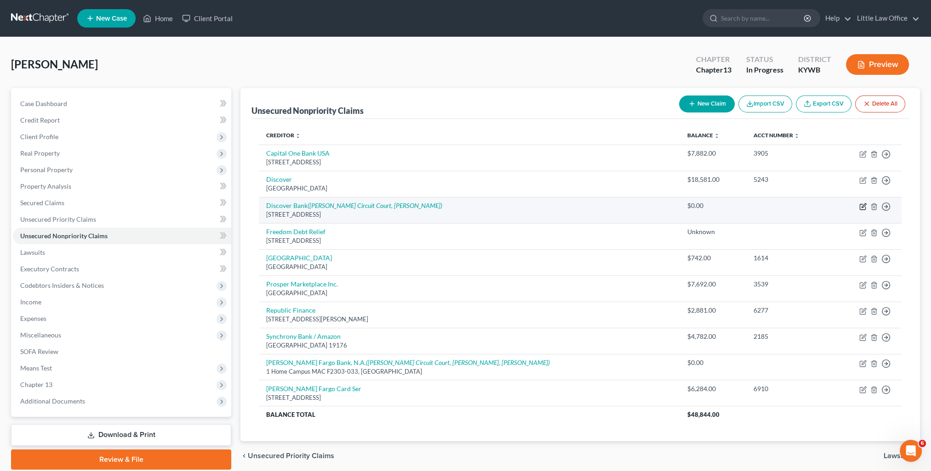
click at [862, 206] on icon "button" at bounding box center [863, 206] width 4 height 4
select select "36"
select select "2"
select select "0"
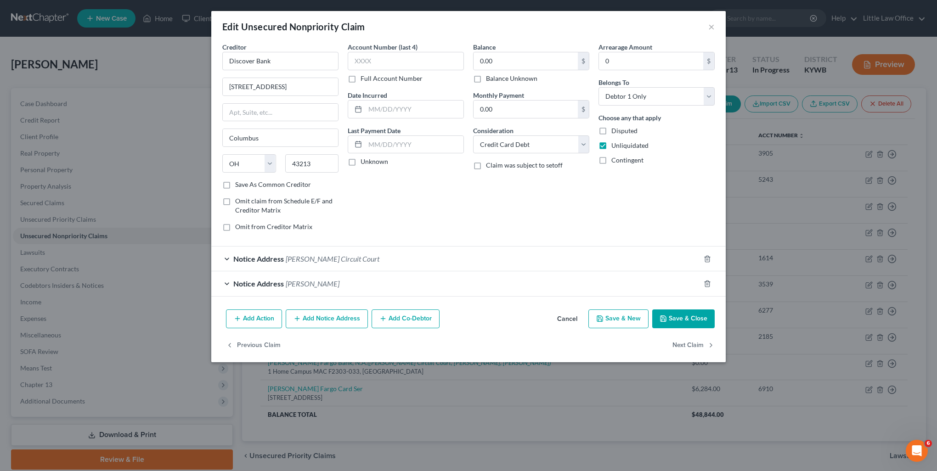
click at [344, 319] on button "Add Notice Address" at bounding box center [327, 319] width 82 height 19
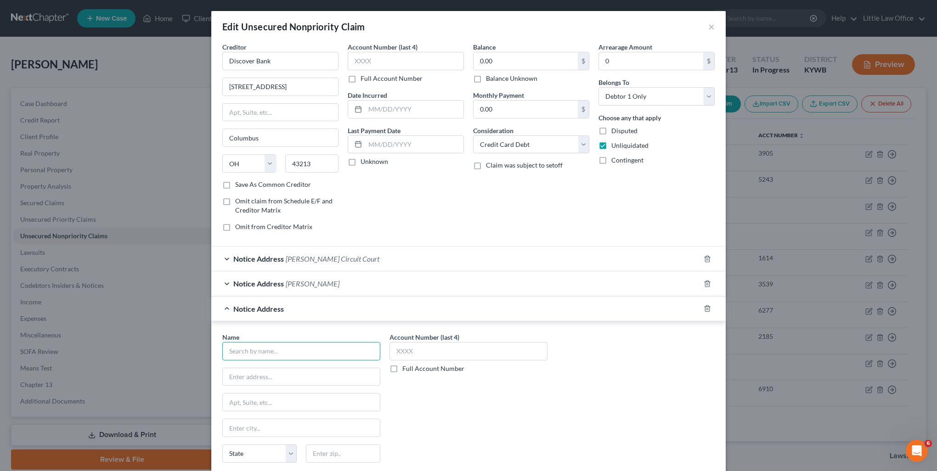
click at [322, 343] on input "text" at bounding box center [301, 351] width 158 height 18
type input "Discover"
click at [307, 377] on div "[GEOGRAPHIC_DATA]" at bounding box center [278, 376] width 96 height 8
type input "PO Box 71242"
type input "Charlotte"
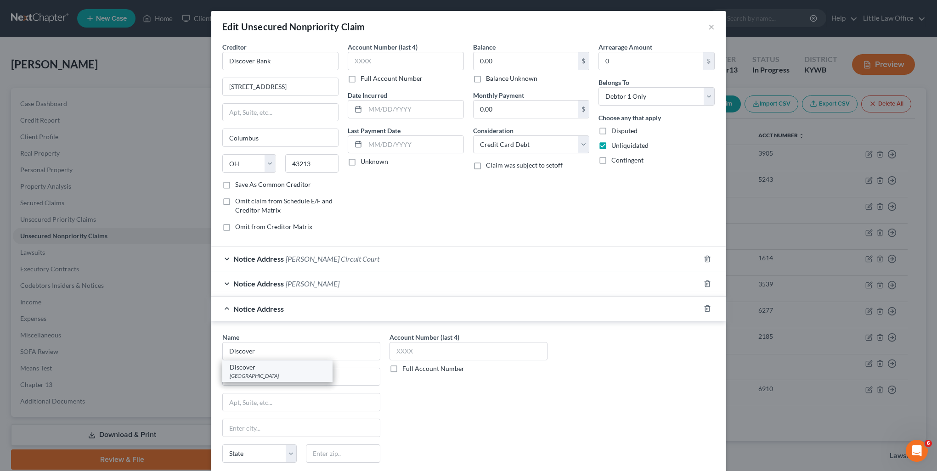
select select "28"
type input "28272"
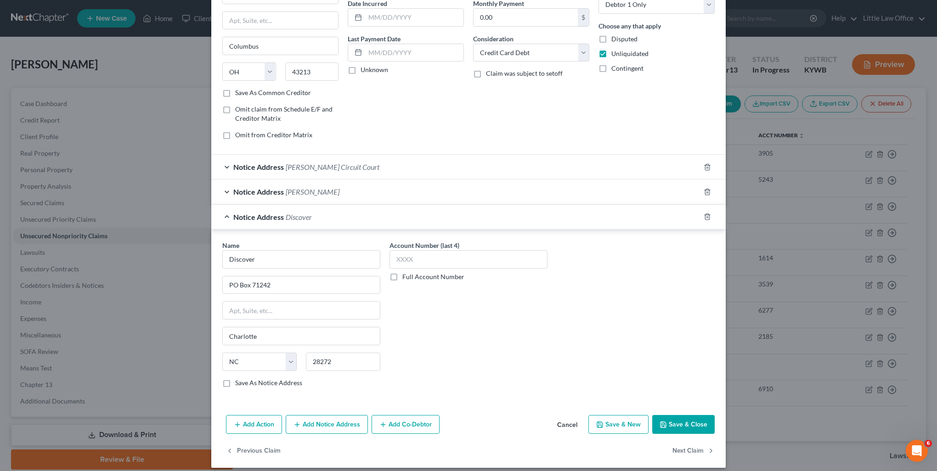
scroll to position [97, 0]
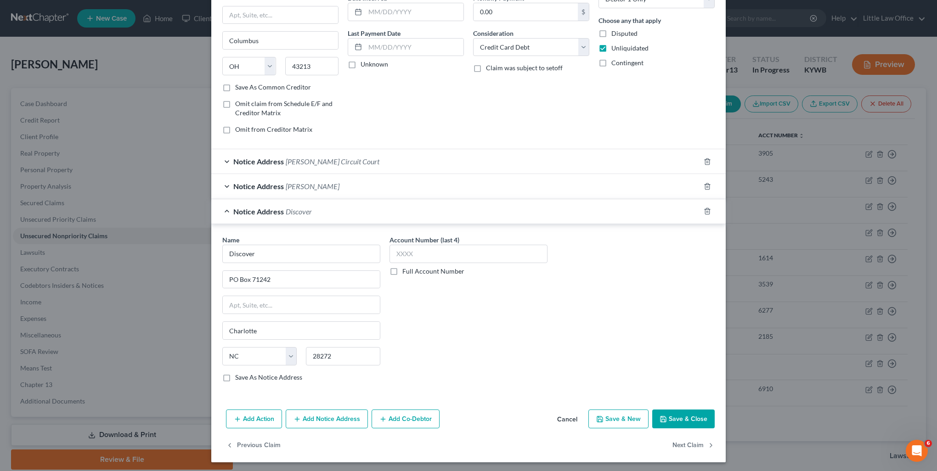
click at [682, 416] on button "Save & Close" at bounding box center [684, 419] width 62 height 19
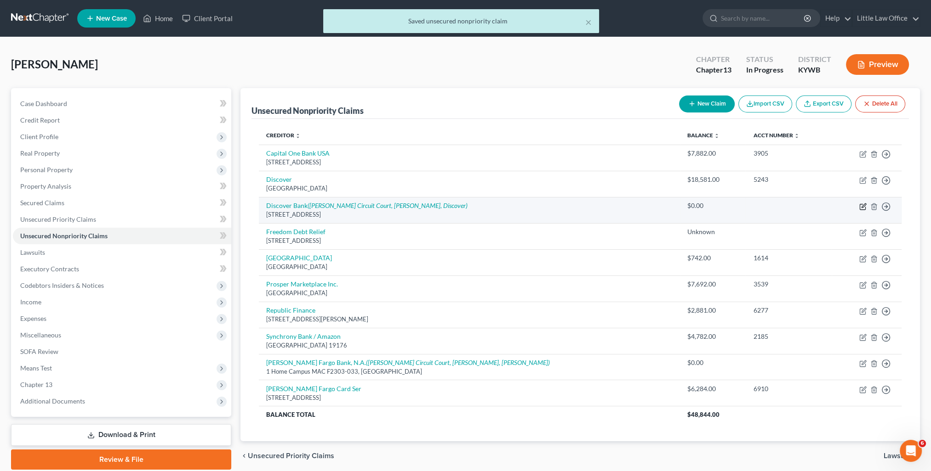
click at [860, 207] on icon "button" at bounding box center [862, 206] width 7 height 7
select select "36"
select select "2"
select select "0"
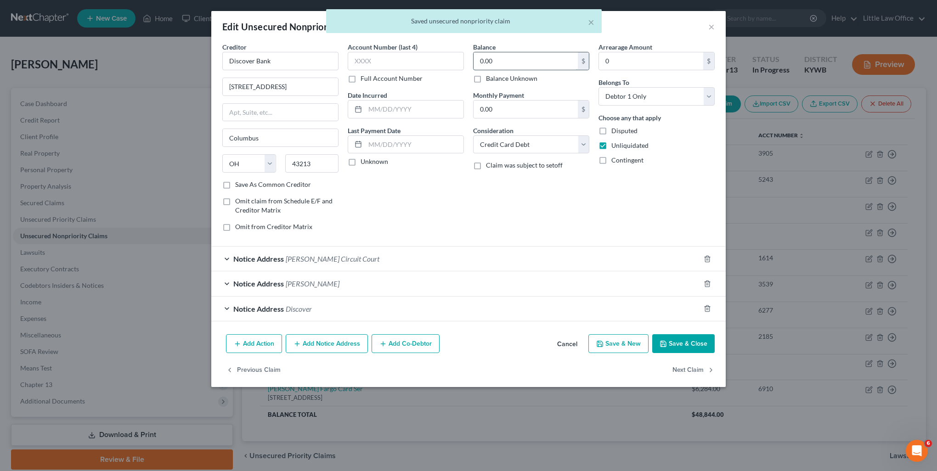
click at [502, 60] on input "0.00" at bounding box center [526, 60] width 104 height 17
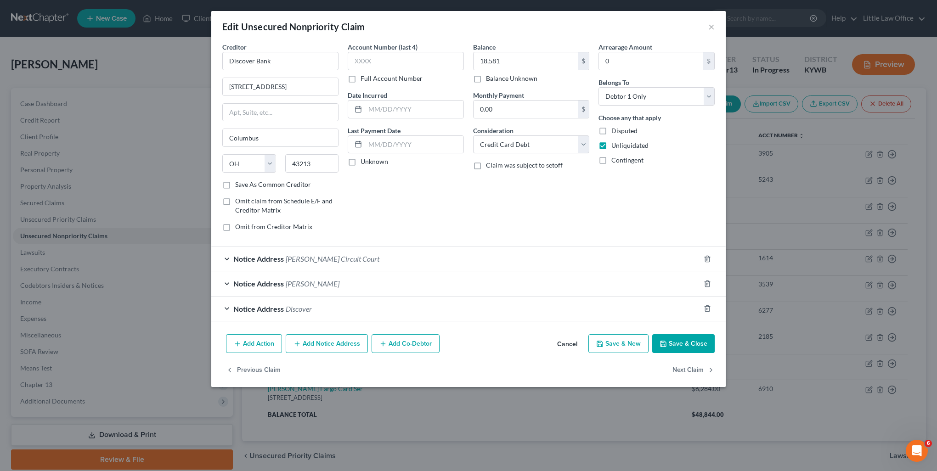
click at [679, 349] on button "Save & Close" at bounding box center [684, 344] width 62 height 19
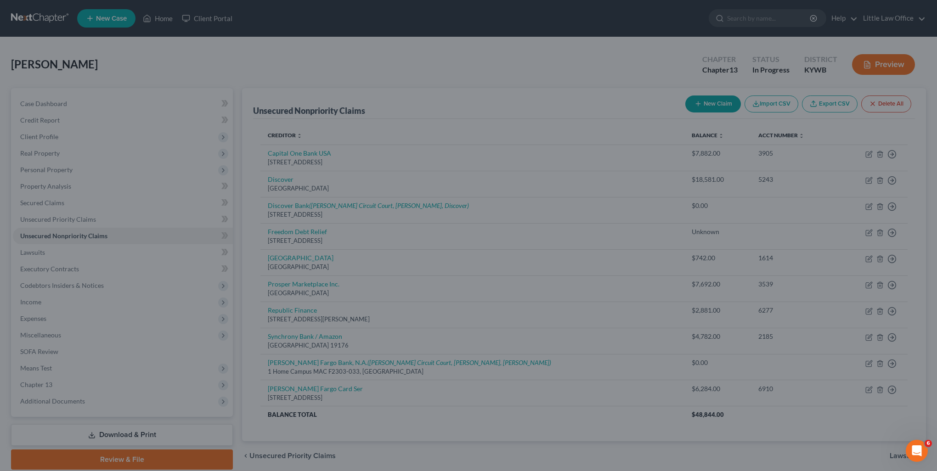
type input "18,581.00"
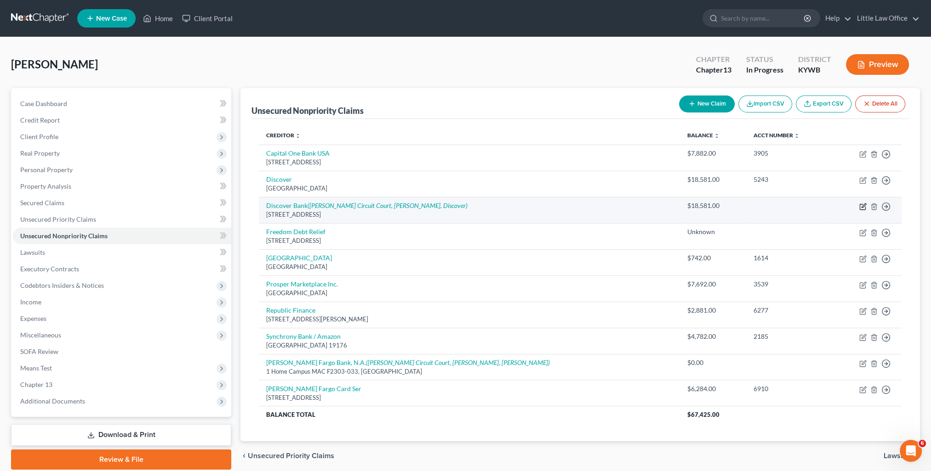
click at [859, 205] on icon "button" at bounding box center [862, 207] width 6 height 6
select select "36"
select select "2"
select select "0"
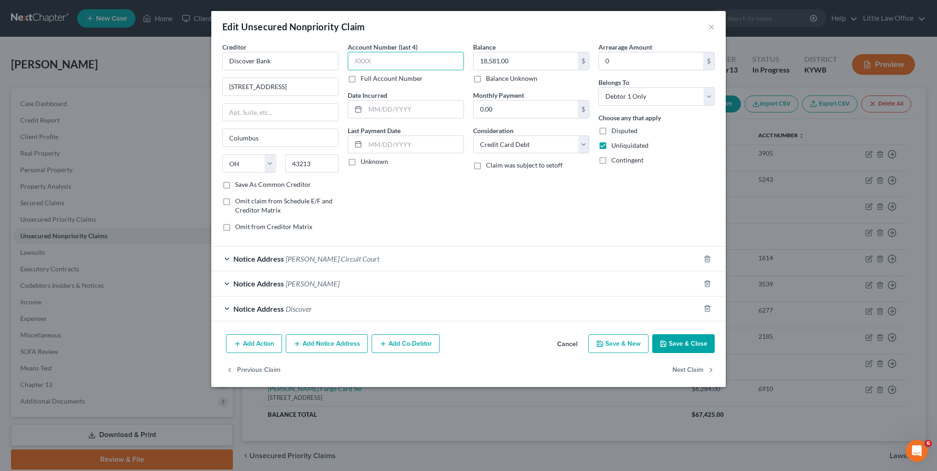
click at [395, 62] on input "text" at bounding box center [406, 61] width 116 height 18
type input "5243"
click at [684, 337] on button "Save & Close" at bounding box center [684, 344] width 62 height 19
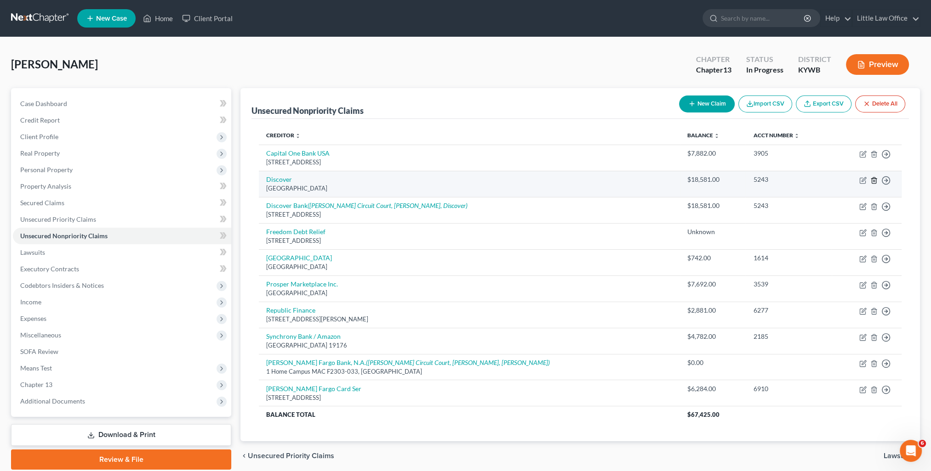
click at [874, 179] on polyline "button" at bounding box center [874, 179] width 6 height 0
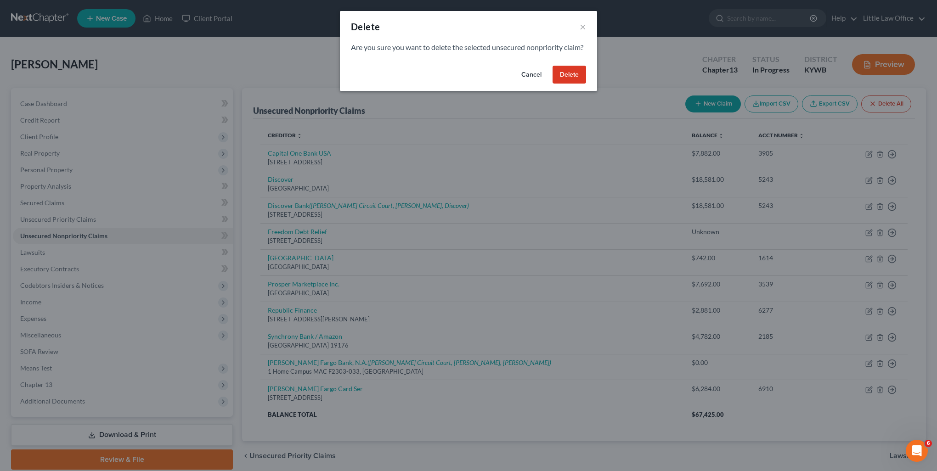
click at [572, 83] on button "Delete" at bounding box center [570, 75] width 34 height 18
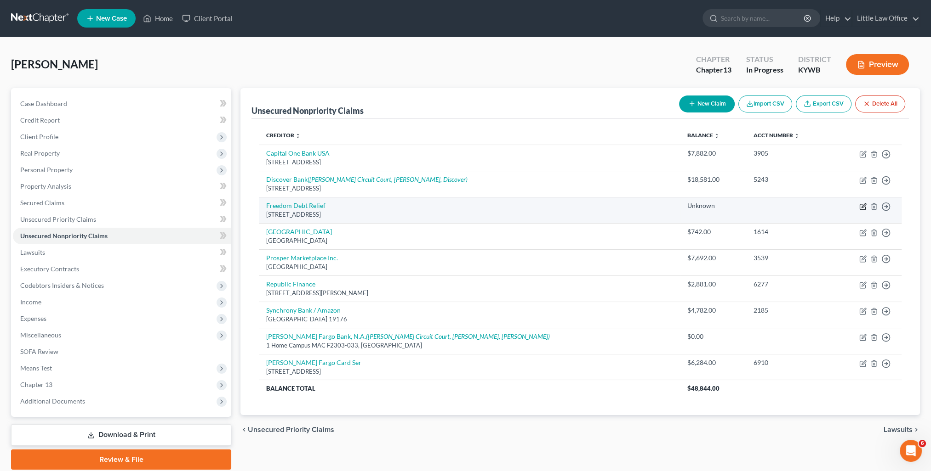
click at [862, 208] on icon "button" at bounding box center [862, 206] width 7 height 7
select select "3"
select select "0"
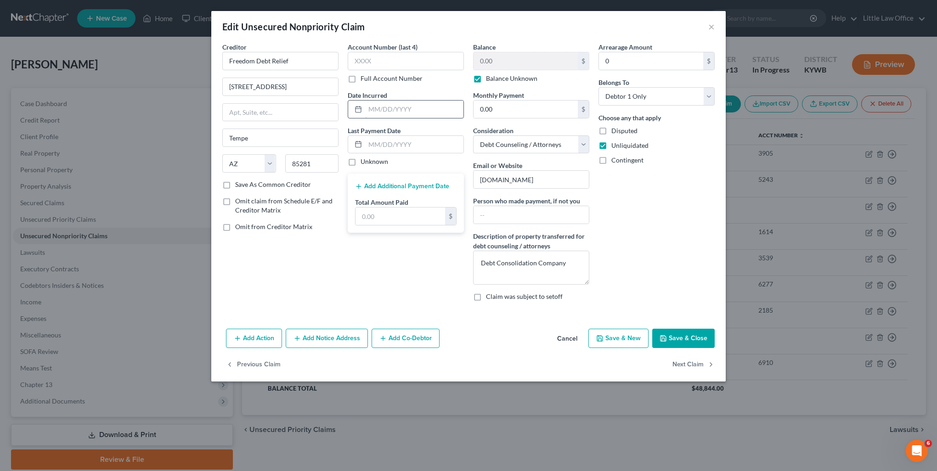
click at [393, 115] on input "text" at bounding box center [414, 109] width 98 height 17
click at [367, 144] on input "text" at bounding box center [414, 144] width 98 height 17
type input "[DATE]"
click at [399, 218] on input "text" at bounding box center [401, 216] width 90 height 17
type input "810.00"
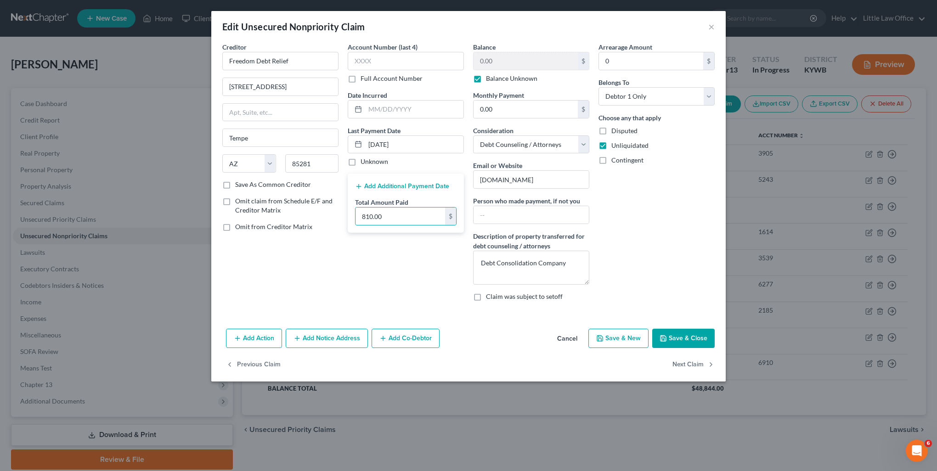
click at [698, 342] on button "Save & Close" at bounding box center [684, 338] width 62 height 19
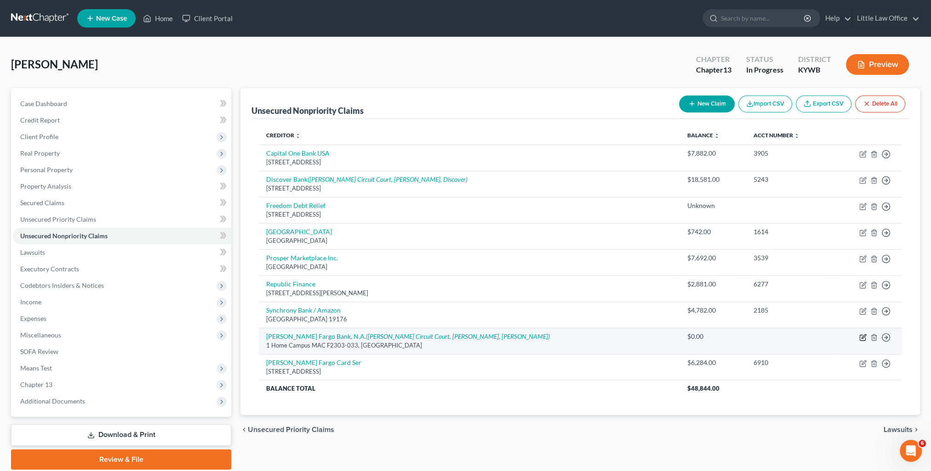
click at [864, 334] on icon "button" at bounding box center [862, 337] width 7 height 7
select select "16"
select select "2"
select select "0"
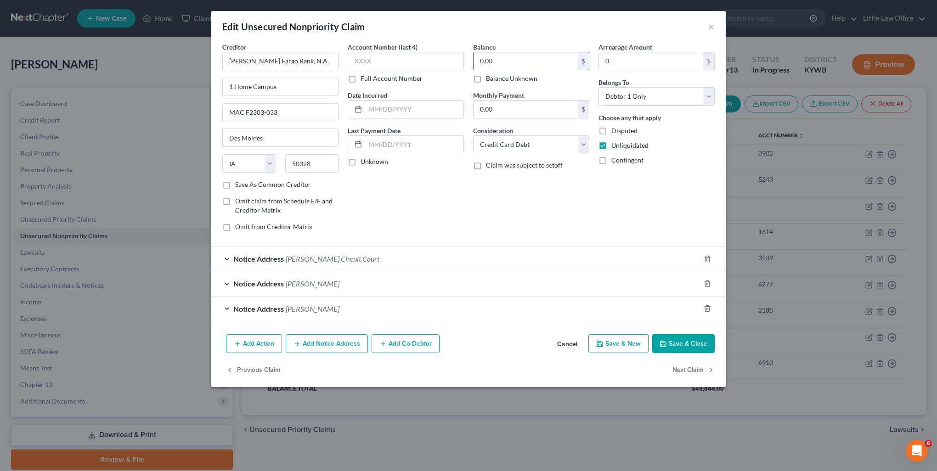
click at [496, 60] on input "0.00" at bounding box center [526, 60] width 104 height 17
type input "6,284"
click at [393, 56] on input "text" at bounding box center [406, 61] width 116 height 18
type input "6910"
click at [357, 346] on button "Add Notice Address" at bounding box center [327, 344] width 82 height 19
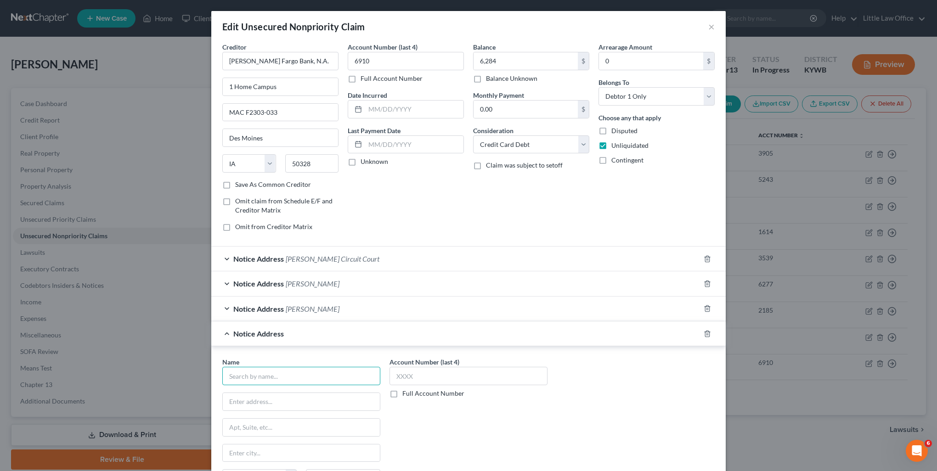
click at [301, 379] on input "text" at bounding box center [301, 376] width 158 height 18
type input "[PERSON_NAME] Fargo Card Services"
type input "PO Box 51193"
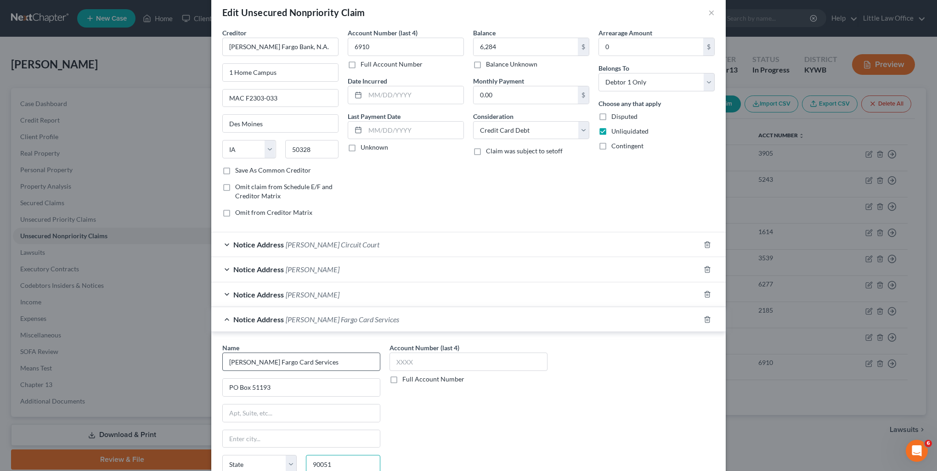
type input "90051"
type input "[GEOGRAPHIC_DATA]"
select select "4"
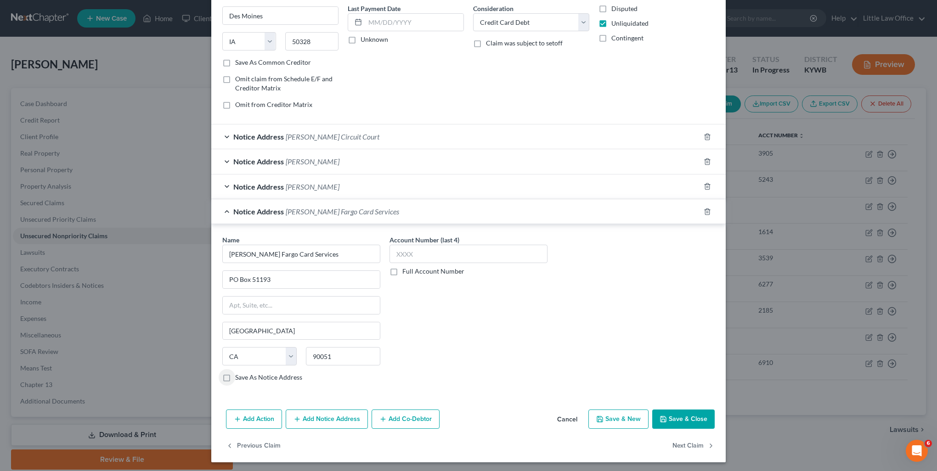
click at [671, 419] on button "Save & Close" at bounding box center [684, 419] width 62 height 19
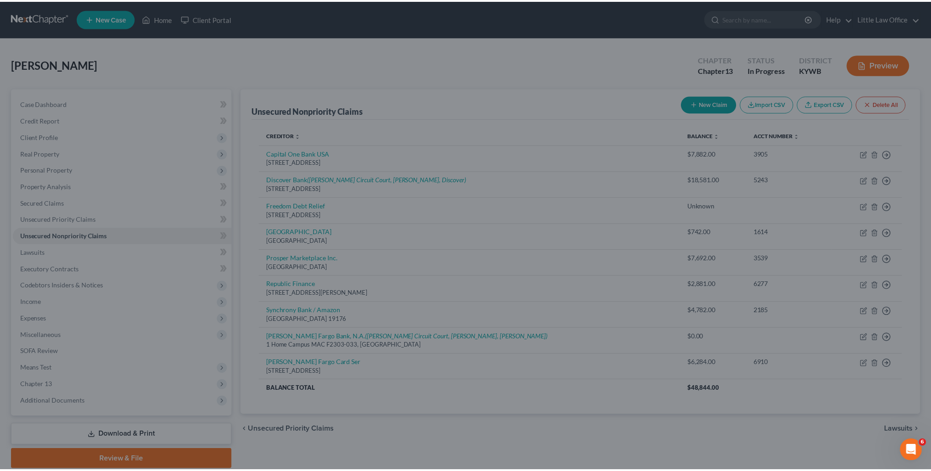
scroll to position [0, 0]
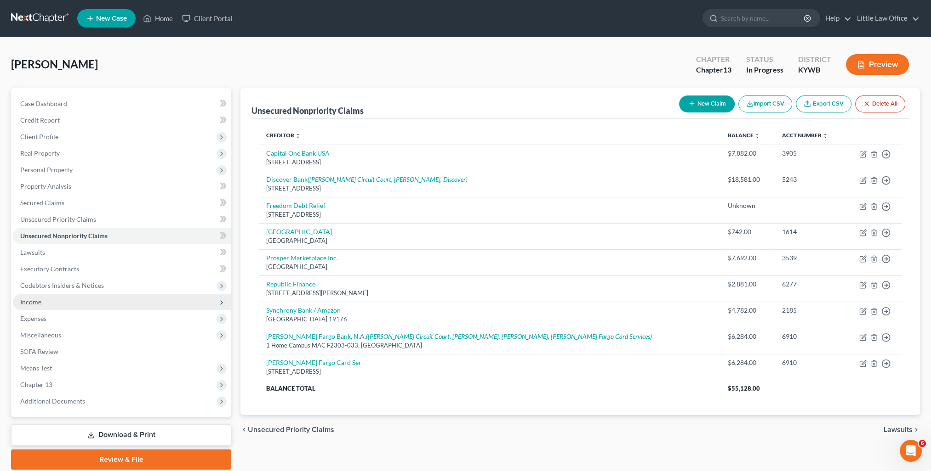
click at [63, 301] on span "Income" at bounding box center [122, 302] width 218 height 17
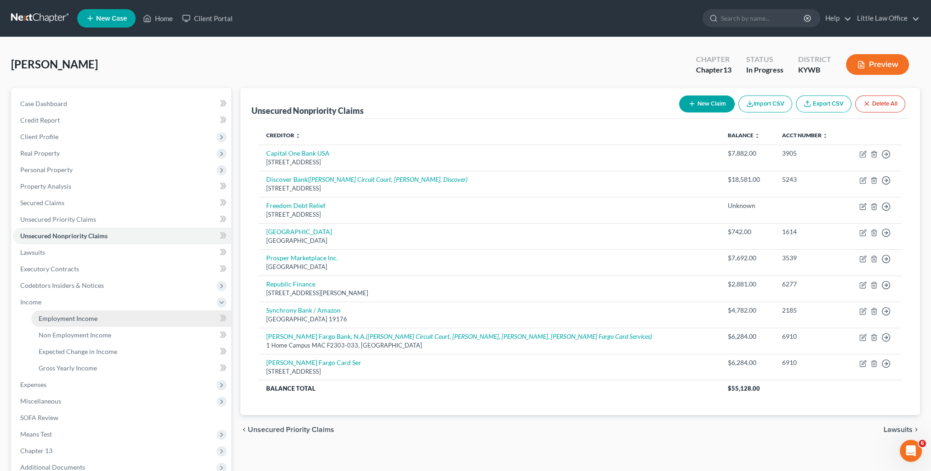
click at [74, 316] on span "Employment Income" at bounding box center [68, 319] width 59 height 8
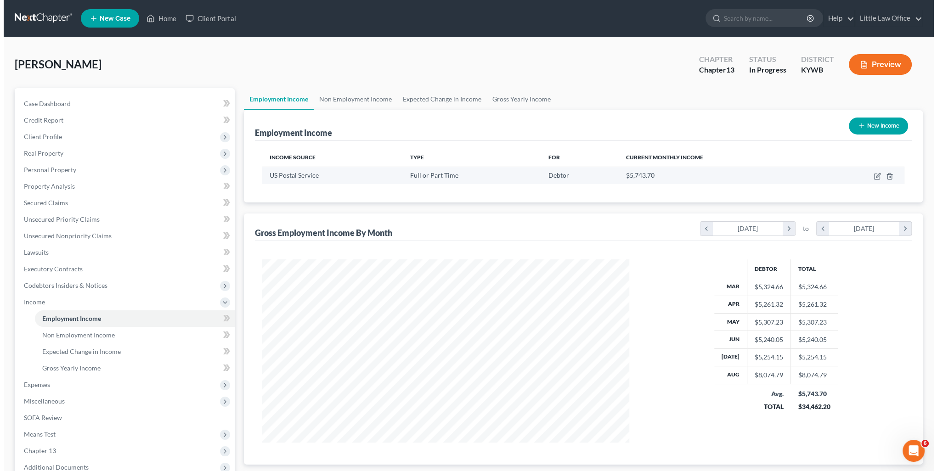
scroll to position [183, 386]
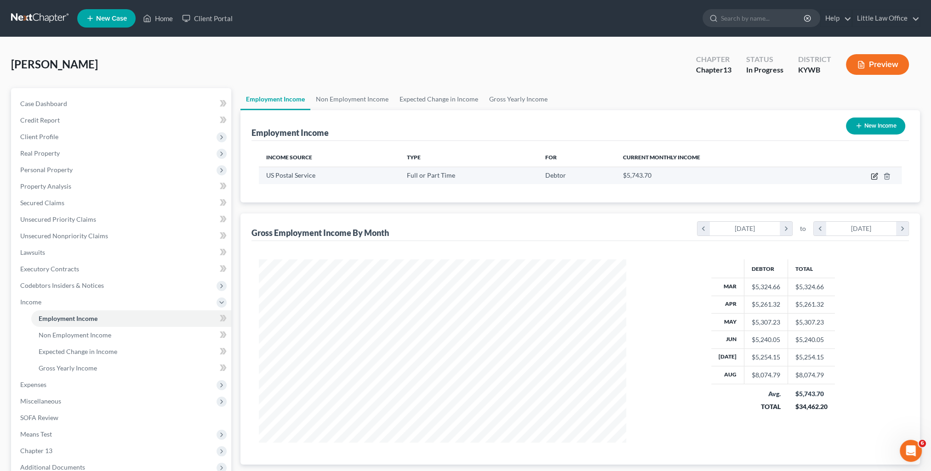
click at [873, 176] on icon "button" at bounding box center [873, 176] width 7 height 7
select select "0"
select select "2"
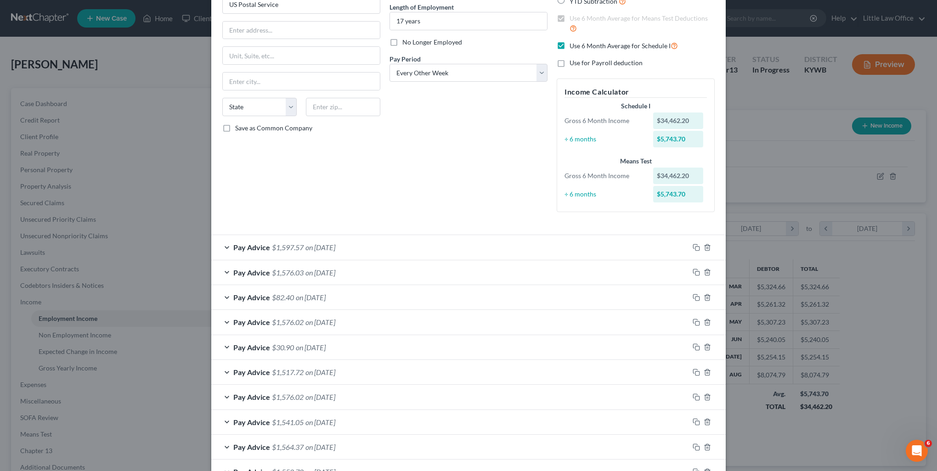
scroll to position [138, 0]
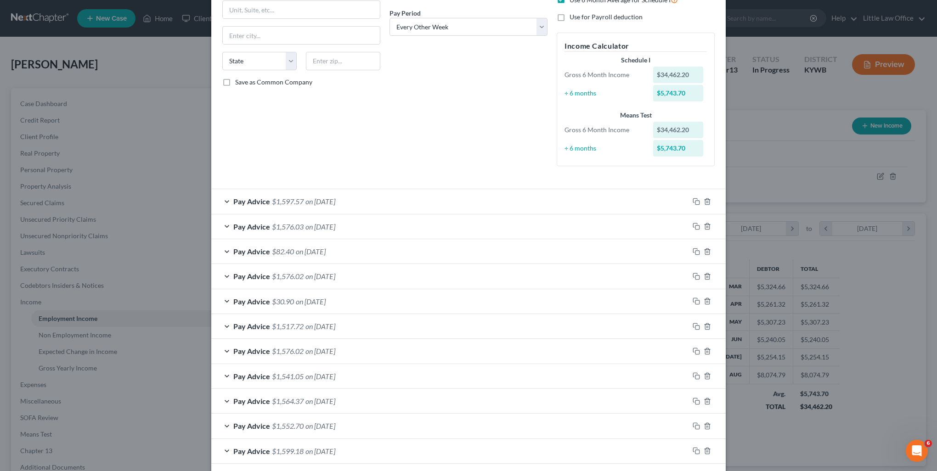
click at [329, 372] on span "on [DATE]" at bounding box center [321, 376] width 30 height 9
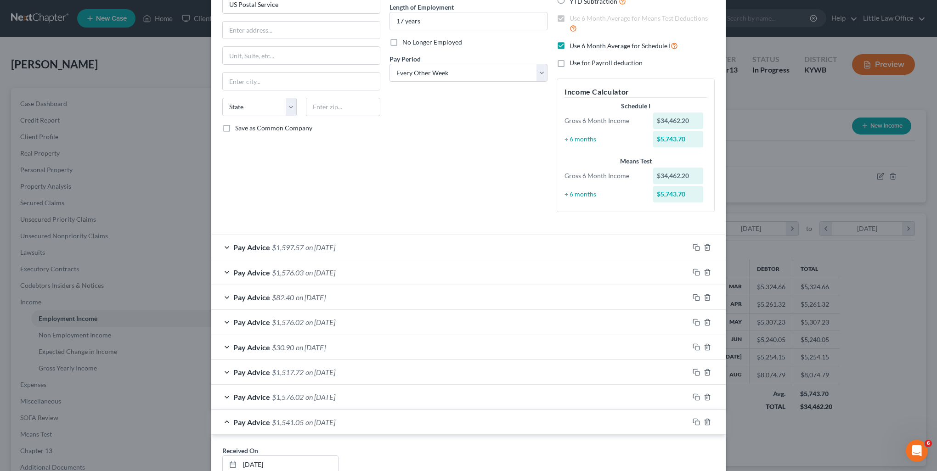
scroll to position [46, 0]
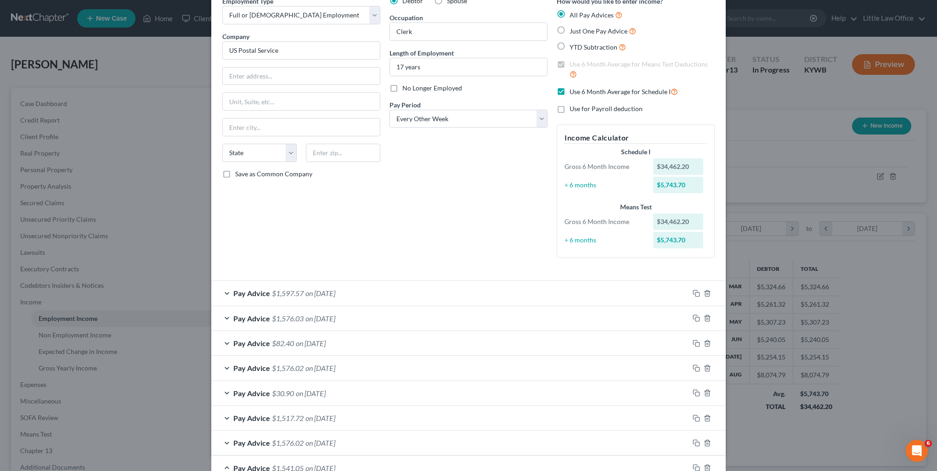
click at [570, 94] on label "Use 6 Month Average for Schedule I" at bounding box center [624, 91] width 108 height 11
click at [573, 92] on input "Use 6 Month Average for Schedule I" at bounding box center [576, 89] width 6 height 6
checkbox input "false"
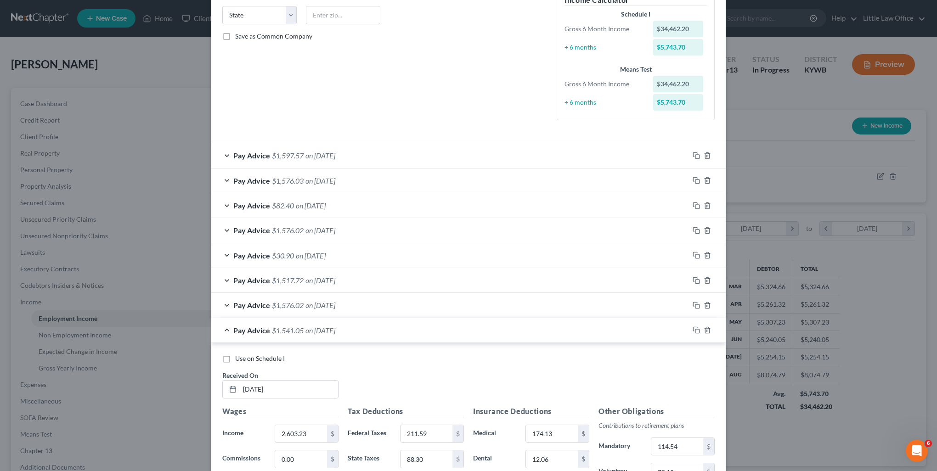
scroll to position [230, 0]
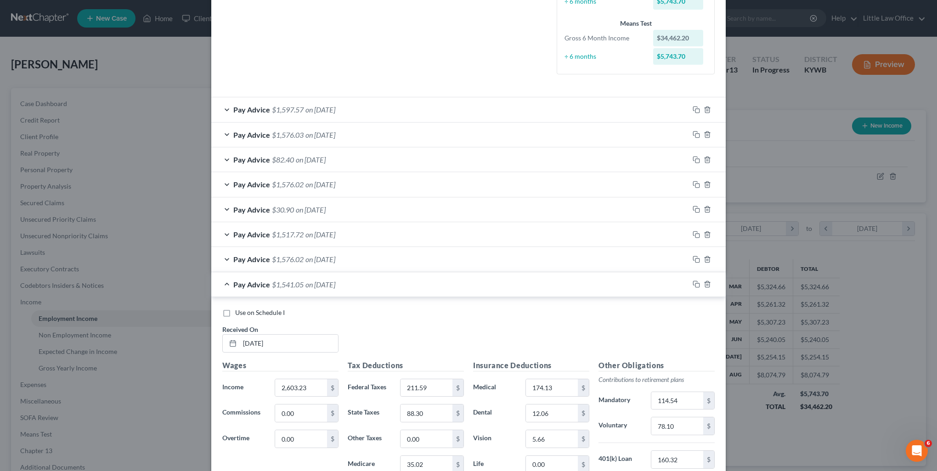
click at [235, 313] on label "Use on Schedule I" at bounding box center [260, 312] width 50 height 9
click at [239, 313] on input "Use on Schedule I" at bounding box center [242, 311] width 6 height 6
checkbox input "true"
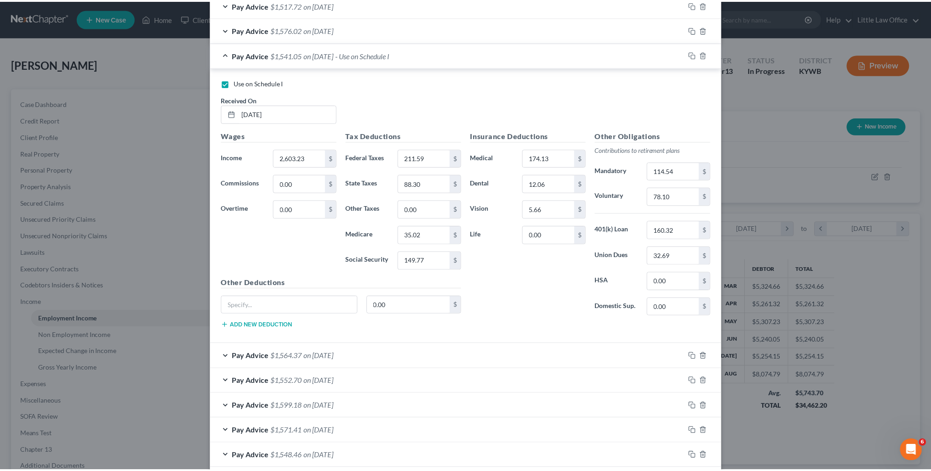
scroll to position [603, 0]
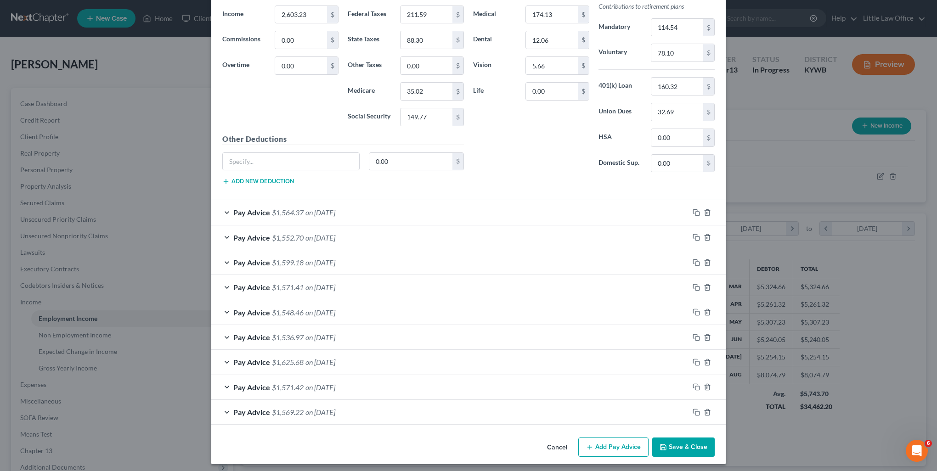
click at [686, 440] on button "Save & Close" at bounding box center [684, 447] width 62 height 19
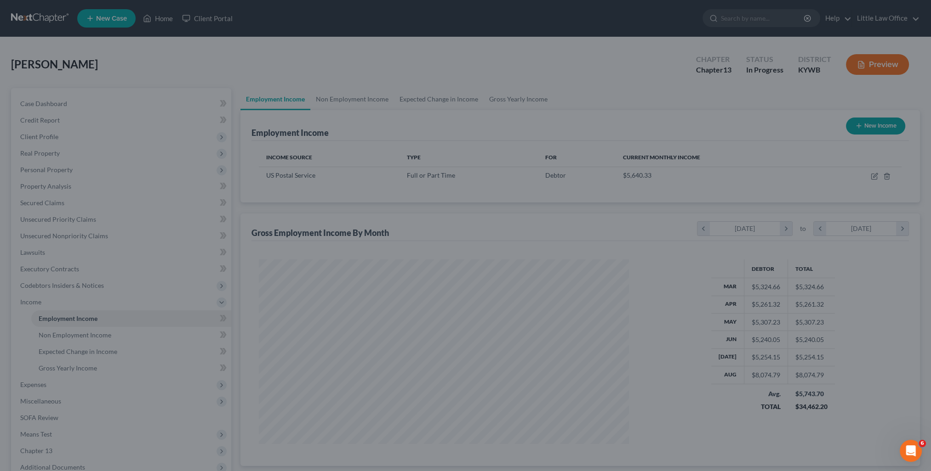
scroll to position [459351, 459150]
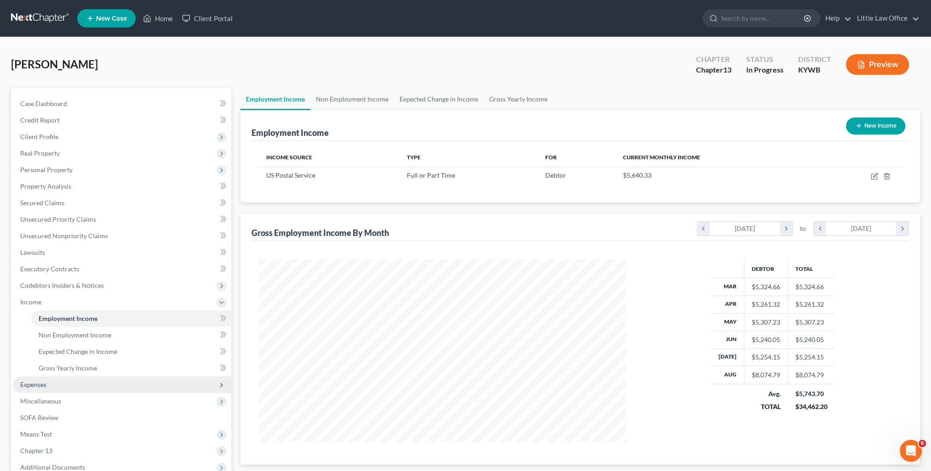
click at [49, 381] on span "Expenses" at bounding box center [122, 385] width 218 height 17
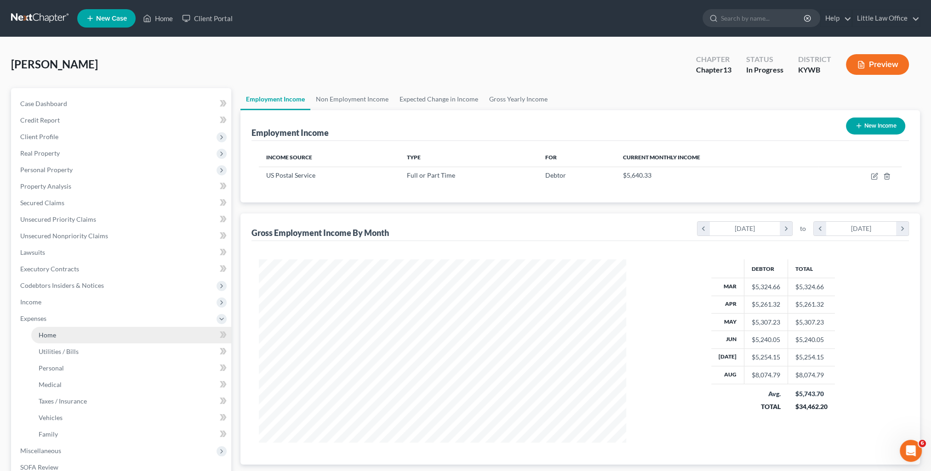
click at [52, 341] on link "Home" at bounding box center [131, 335] width 200 height 17
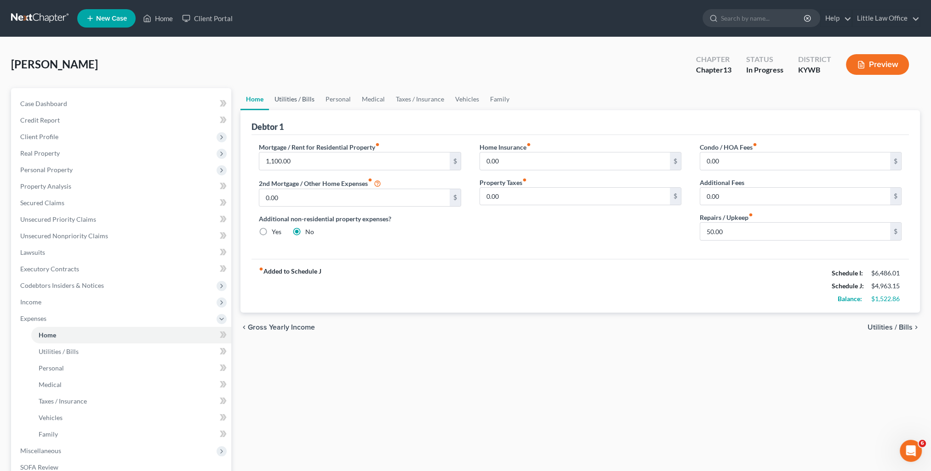
click at [302, 104] on link "Utilities / Bills" at bounding box center [294, 99] width 51 height 22
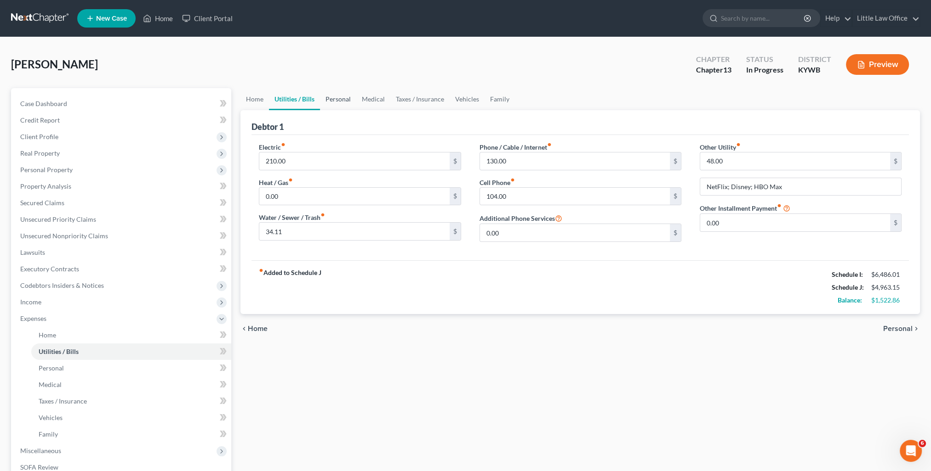
click at [340, 102] on link "Personal" at bounding box center [338, 99] width 36 height 22
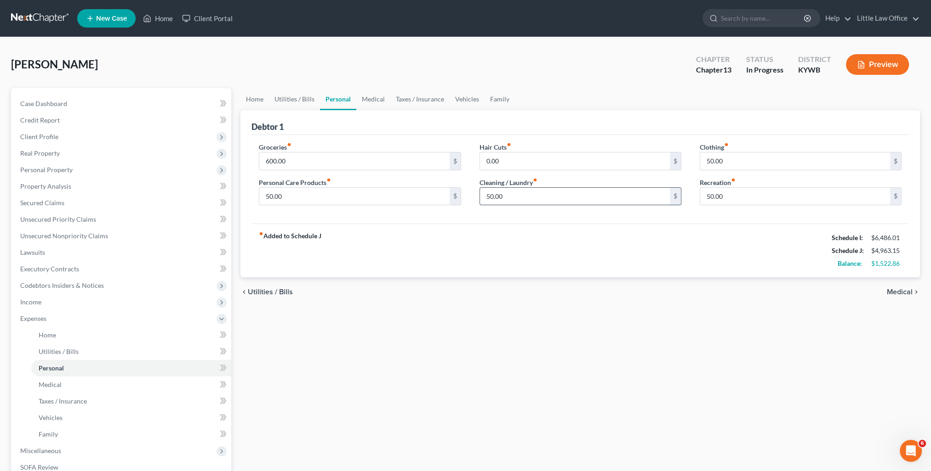
click at [524, 200] on input "50.00" at bounding box center [575, 196] width 190 height 17
type input "25"
click at [764, 199] on input "50.00" at bounding box center [795, 196] width 190 height 17
click at [364, 106] on link "Medical" at bounding box center [373, 99] width 34 height 22
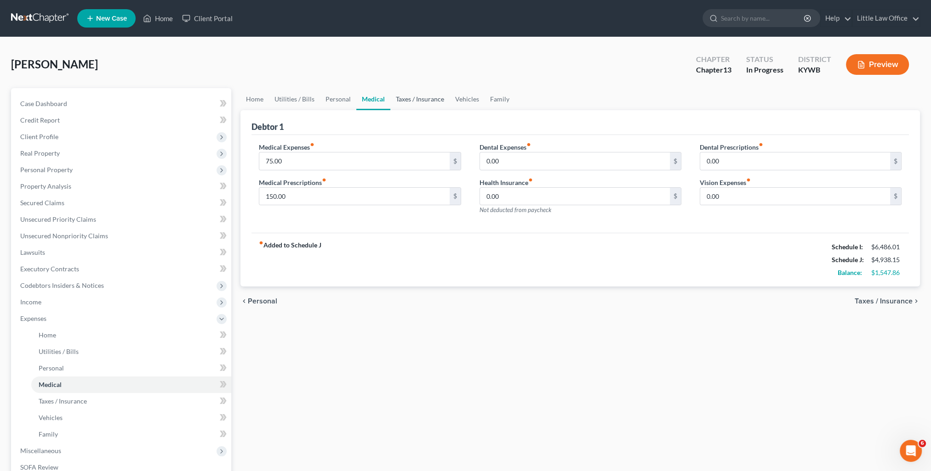
click at [414, 102] on link "Taxes / Insurance" at bounding box center [419, 99] width 59 height 22
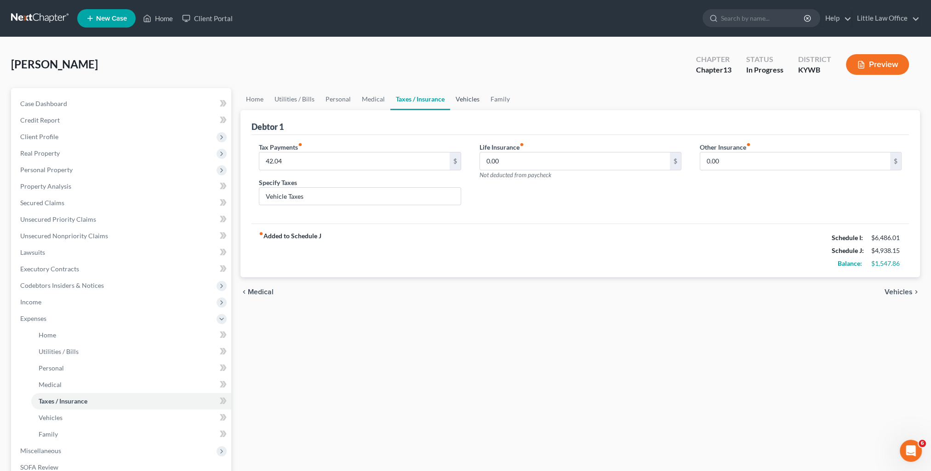
click at [455, 102] on link "Vehicles" at bounding box center [467, 99] width 35 height 22
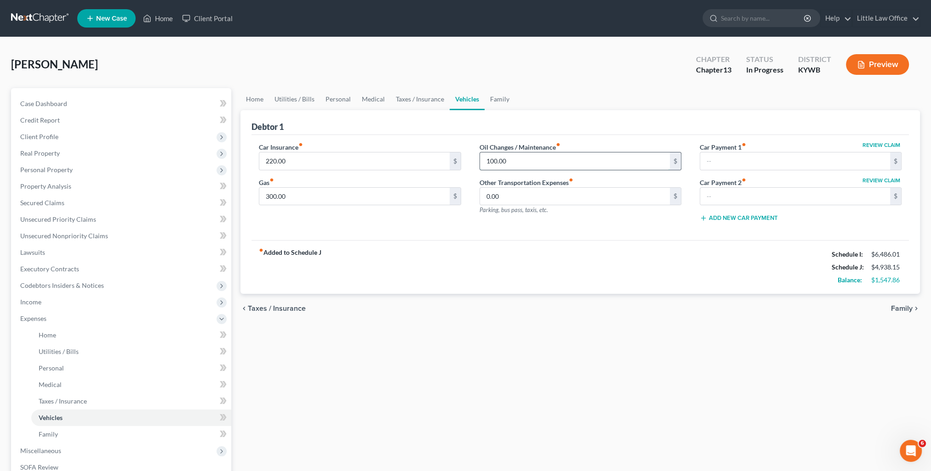
click at [517, 162] on input "100.00" at bounding box center [575, 161] width 190 height 17
type input "50"
click at [586, 274] on div "fiber_manual_record Added to Schedule J Schedule I: $6,486.01 Schedule J: $4,88…" at bounding box center [579, 267] width 657 height 54
click at [268, 160] on input "220.86" at bounding box center [354, 161] width 190 height 17
type input "217.86"
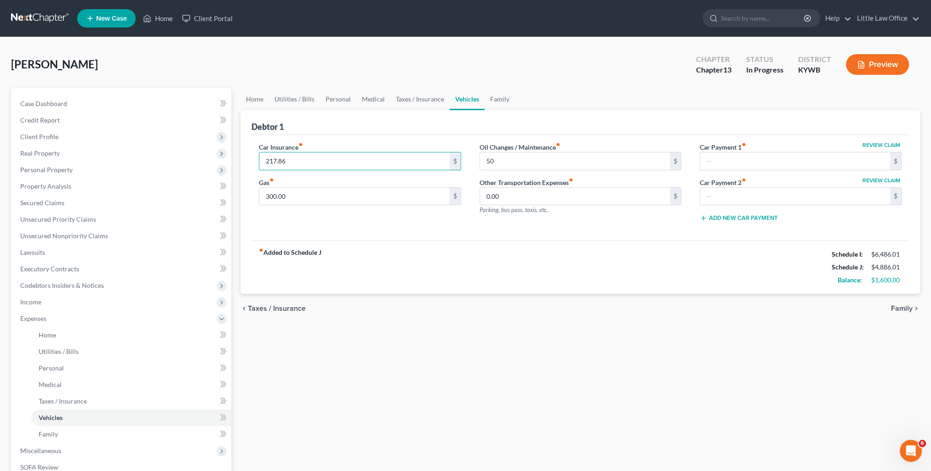
click at [434, 299] on div "chevron_left Taxes / Insurance Family chevron_right" at bounding box center [579, 308] width 679 height 29
click at [164, 23] on link "Home" at bounding box center [157, 18] width 39 height 17
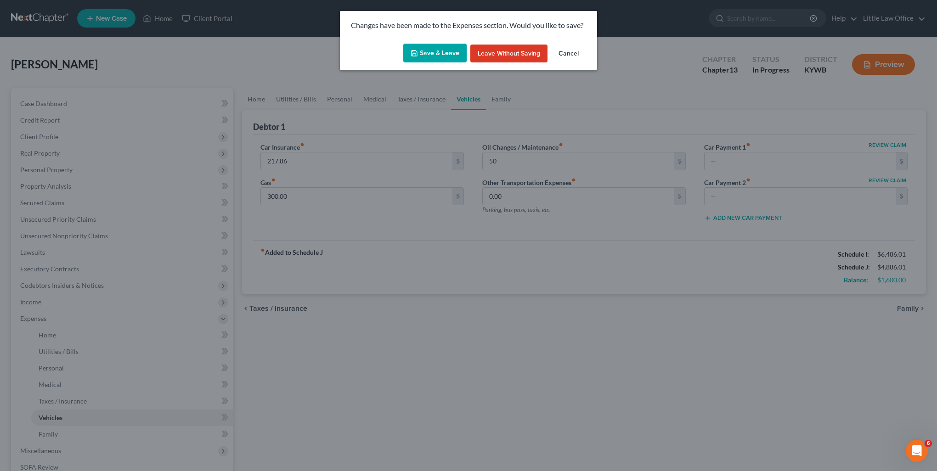
click at [439, 58] on button "Save & Leave" at bounding box center [434, 53] width 63 height 19
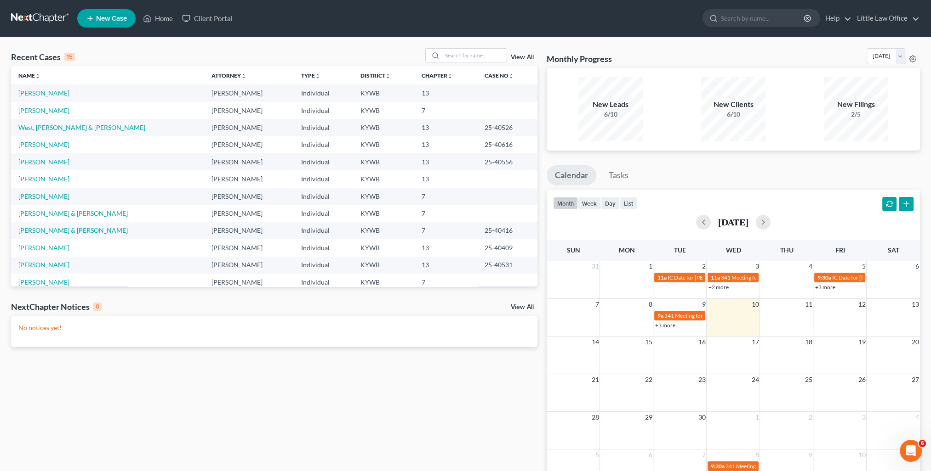
scroll to position [63, 0]
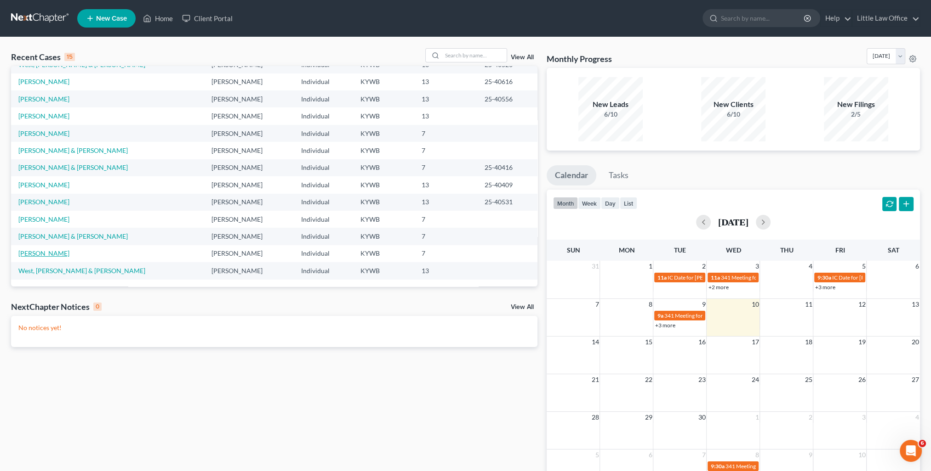
click at [42, 251] on link "[PERSON_NAME]" at bounding box center [43, 254] width 51 height 8
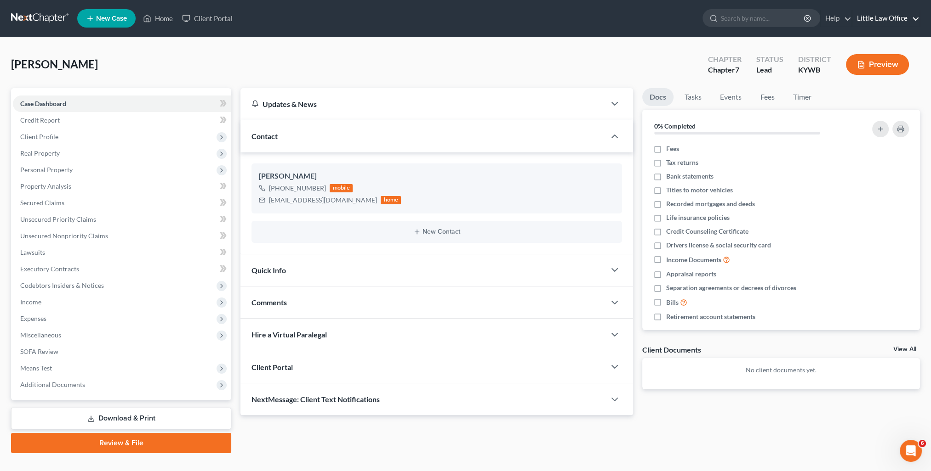
click at [893, 25] on link "Little Law Office" at bounding box center [885, 18] width 67 height 17
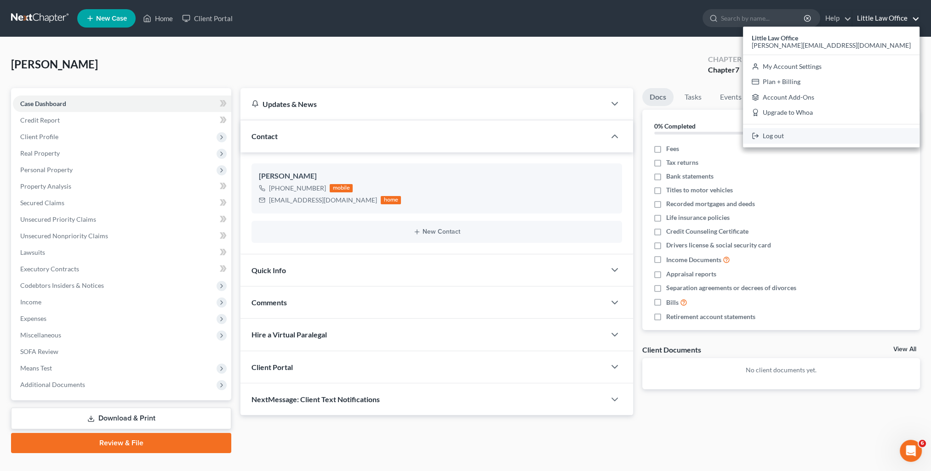
click at [875, 134] on link "Log out" at bounding box center [831, 136] width 176 height 16
